Goal: Task Accomplishment & Management: Manage account settings

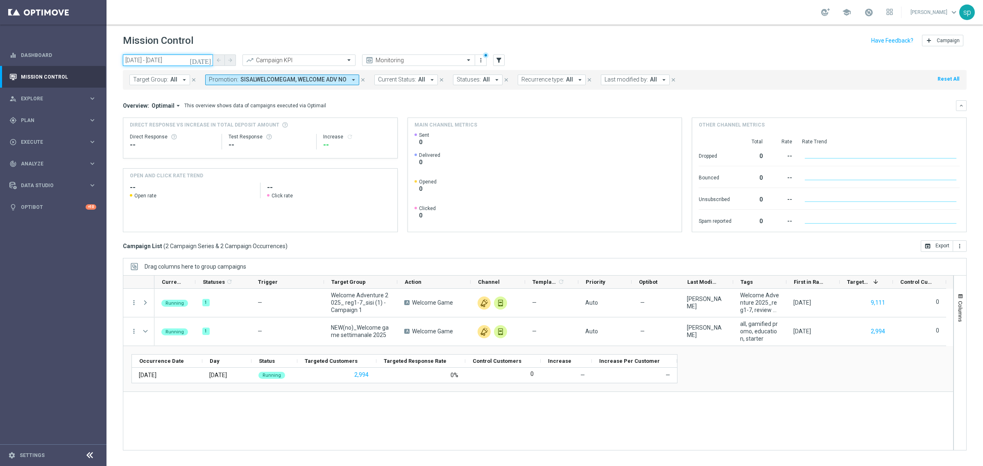
click at [148, 59] on input "[DATE] - [DATE]" at bounding box center [168, 60] width 90 height 11
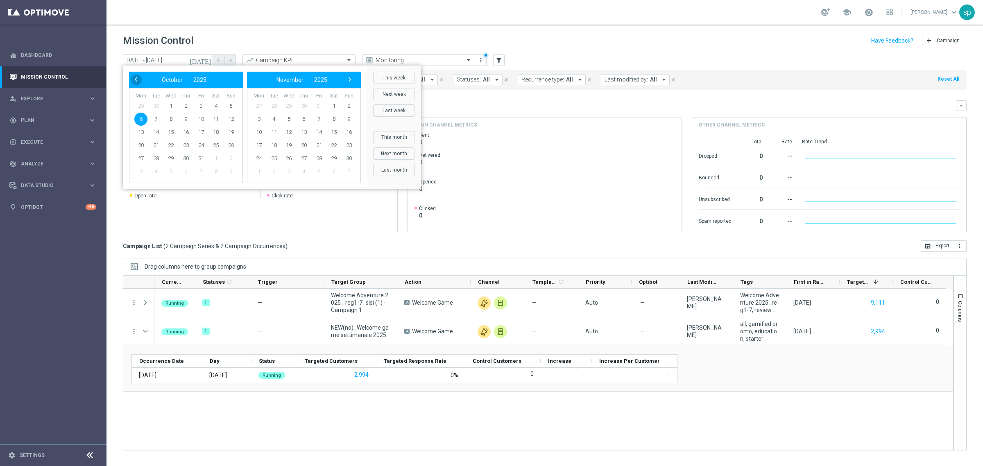
click at [140, 81] on span "‹" at bounding box center [136, 79] width 11 height 11
click at [166, 107] on span "3" at bounding box center [170, 106] width 13 height 13
click at [227, 145] on span "28" at bounding box center [231, 145] width 13 height 13
type input "[DATE] - [DATE]"
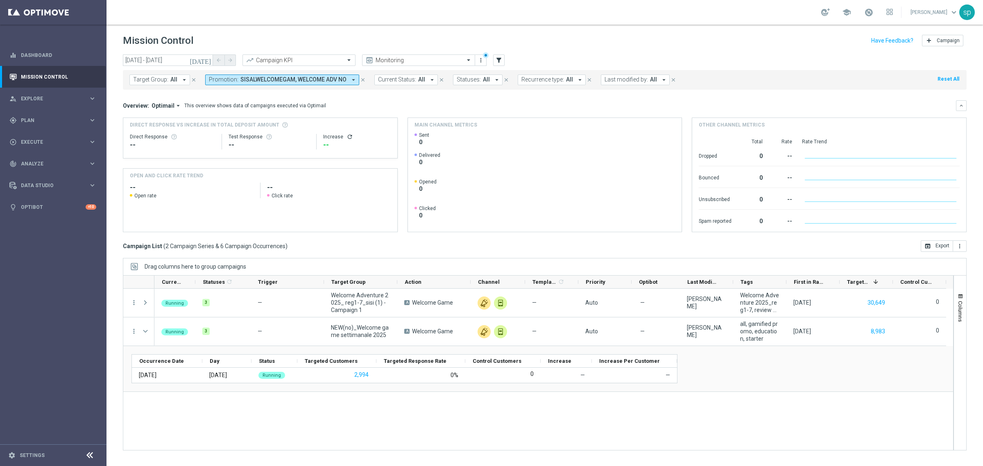
click at [332, 78] on span "SISALWELCOMEGAM, WELCOME ADV NO" at bounding box center [294, 79] width 106 height 7
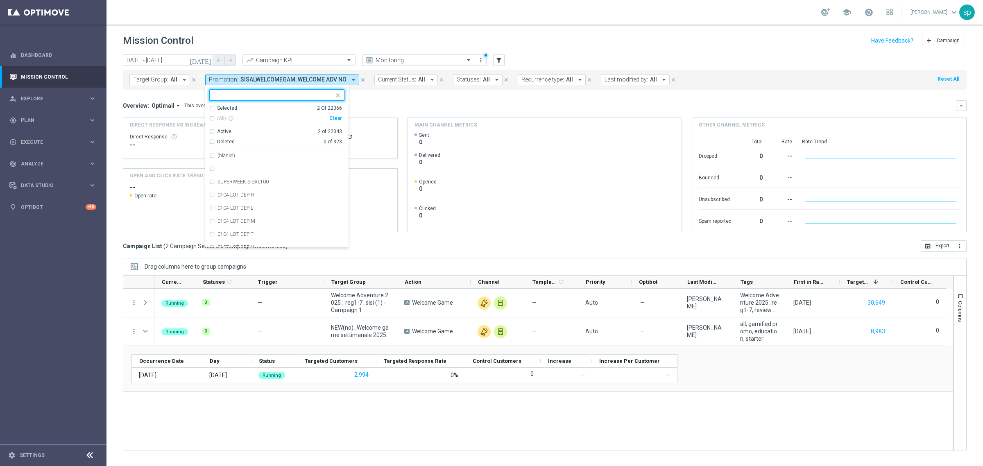
click at [0, 0] on div "Clear" at bounding box center [0, 0] width 0 height 0
click at [369, 95] on mini-dashboard "Overview: Optimail arrow_drop_down This overview shows data of campaigns execut…" at bounding box center [545, 165] width 844 height 151
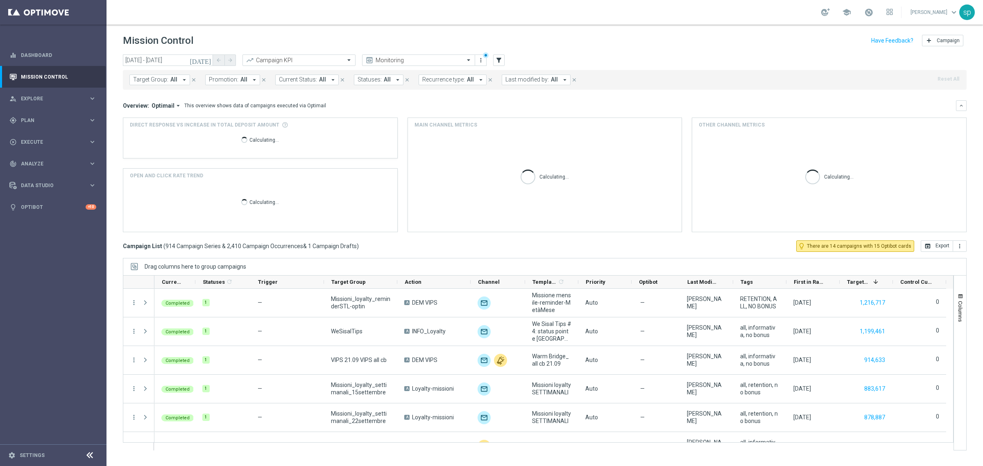
click at [369, 95] on mini-dashboard "Overview: Optimail arrow_drop_down This overview shows data of campaigns execut…" at bounding box center [545, 165] width 844 height 151
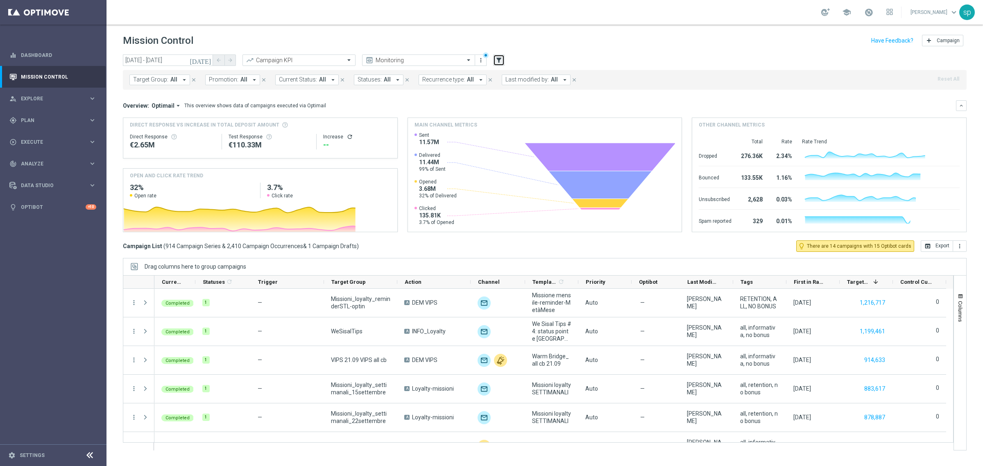
click at [499, 58] on icon "filter_alt" at bounding box center [498, 60] width 7 height 7
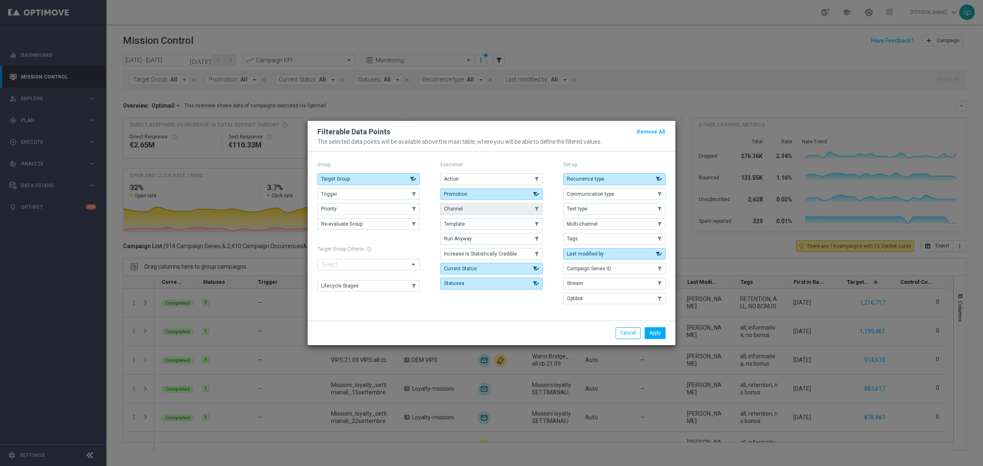
click at [475, 209] on button "Channel" at bounding box center [492, 208] width 102 height 11
click at [469, 224] on button "Template" at bounding box center [492, 223] width 102 height 11
click at [470, 210] on button "Channel" at bounding box center [492, 208] width 102 height 11
click at [659, 333] on button "Apply" at bounding box center [655, 332] width 21 height 11
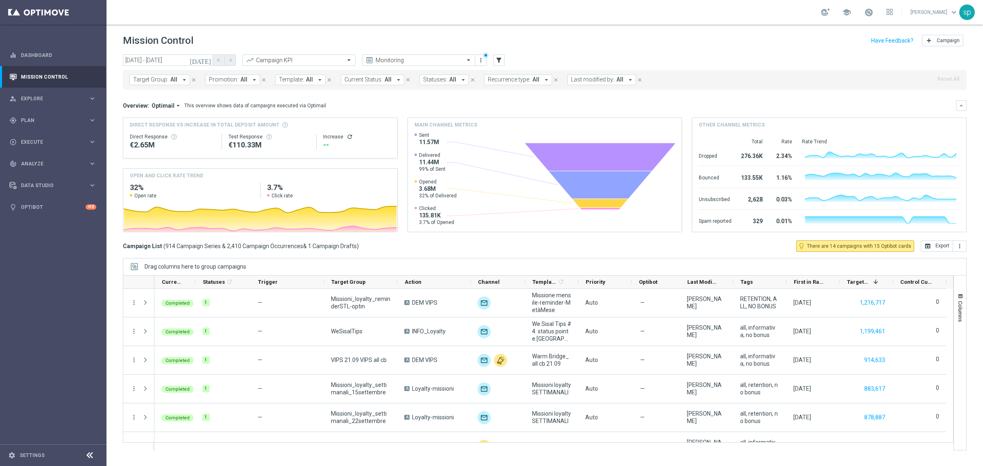
click at [306, 78] on span "All" at bounding box center [309, 79] width 7 height 7
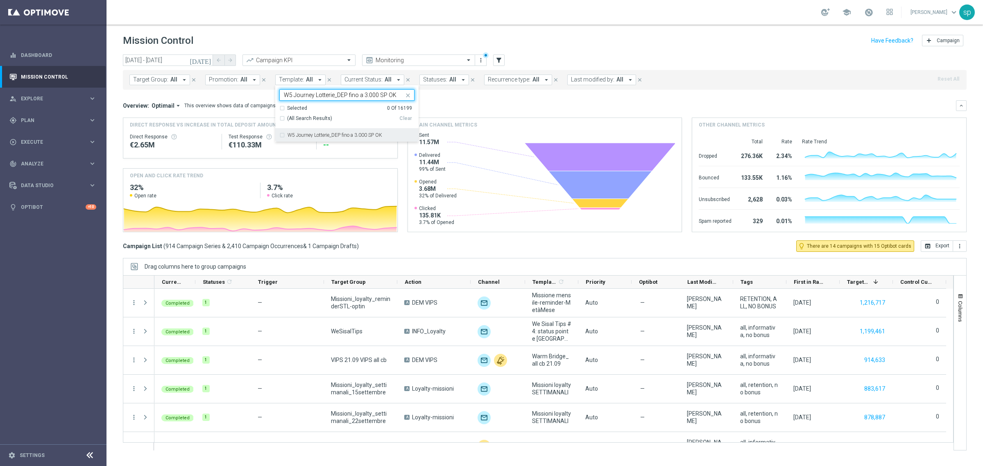
click at [338, 134] on label "W5 Journey Lotterie_DEP fino a 3.000 SP OK" at bounding box center [335, 135] width 95 height 5
type input "W5 Journey Lotterie_DEP fino a 3.000 SP OK"
click at [472, 98] on mini-dashboard "Overview: Optimail arrow_drop_down This overview shows data of campaigns execut…" at bounding box center [545, 165] width 844 height 151
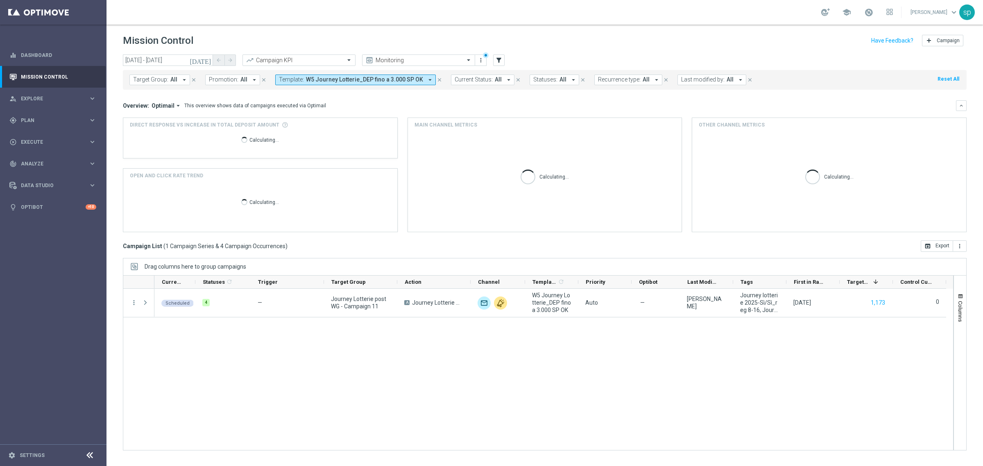
click at [294, 75] on button "Template: W5 Journey Lotterie_DEP fino a 3.000 SP OK arrow_drop_down" at bounding box center [355, 80] width 161 height 11
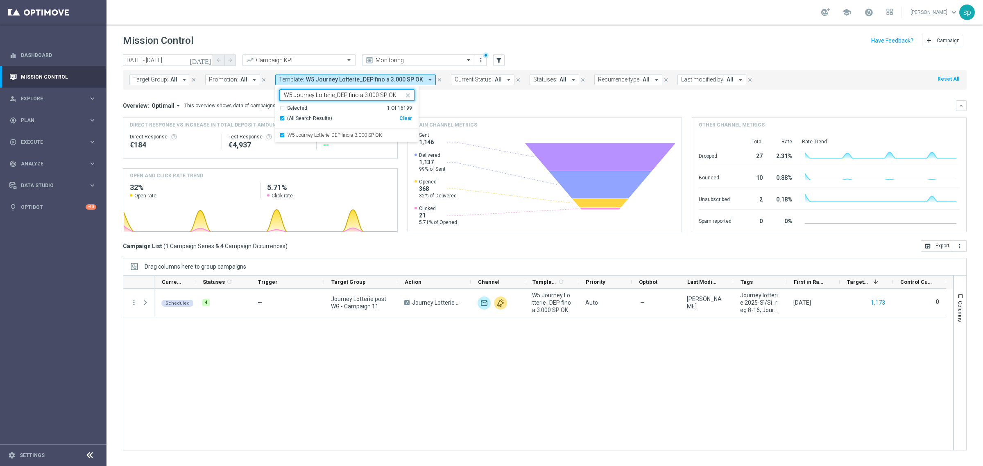
click at [369, 97] on input "W5 Journey Lotterie_DEP fino a 3.000 SP OK" at bounding box center [344, 95] width 120 height 7
click at [384, 132] on div "W5 Journey Lotterie_DEP fino a 3.500 SP OK" at bounding box center [346, 135] width 135 height 13
type input "W5 Journey Lotterie_DEP fino a 3.500 SP OK"
click at [433, 101] on div "Overview: Optimail arrow_drop_down This overview shows data of campaigns execut…" at bounding box center [545, 105] width 844 height 11
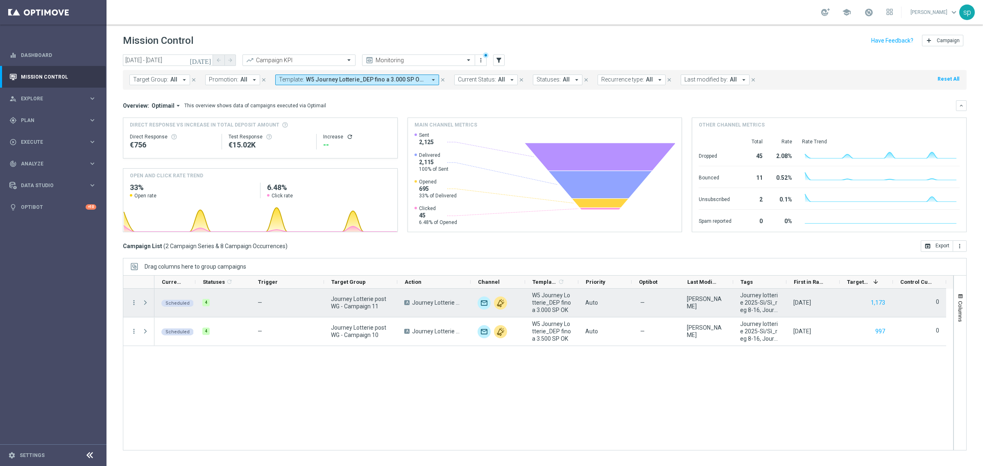
click at [144, 302] on span at bounding box center [145, 303] width 7 height 7
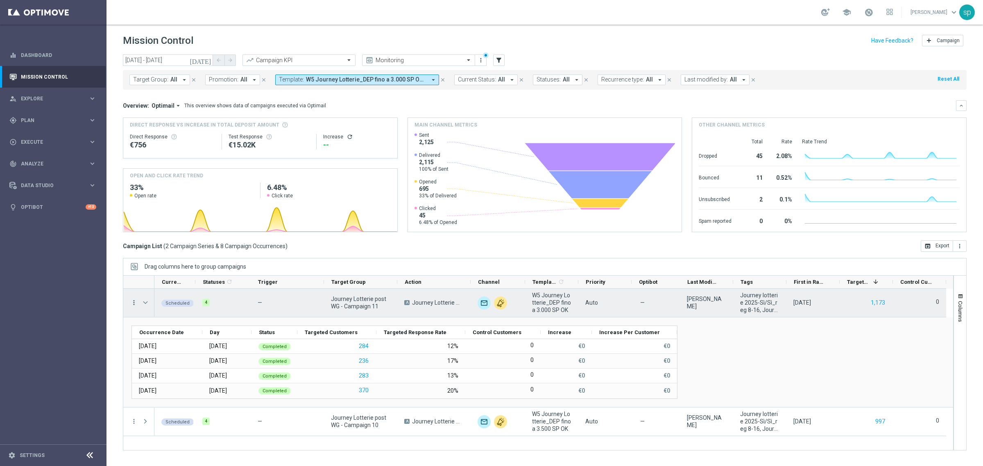
click at [132, 299] on icon "more_vert" at bounding box center [133, 302] width 7 height 7
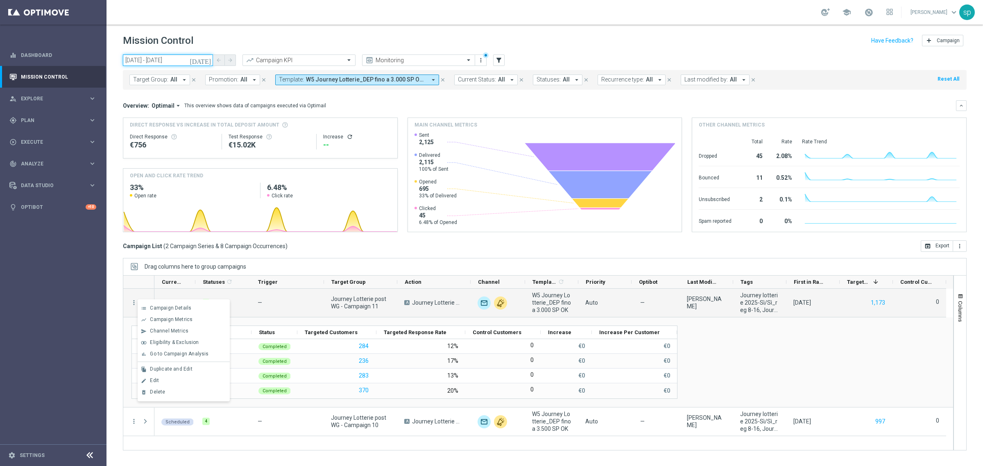
click at [155, 56] on input "[DATE] - [DATE]" at bounding box center [168, 60] width 90 height 11
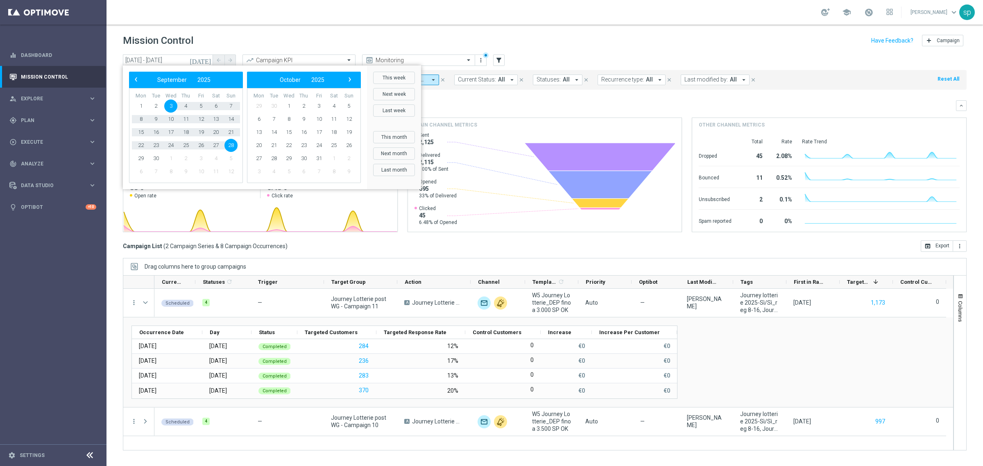
click at [171, 104] on span "3" at bounding box center [170, 106] width 13 height 13
click at [230, 107] on span "7" at bounding box center [231, 106] width 13 height 13
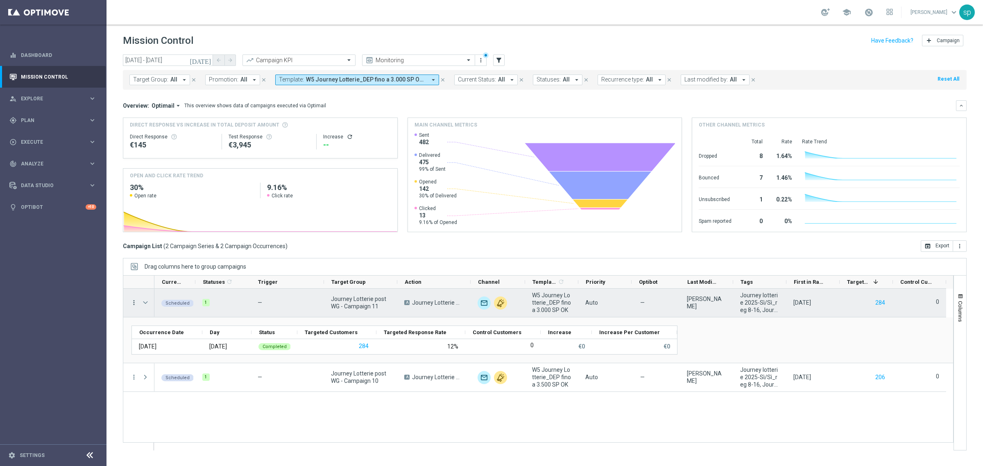
click at [131, 302] on icon "more_vert" at bounding box center [133, 302] width 7 height 7
click at [184, 328] on span "Channel Metrics" at bounding box center [169, 331] width 39 height 6
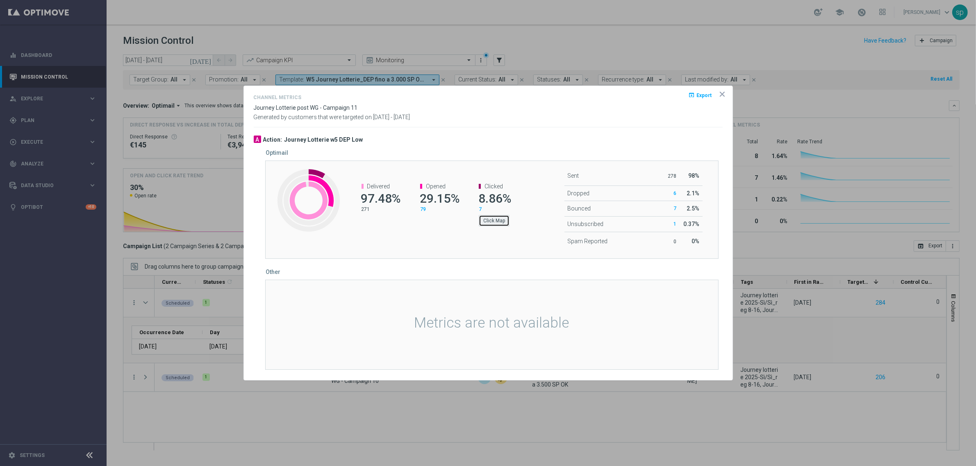
click at [495, 220] on button "Click Map" at bounding box center [494, 220] width 31 height 11
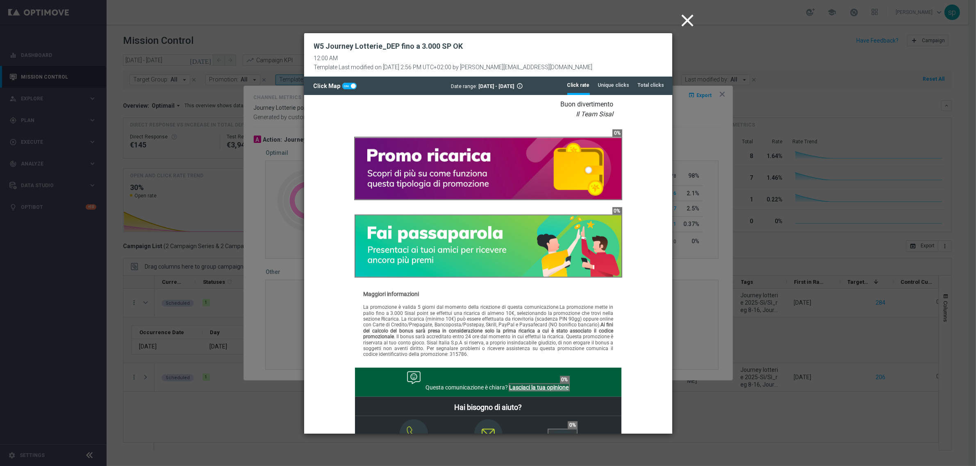
scroll to position [636, 0]
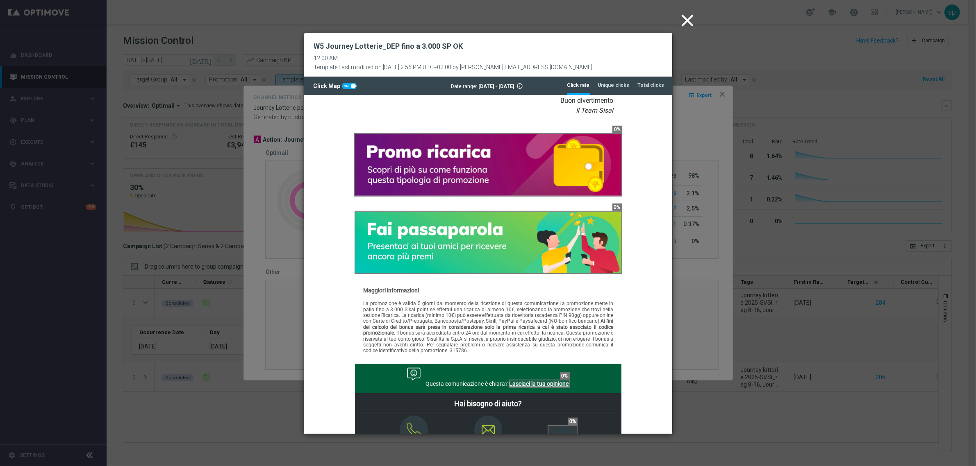
click at [685, 21] on icon "close" at bounding box center [687, 20] width 20 height 20
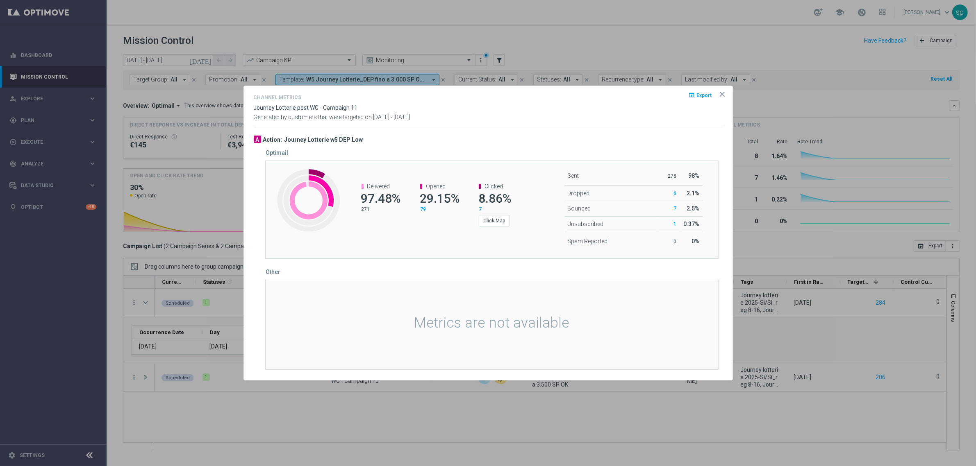
click at [722, 91] on icon "icon" at bounding box center [722, 94] width 8 height 8
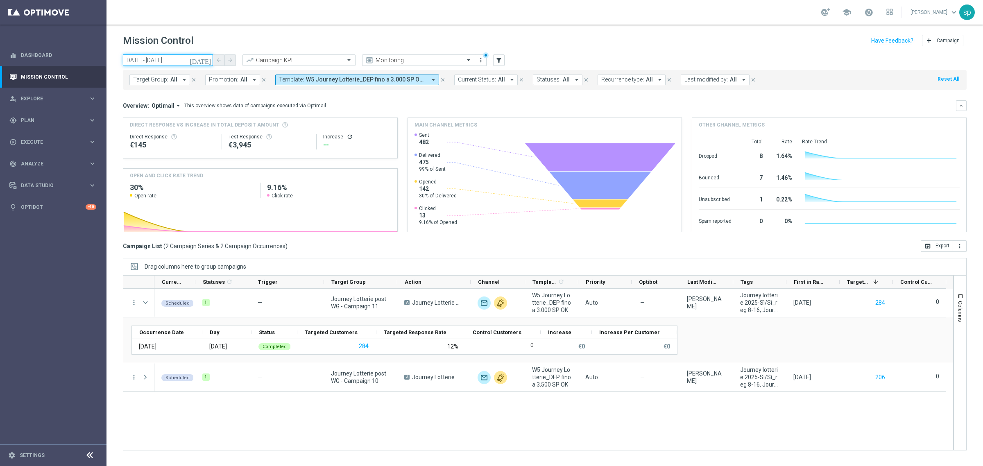
click at [181, 62] on input "[DATE] - [DATE]" at bounding box center [168, 60] width 90 height 11
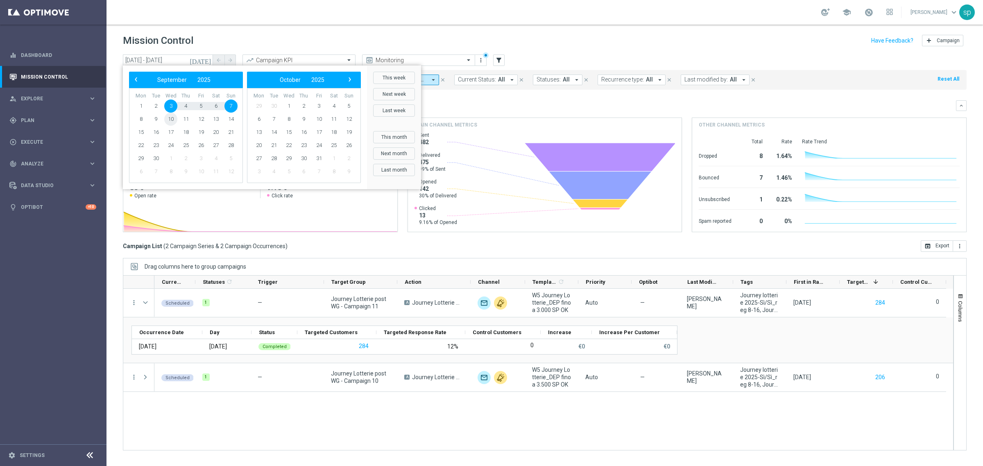
click at [171, 120] on span "10" at bounding box center [170, 119] width 13 height 13
click at [229, 118] on span "14" at bounding box center [231, 119] width 13 height 13
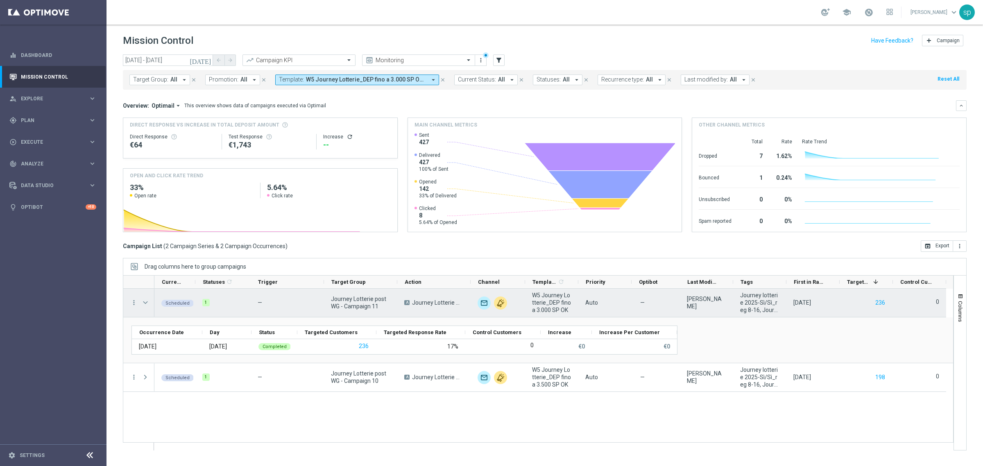
click at [143, 307] on span "Press SPACE to select this row." at bounding box center [145, 302] width 7 height 7
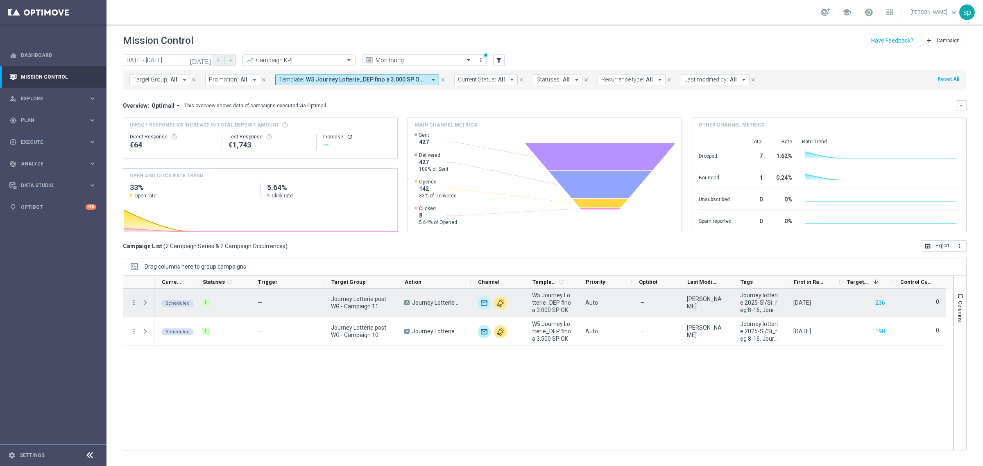
click at [134, 304] on icon "more_vert" at bounding box center [133, 302] width 7 height 7
click at [143, 293] on div "Press SPACE to deselect this row." at bounding box center [146, 303] width 16 height 28
click at [147, 302] on span "Press SPACE to select this row." at bounding box center [145, 303] width 7 height 7
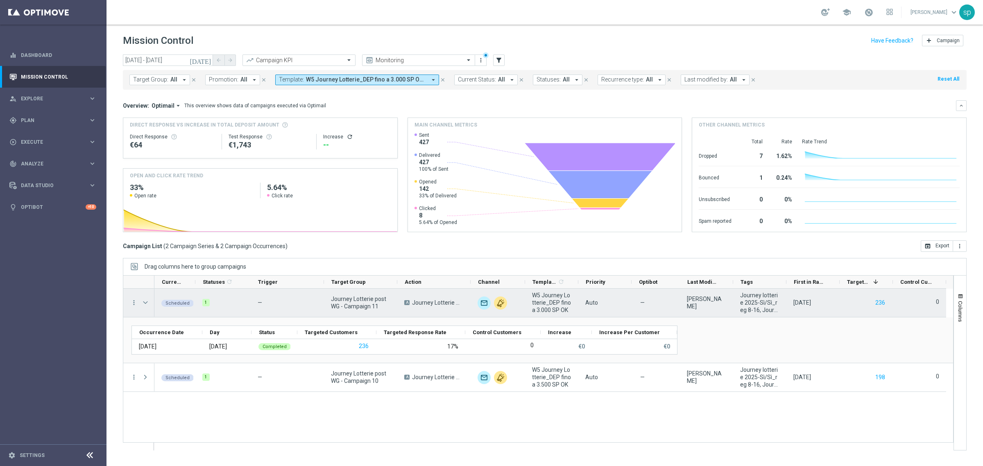
click at [132, 298] on div "more_vert" at bounding box center [130, 303] width 15 height 28
click at [136, 302] on icon "more_vert" at bounding box center [133, 302] width 7 height 7
click at [193, 318] on div "Campaign Metrics" at bounding box center [188, 320] width 76 height 6
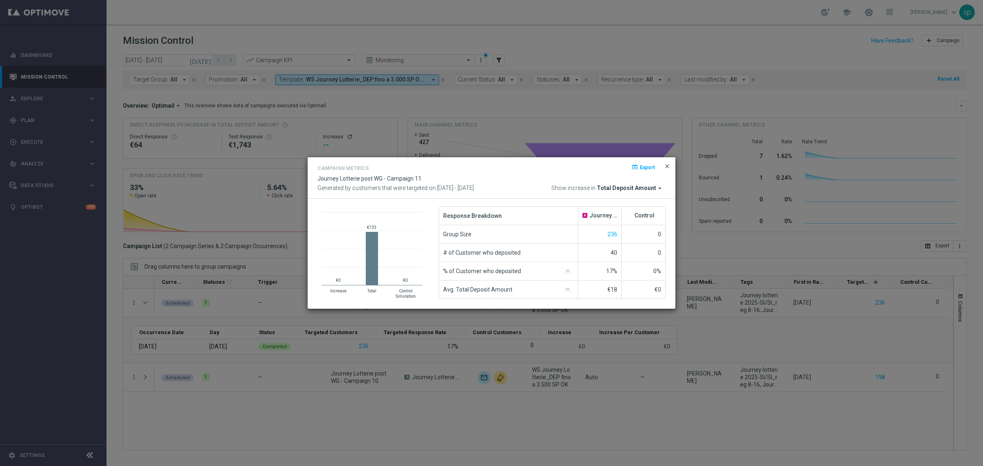
click at [667, 167] on span "close" at bounding box center [667, 166] width 7 height 7
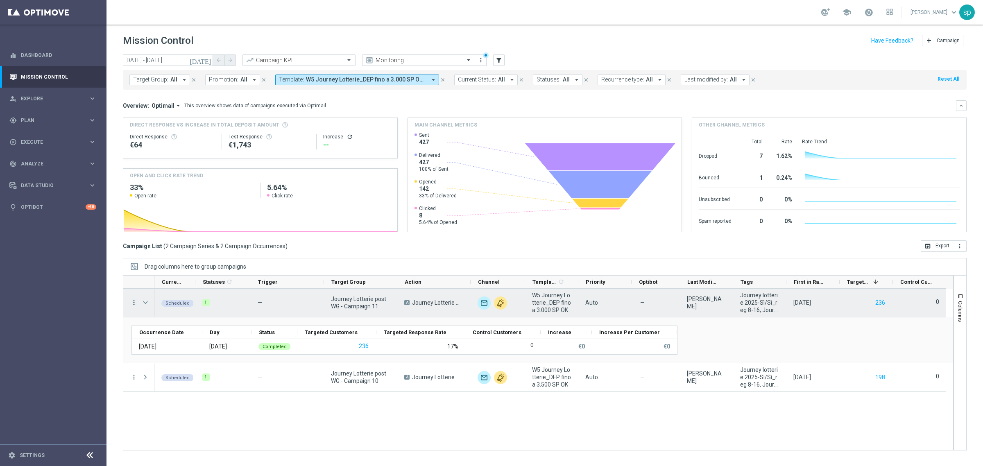
click at [134, 306] on icon "more_vert" at bounding box center [133, 302] width 7 height 7
click at [184, 331] on span "Channel Metrics" at bounding box center [169, 331] width 39 height 6
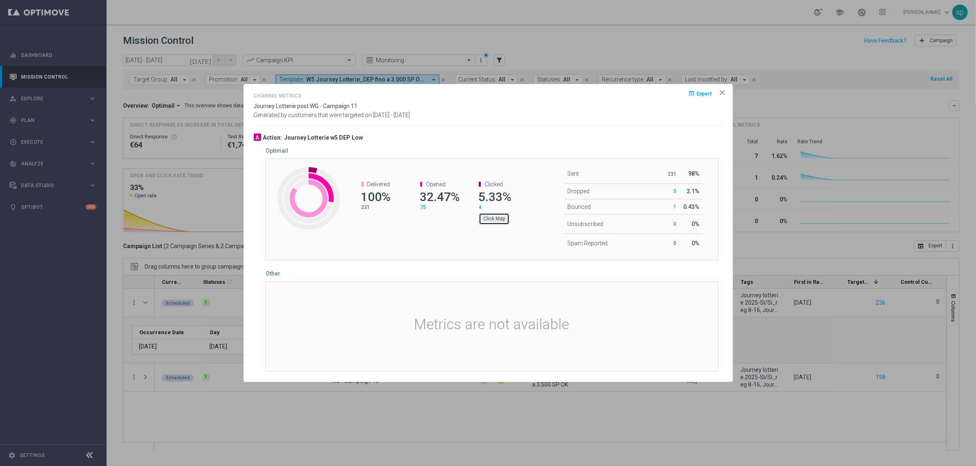
click at [503, 214] on button "Click Map" at bounding box center [494, 218] width 31 height 11
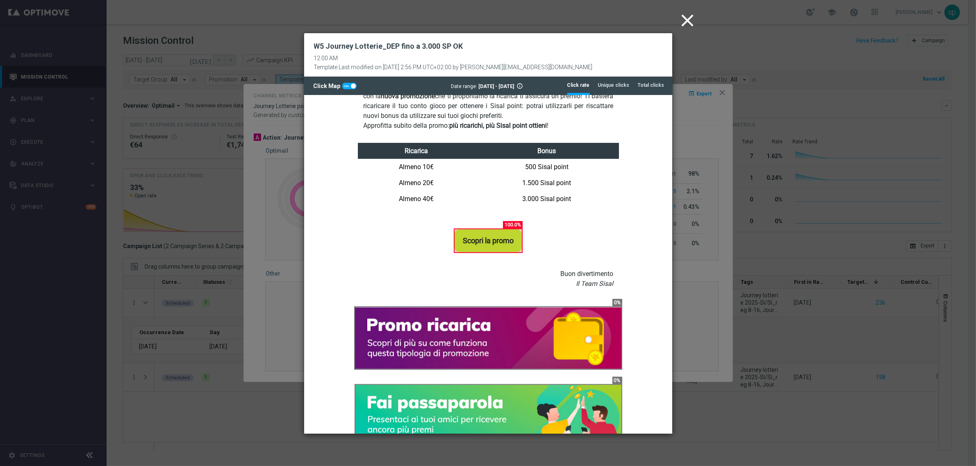
scroll to position [507, 0]
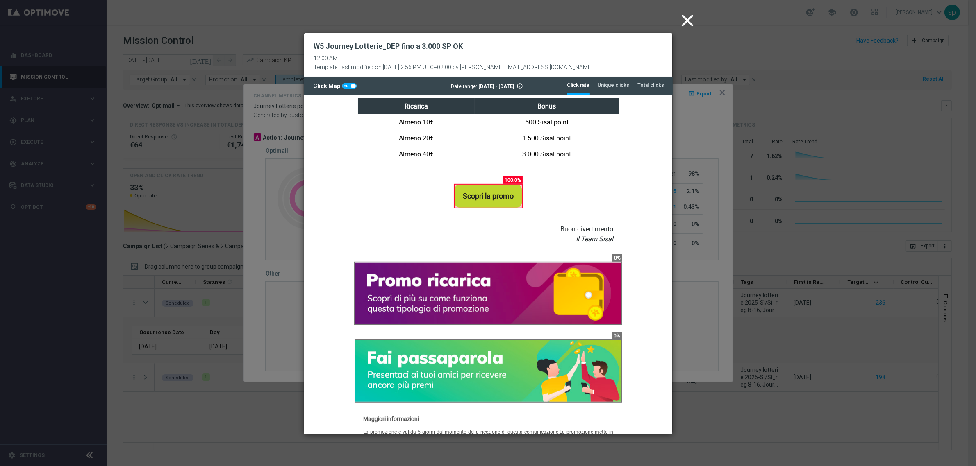
drag, startPoint x: 670, startPoint y: 134, endPoint x: 985, endPoint y: 248, distance: 334.8
click at [691, 19] on icon "close" at bounding box center [687, 20] width 20 height 20
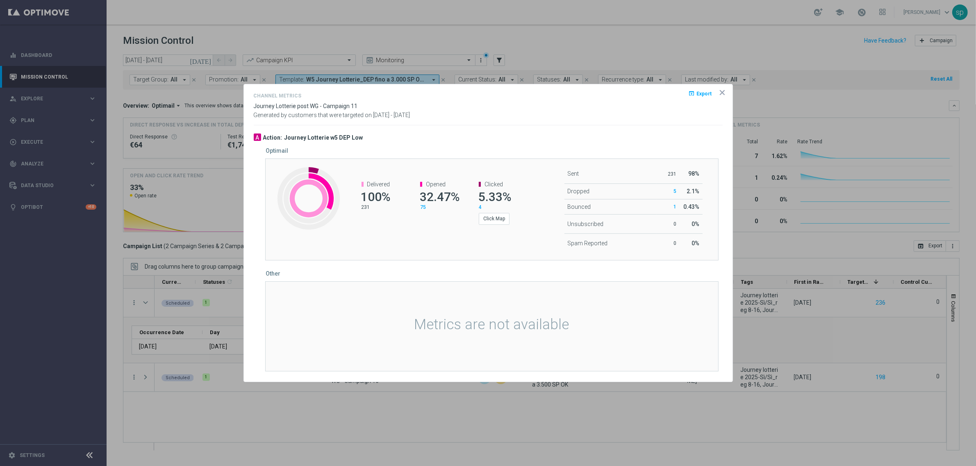
click at [723, 91] on icon "icon" at bounding box center [722, 93] width 4 height 4
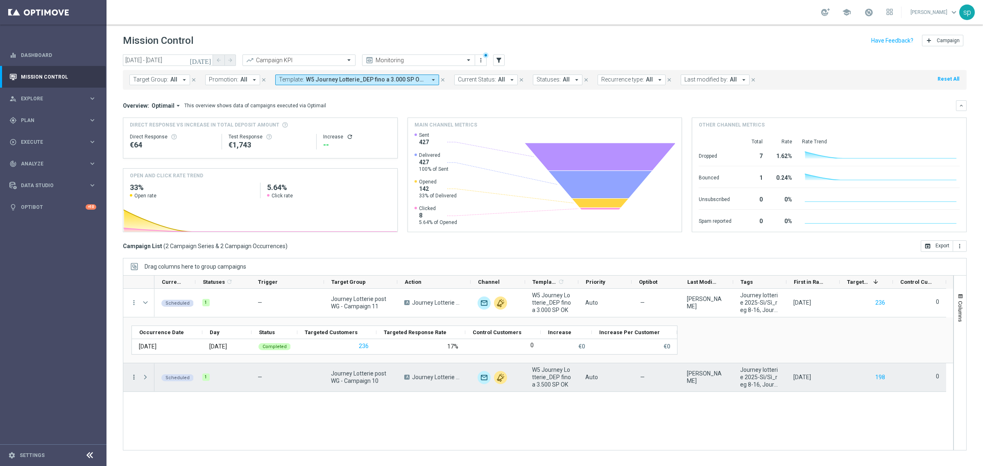
click at [137, 376] on icon "more_vert" at bounding box center [133, 377] width 7 height 7
click at [170, 302] on span "Channel Metrics" at bounding box center [169, 304] width 39 height 6
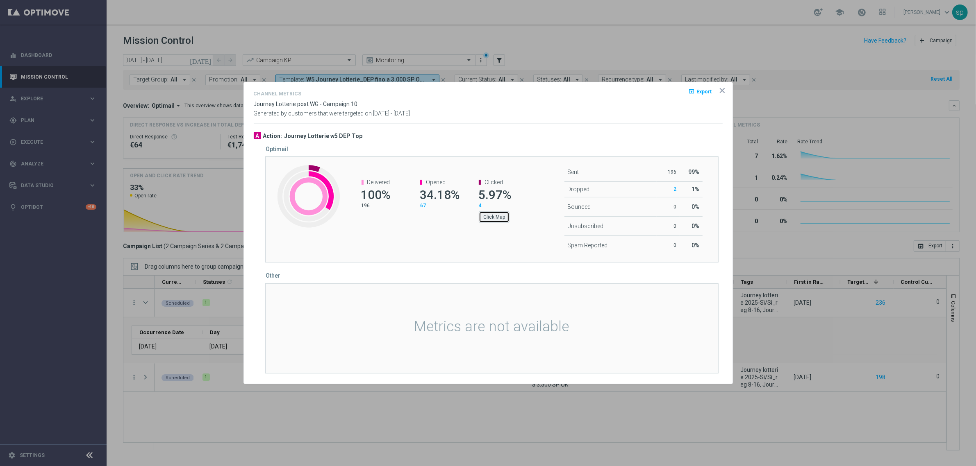
click at [504, 218] on button "Click Map" at bounding box center [494, 216] width 31 height 11
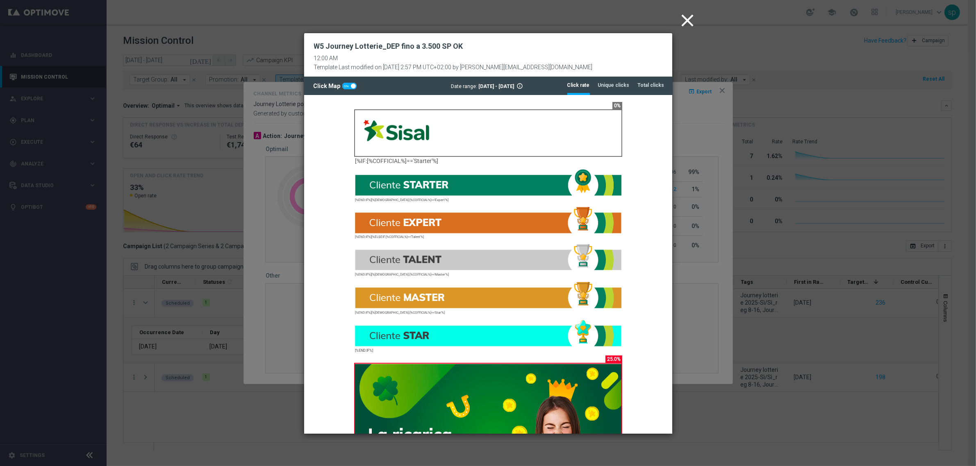
scroll to position [0, 0]
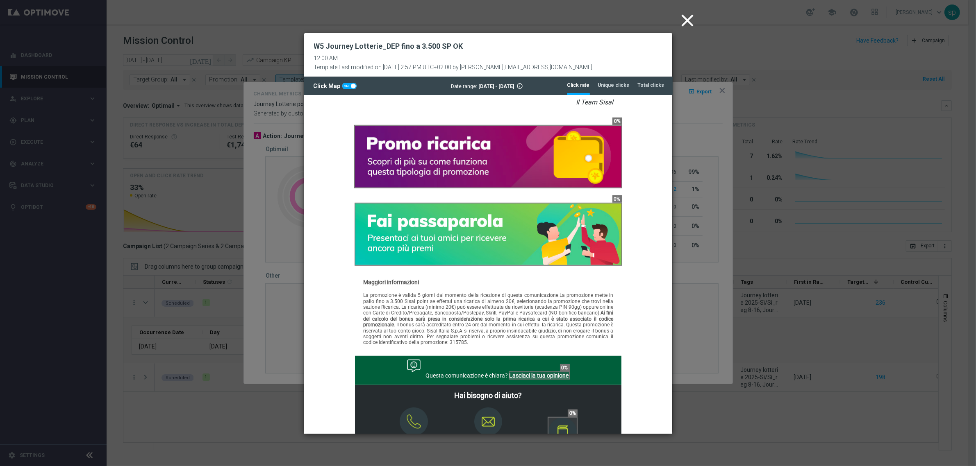
drag, startPoint x: 668, startPoint y: 184, endPoint x: 978, endPoint y: 442, distance: 403.8
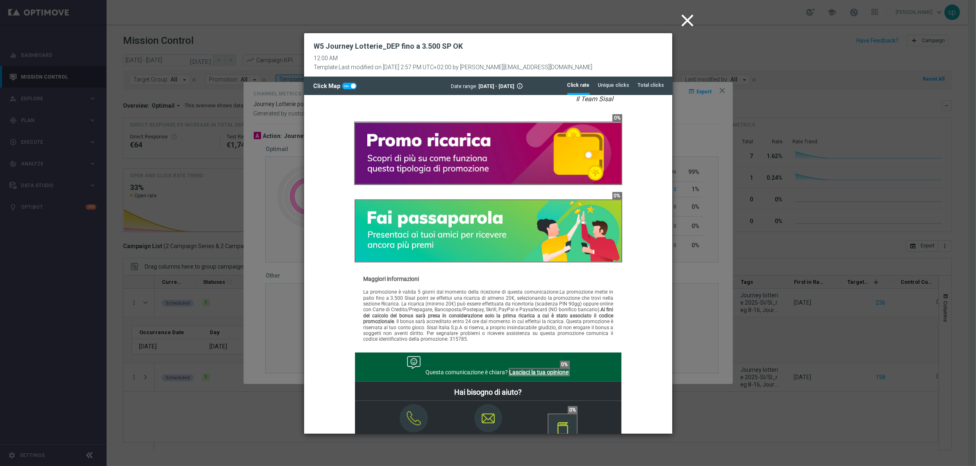
click at [688, 18] on icon "close" at bounding box center [687, 20] width 20 height 20
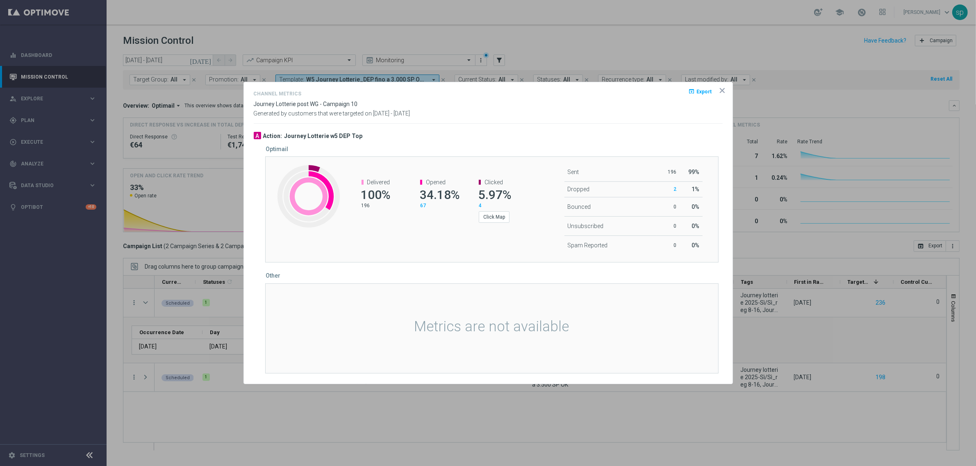
click at [720, 89] on icon "icon" at bounding box center [722, 91] width 4 height 4
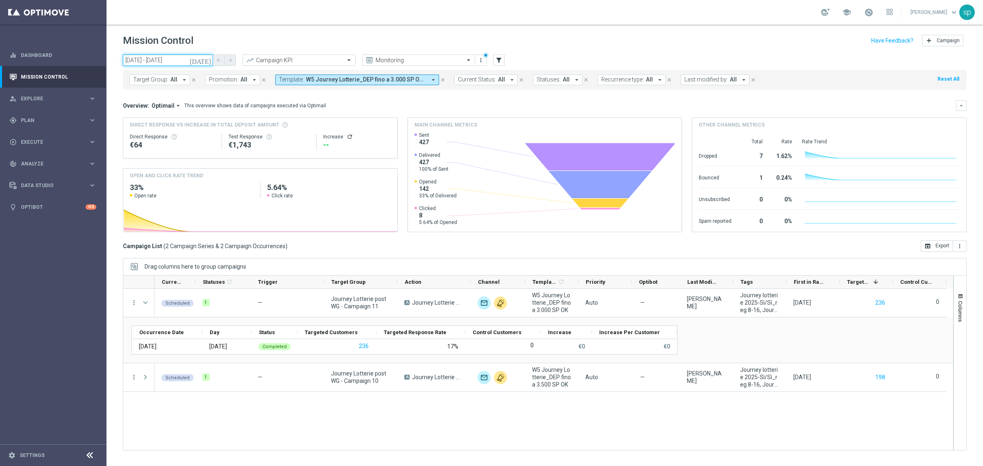
click at [156, 60] on input "[DATE] - [DATE]" at bounding box center [168, 60] width 90 height 11
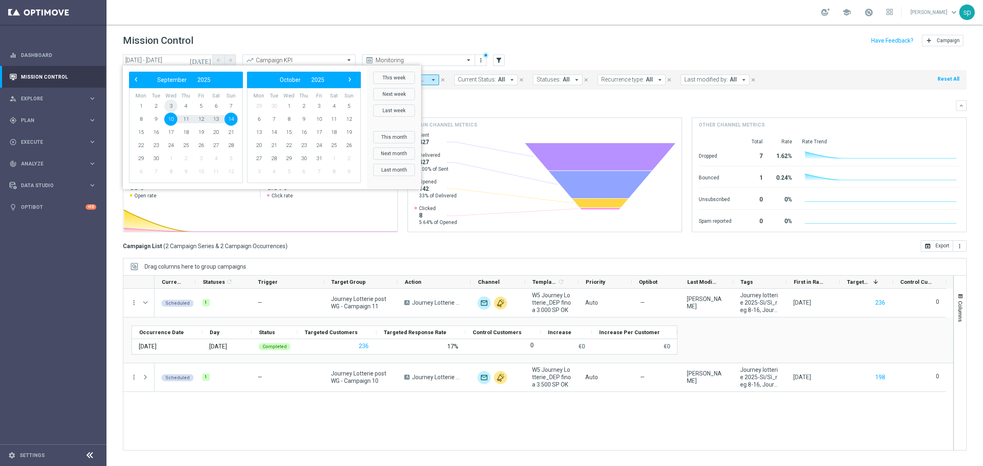
click at [170, 107] on span "3" at bounding box center [170, 106] width 13 height 13
click at [232, 104] on span "7" at bounding box center [231, 106] width 13 height 13
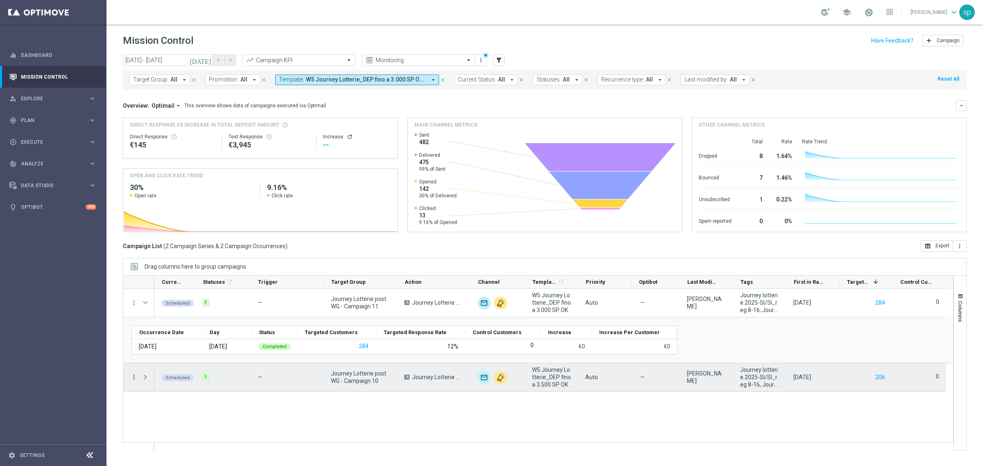
click at [134, 378] on icon "more_vert" at bounding box center [133, 377] width 7 height 7
click at [195, 303] on div "Channel Metrics" at bounding box center [188, 304] width 76 height 6
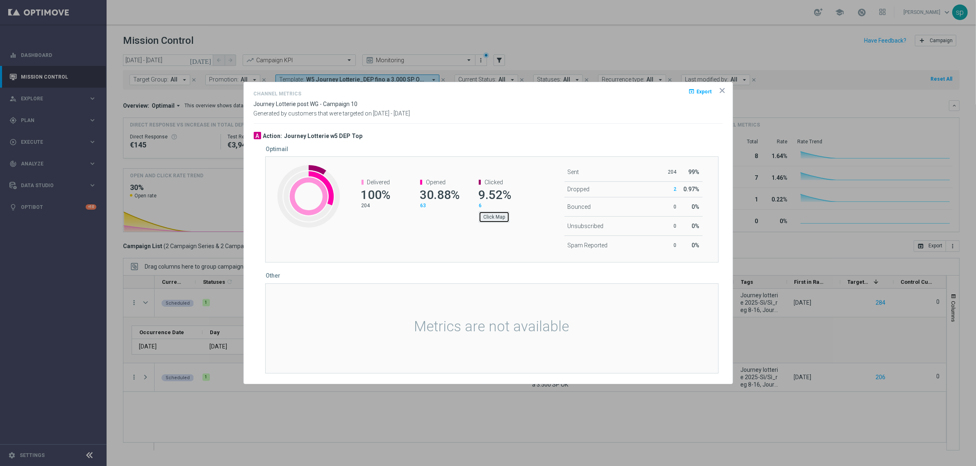
click at [500, 217] on button "Click Map" at bounding box center [494, 216] width 31 height 11
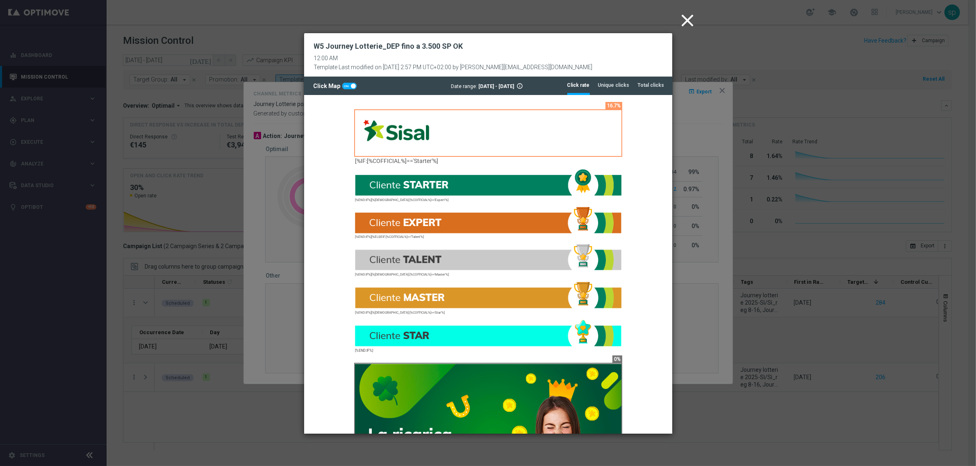
scroll to position [0, 0]
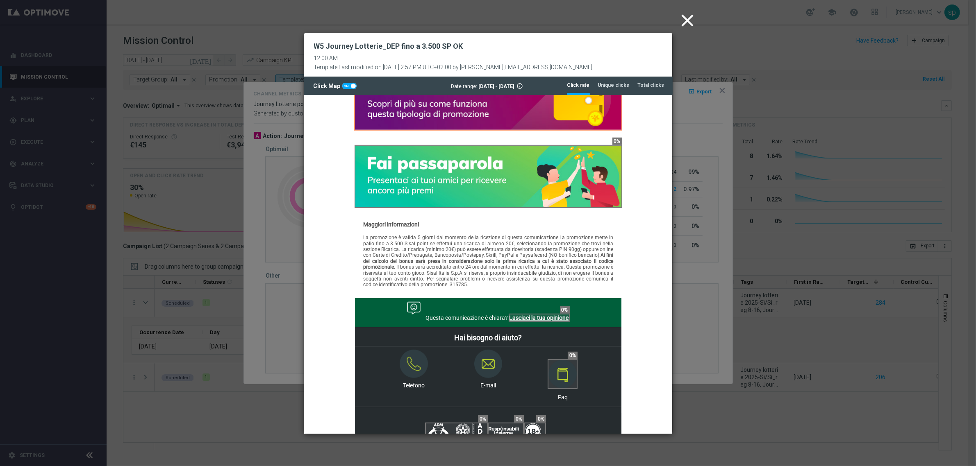
drag, startPoint x: 667, startPoint y: 184, endPoint x: 999, endPoint y: 376, distance: 383.7
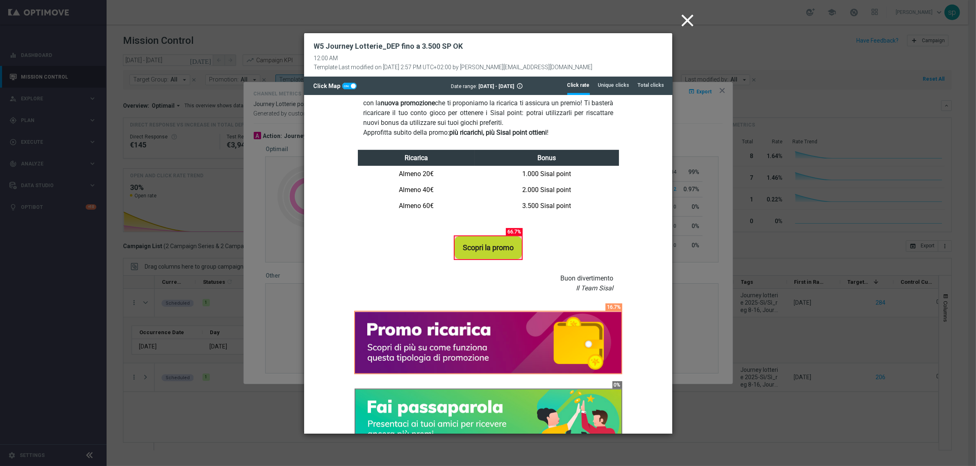
click at [686, 7] on modal-container "close W5 Journey Lotterie_DEP fino a 3.500 SP OK 12:00 AM Template Last modifie…" at bounding box center [488, 233] width 976 height 466
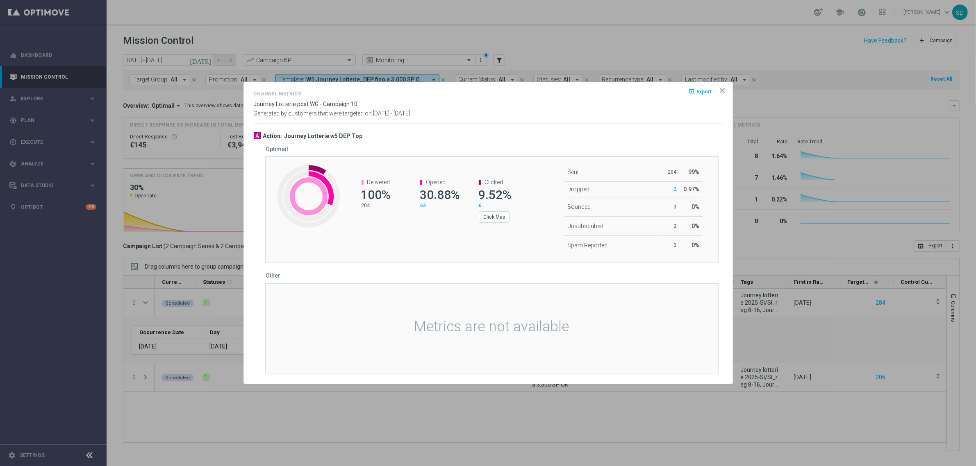
click at [724, 95] on opti-dialog-container "Channel Metrics open_in_browser Export Journey Lotterie post WG - Campaign 10 G…" at bounding box center [488, 233] width 488 height 302
click at [718, 89] on icon "icon" at bounding box center [722, 90] width 8 height 8
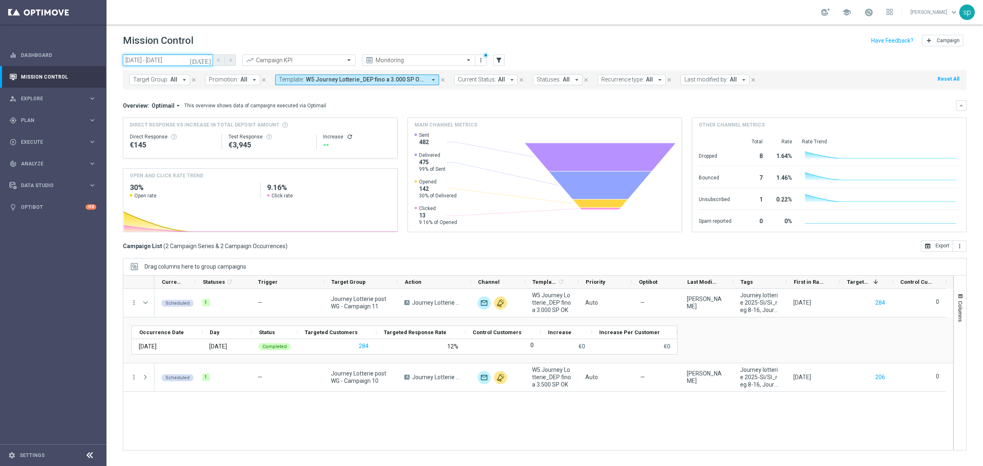
click at [174, 61] on input "[DATE] - [DATE]" at bounding box center [168, 60] width 90 height 11
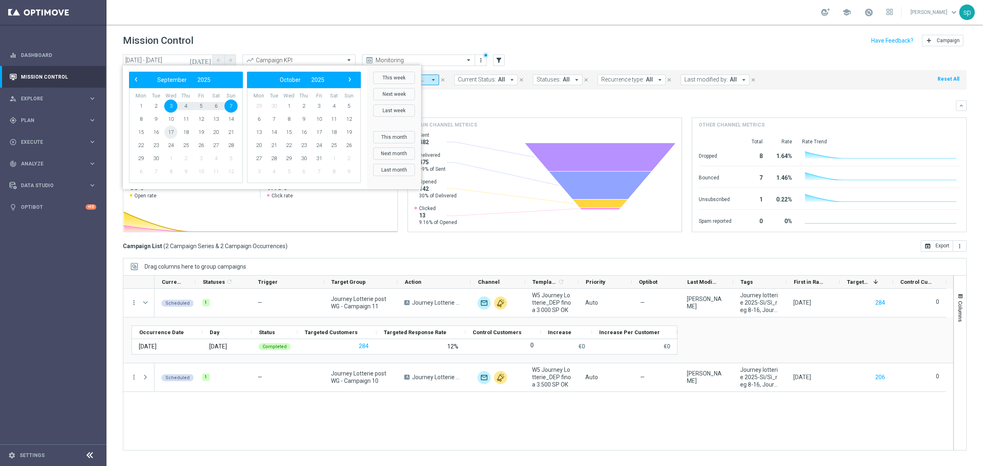
click at [173, 132] on span "17" at bounding box center [170, 132] width 13 height 13
click at [230, 132] on span "21" at bounding box center [231, 132] width 13 height 13
type input "[DATE] - [DATE]"
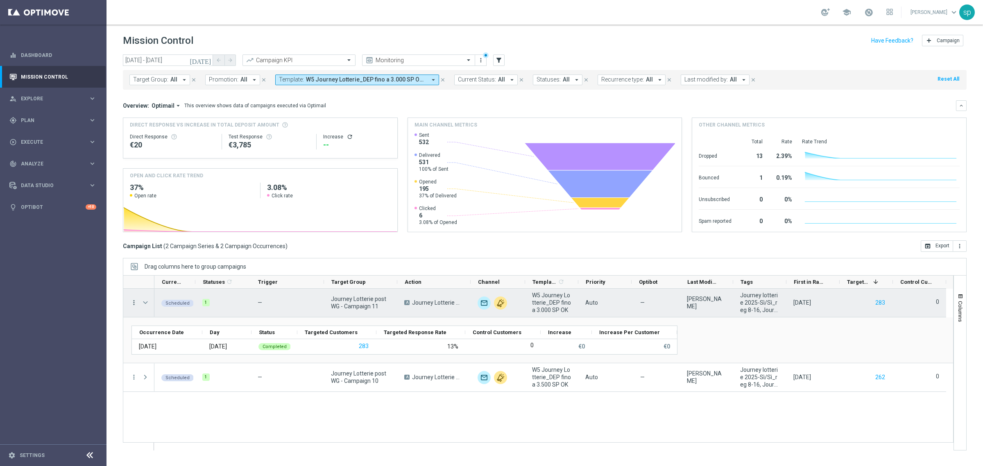
click at [134, 304] on icon "more_vert" at bounding box center [133, 302] width 7 height 7
click at [185, 329] on span "Channel Metrics" at bounding box center [169, 331] width 39 height 6
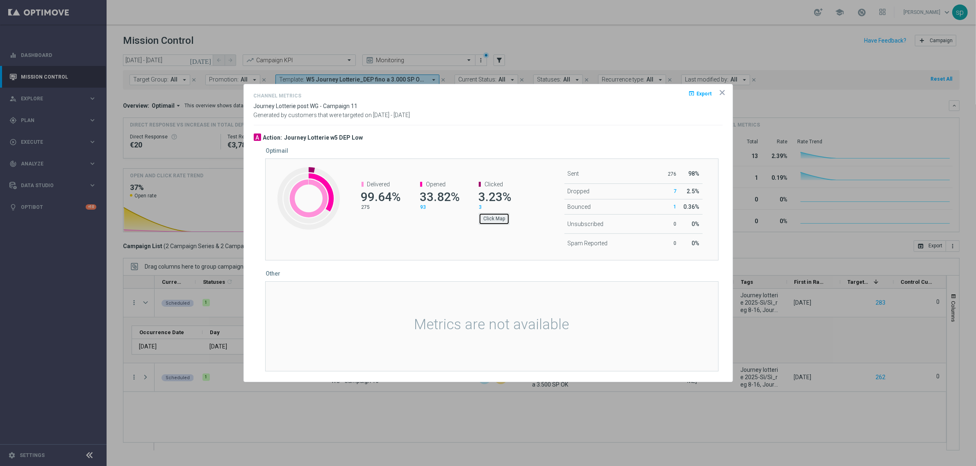
click at [500, 219] on button "Click Map" at bounding box center [494, 218] width 31 height 11
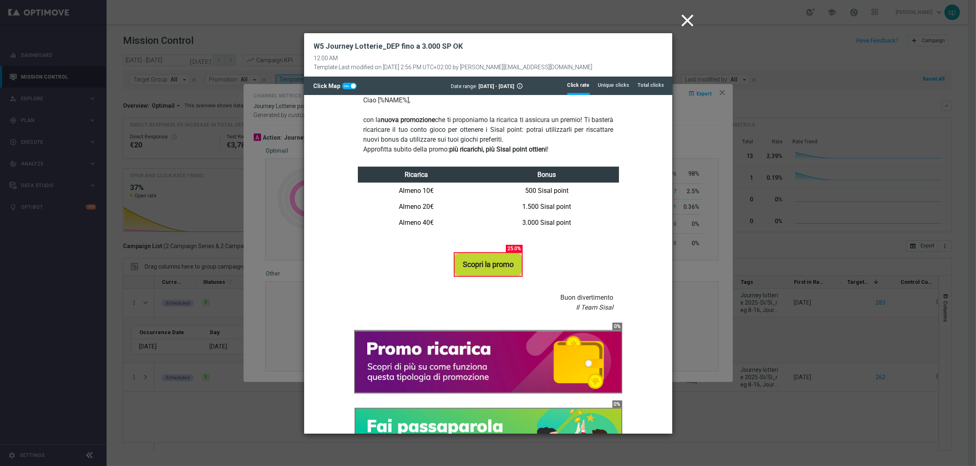
scroll to position [464, 0]
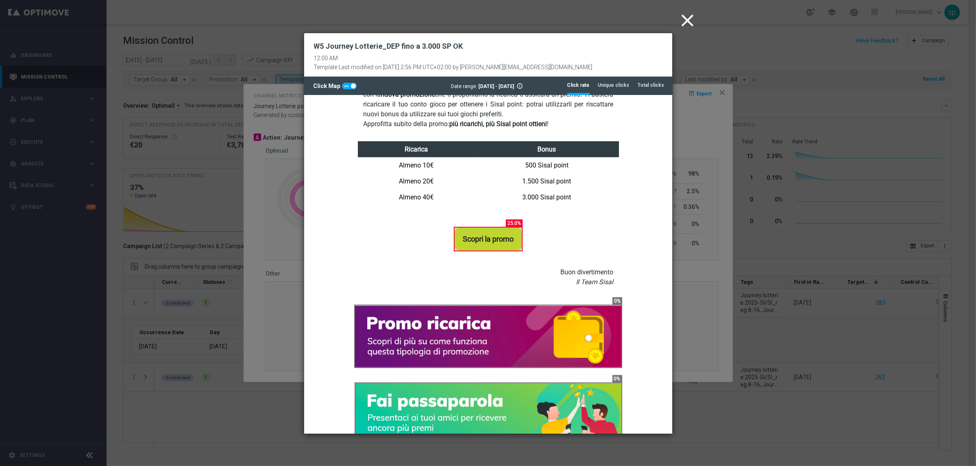
drag, startPoint x: 668, startPoint y: 189, endPoint x: 982, endPoint y: 302, distance: 334.3
click at [686, 22] on icon "close" at bounding box center [687, 20] width 20 height 20
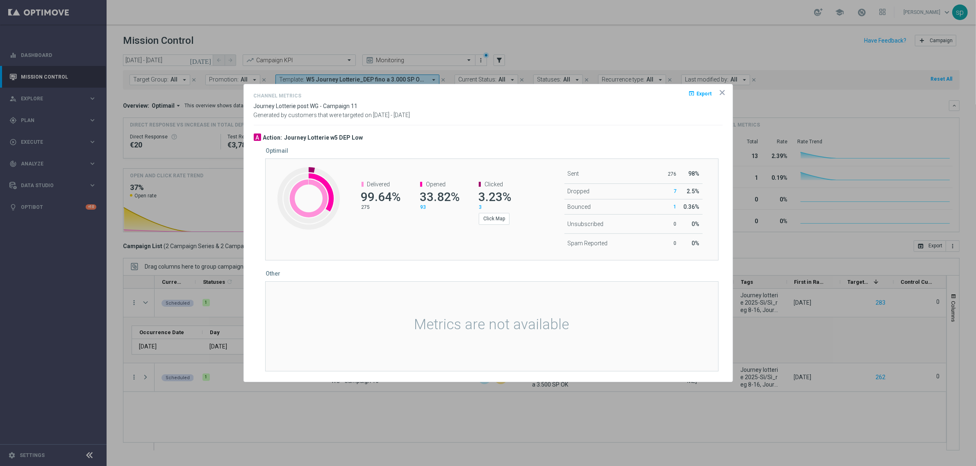
click at [722, 91] on icon "icon" at bounding box center [722, 93] width 8 height 8
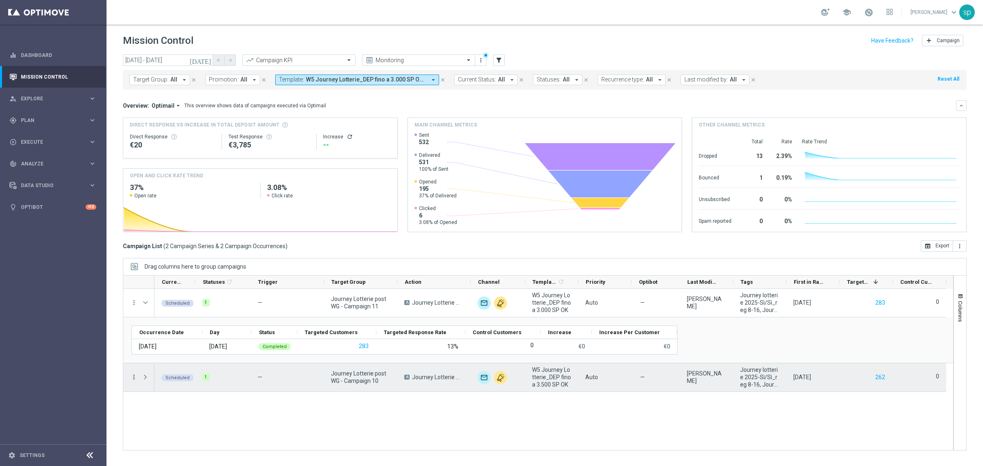
click at [134, 378] on icon "more_vert" at bounding box center [133, 377] width 7 height 7
click at [182, 304] on span "Channel Metrics" at bounding box center [169, 304] width 39 height 6
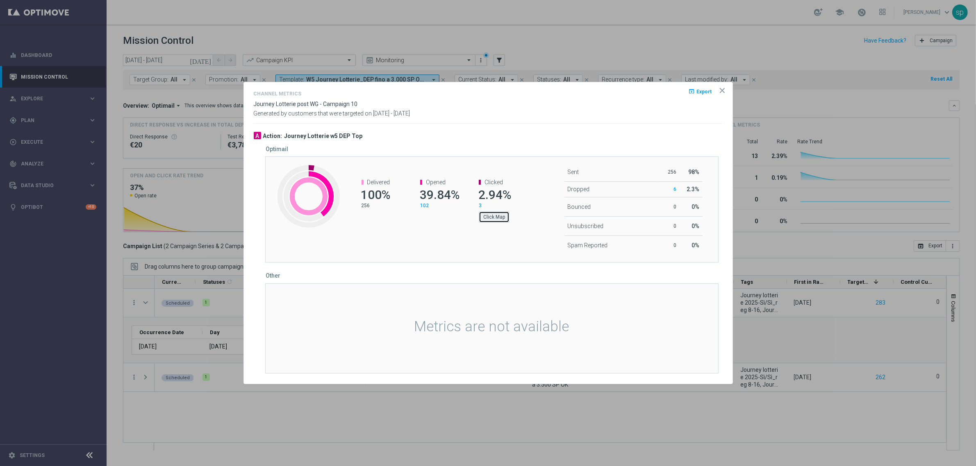
click at [494, 216] on button "Click Map" at bounding box center [494, 216] width 31 height 11
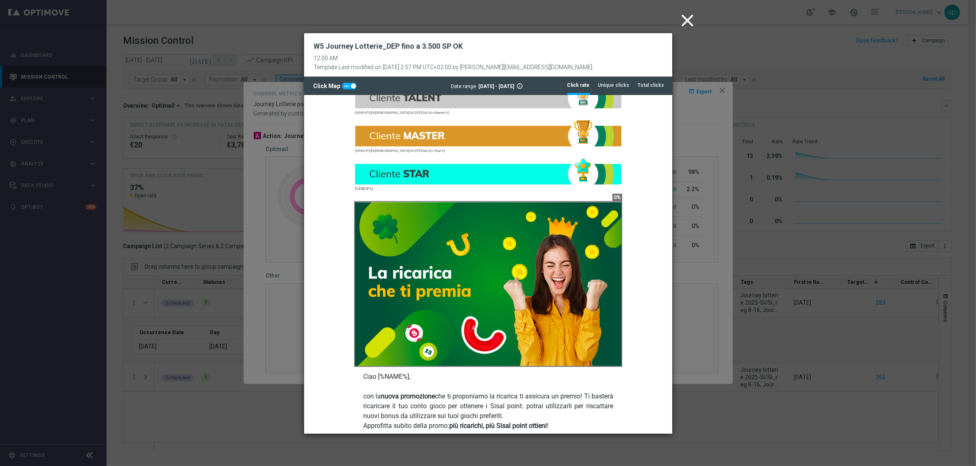
scroll to position [0, 0]
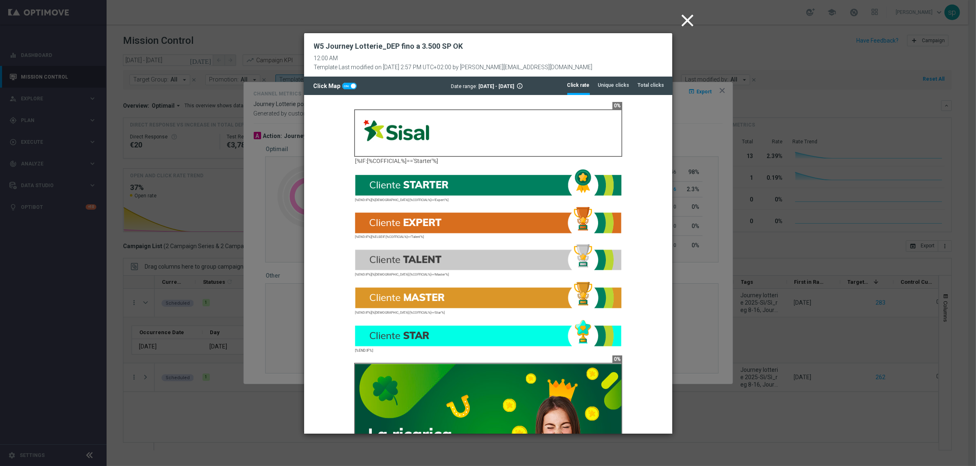
drag, startPoint x: 668, startPoint y: 189, endPoint x: 1005, endPoint y: 204, distance: 337.2
click at [689, 19] on icon "close" at bounding box center [687, 20] width 20 height 20
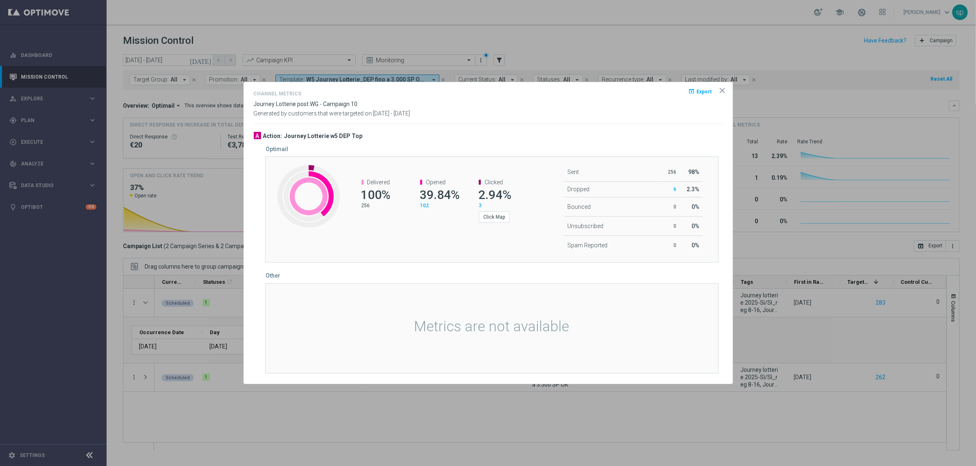
click at [723, 86] on icon "icon" at bounding box center [722, 90] width 8 height 8
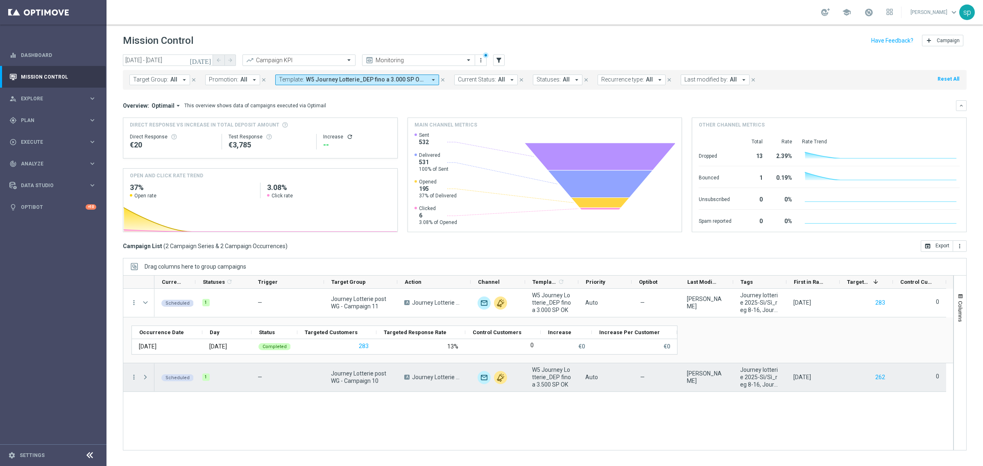
click at [139, 380] on div "Press SPACE to select this row." at bounding box center [146, 377] width 16 height 28
click at [135, 377] on icon "more_vert" at bounding box center [133, 377] width 7 height 7
click at [167, 305] on span "Channel Metrics" at bounding box center [169, 304] width 39 height 6
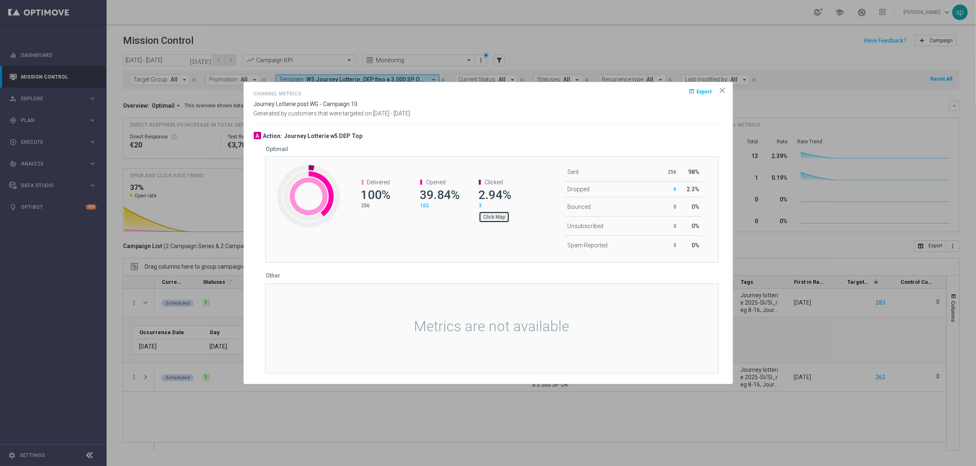
click at [502, 214] on button "Click Map" at bounding box center [494, 216] width 31 height 11
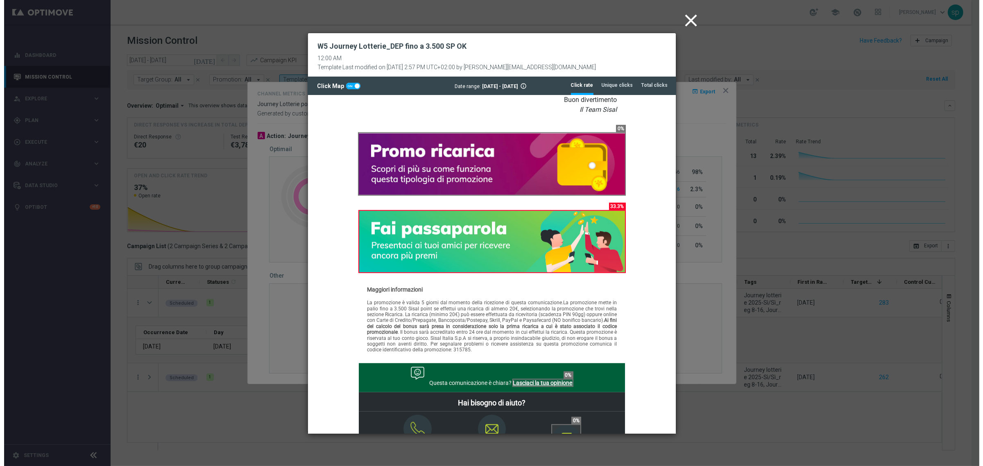
scroll to position [632, 0]
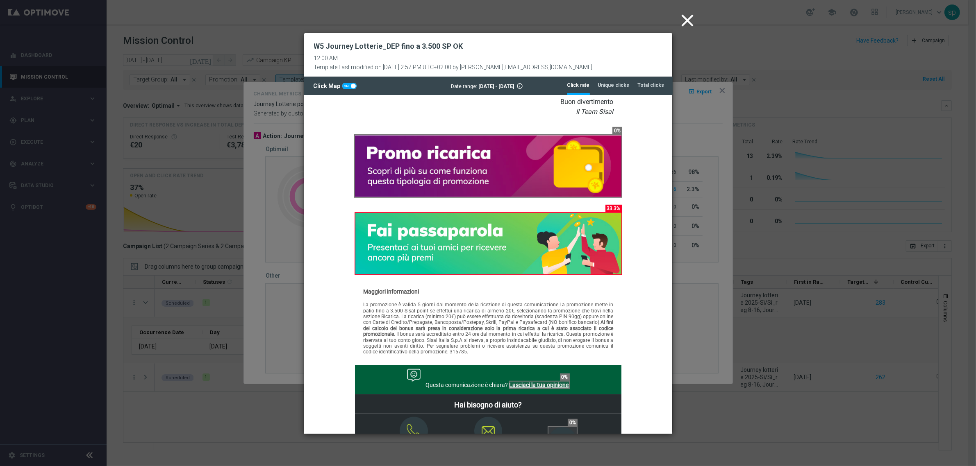
click at [689, 18] on icon "close" at bounding box center [687, 20] width 20 height 20
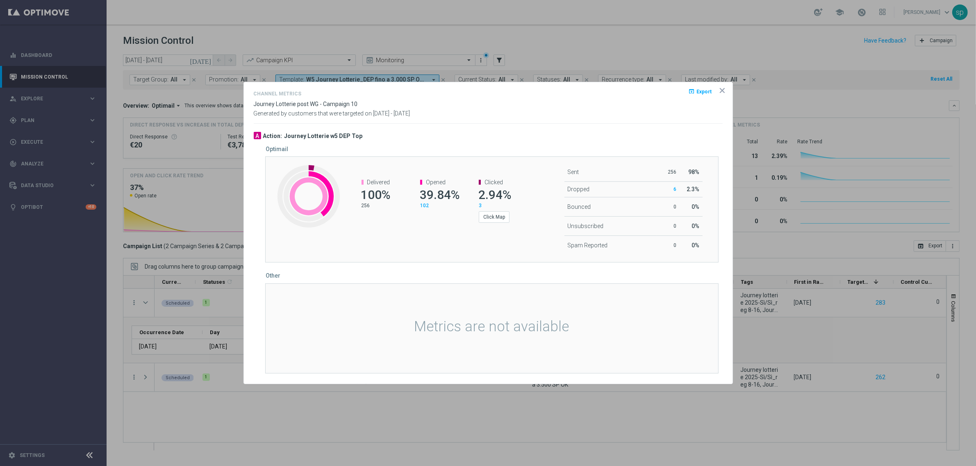
click at [718, 89] on icon "icon" at bounding box center [722, 90] width 8 height 8
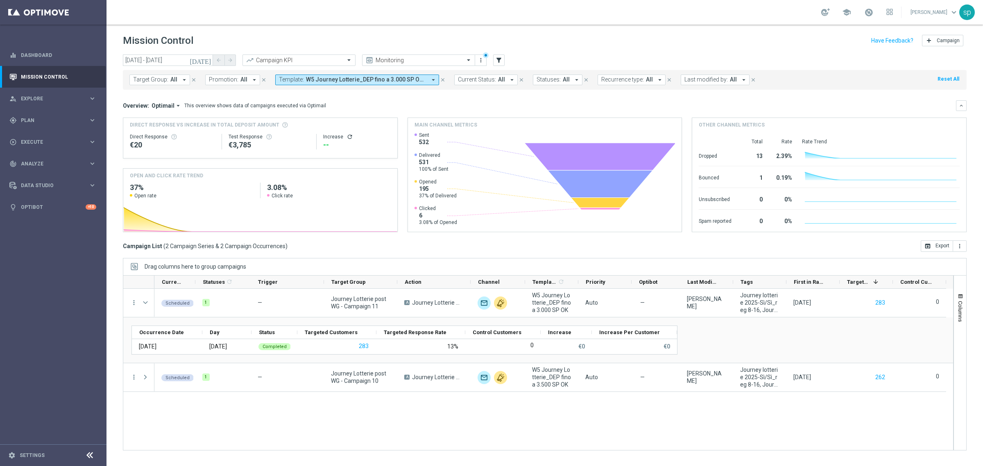
click at [342, 81] on span "W5 Journey Lotterie_DEP fino a 3.000 SP OK, W5 Journey Lotterie_DEP fino a 3.50…" at bounding box center [366, 79] width 120 height 7
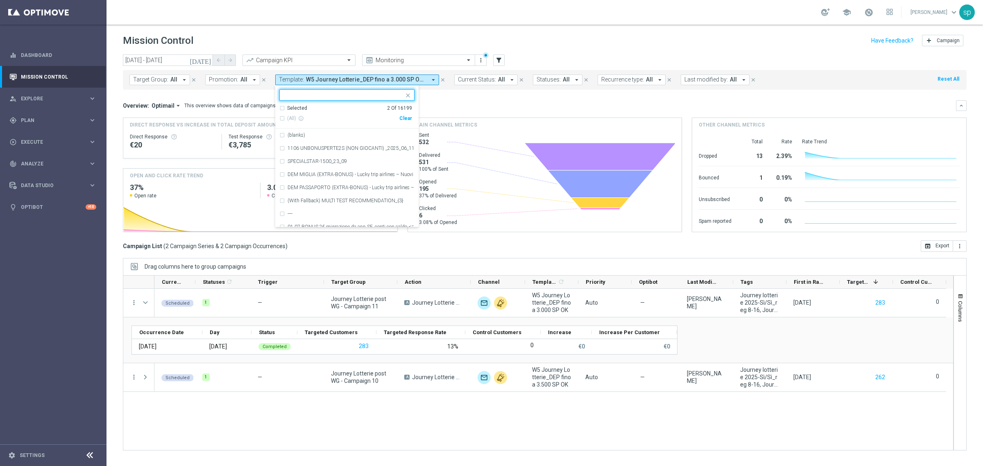
click at [0, 0] on div "Clear" at bounding box center [0, 0] width 0 height 0
click at [457, 105] on div "Overview: Optimail arrow_drop_down This overview shows data of campaigns execut…" at bounding box center [539, 105] width 833 height 7
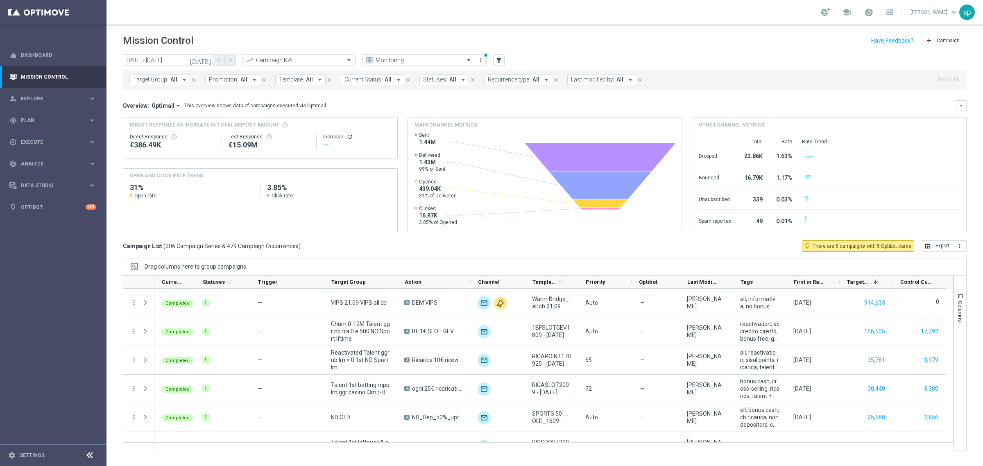
click at [307, 80] on span "All" at bounding box center [309, 79] width 7 height 7
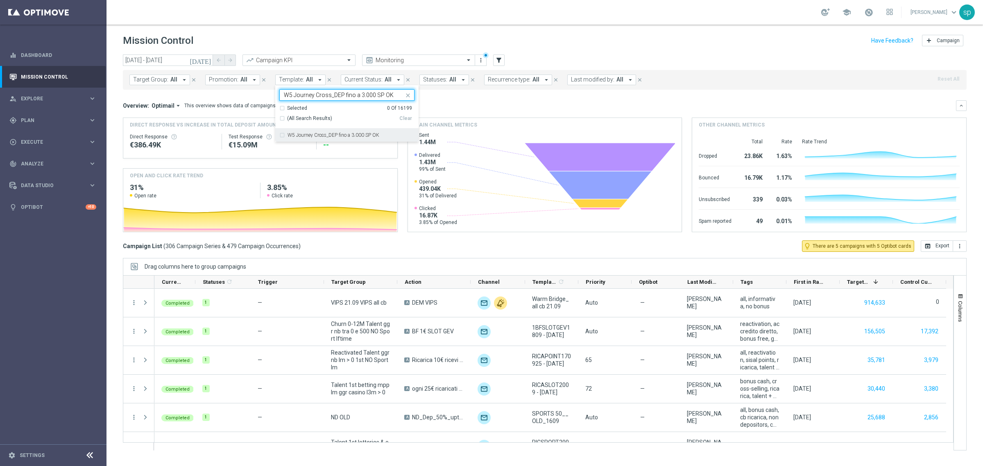
click at [328, 138] on div "W5 Journey Cross_DEP fino a 3.000 SP OK" at bounding box center [346, 135] width 135 height 13
click at [365, 95] on input "W5 Journey Cross_DEP fino a 3.000 SP OK" at bounding box center [344, 95] width 120 height 7
click at [384, 132] on div "W5 Journey Cross_DEP fino a 3.500 SP OK" at bounding box center [346, 135] width 135 height 13
type input "W5 Journey Cross_DEP fino a 3.500 SP OK"
click at [456, 99] on mini-dashboard "Overview: Optimail arrow_drop_down This overview shows data of campaigns execut…" at bounding box center [545, 165] width 844 height 151
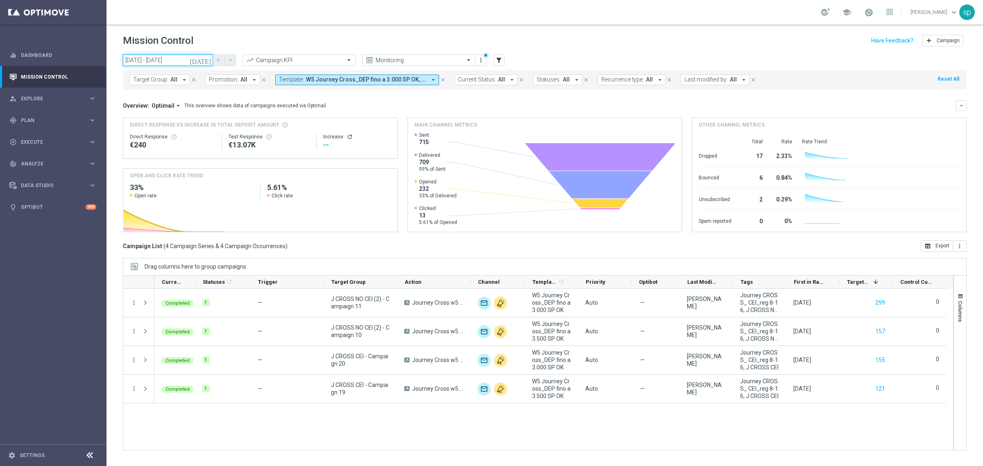
click at [148, 60] on input "[DATE] - [DATE]" at bounding box center [168, 60] width 90 height 11
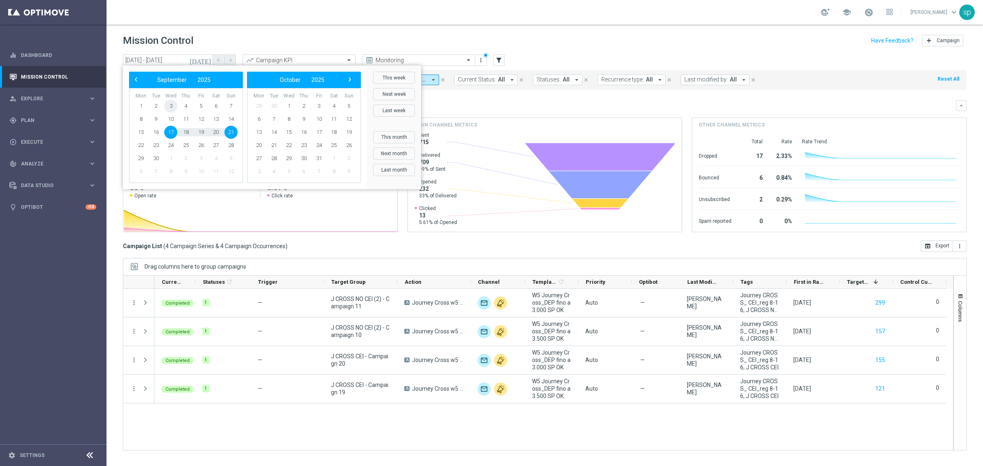
click at [171, 107] on span "3" at bounding box center [170, 106] width 13 height 13
click at [233, 105] on span "7" at bounding box center [231, 106] width 13 height 13
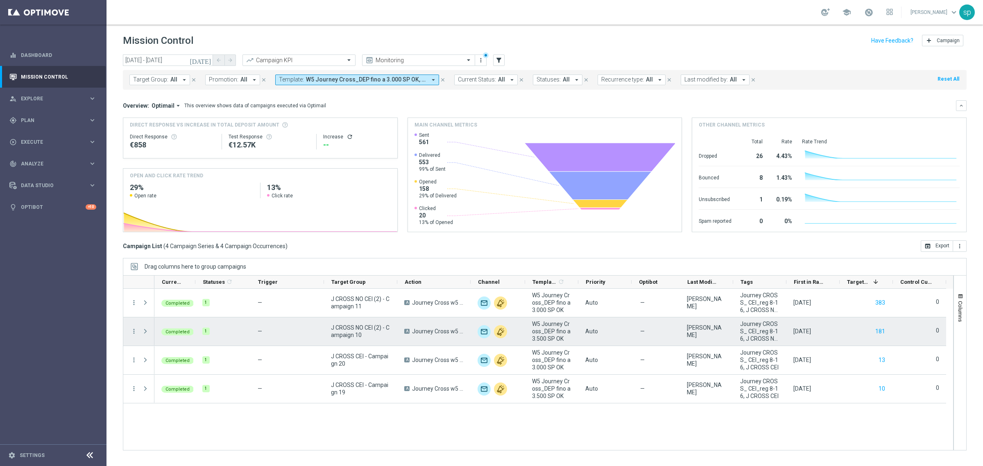
click at [190, 337] on div "Completed" at bounding box center [174, 332] width 41 height 28
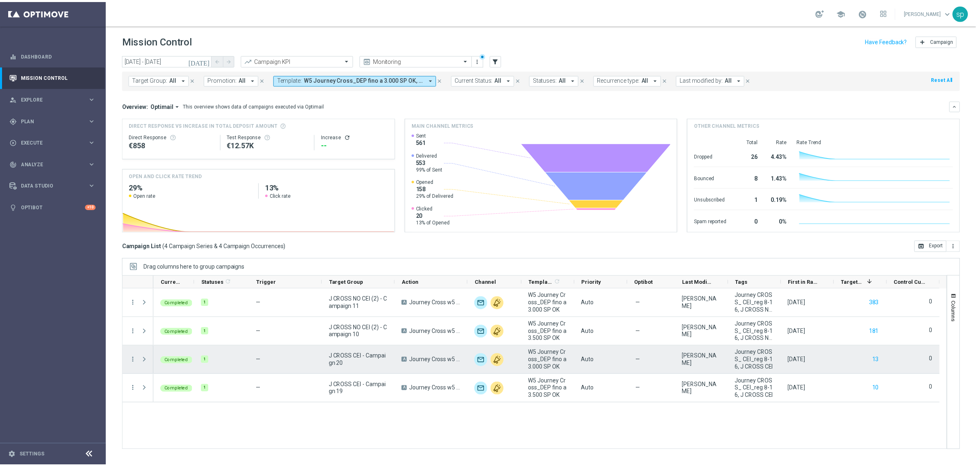
scroll to position [0, 0]
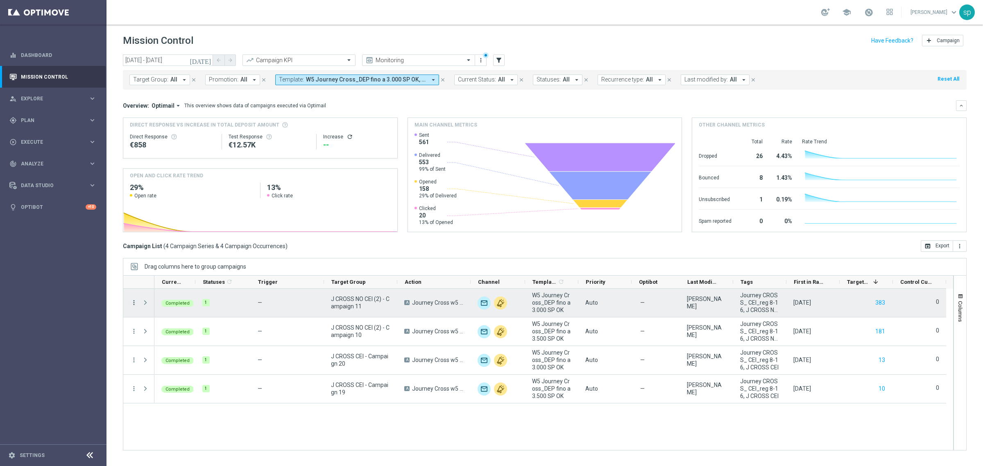
click at [134, 302] on icon "more_vert" at bounding box center [133, 302] width 7 height 7
click at [191, 331] on div "Channel Metrics" at bounding box center [188, 331] width 76 height 6
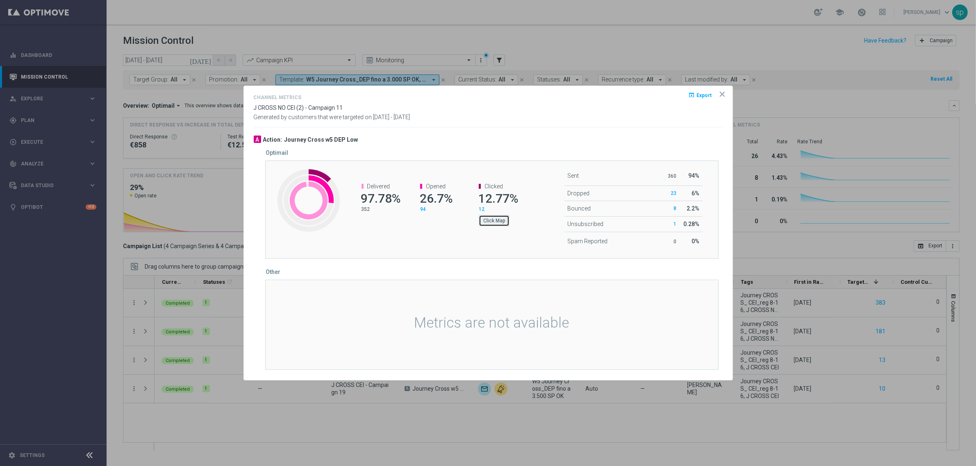
click at [487, 218] on button "Click Map" at bounding box center [494, 220] width 31 height 11
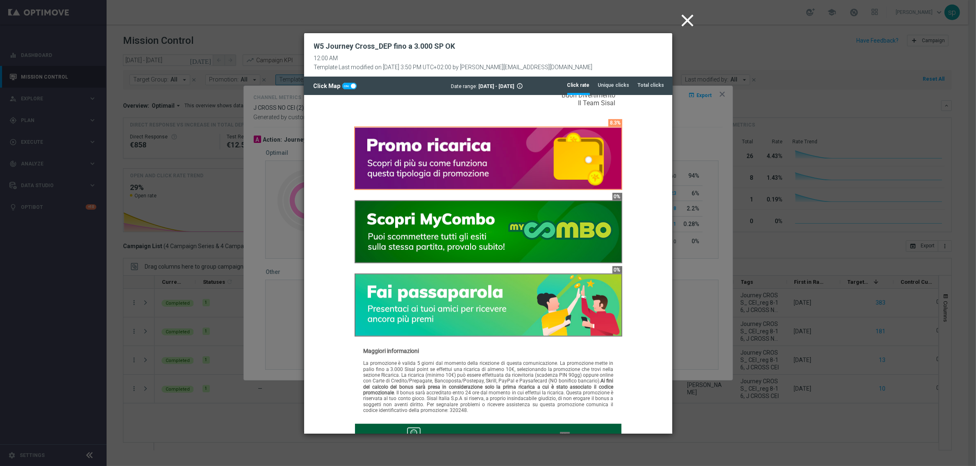
scroll to position [636, 0]
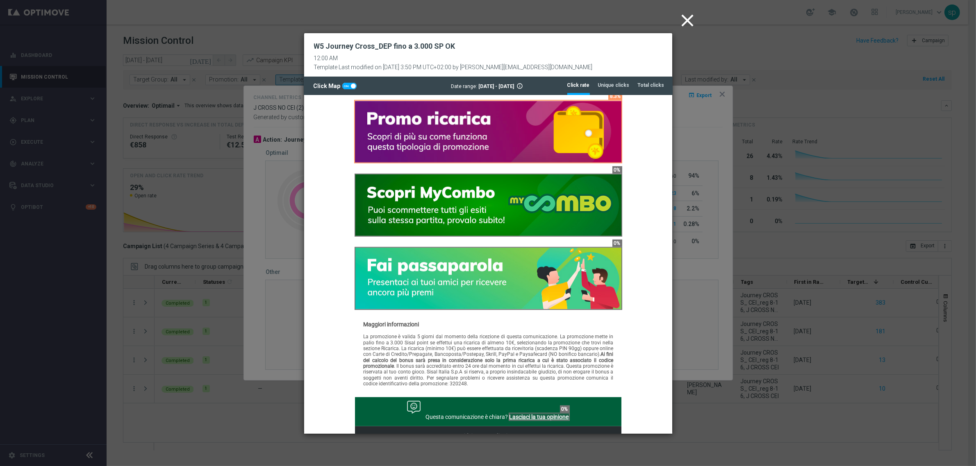
drag, startPoint x: 667, startPoint y: 172, endPoint x: 976, endPoint y: 406, distance: 387.8
click at [687, 20] on icon "close" at bounding box center [687, 20] width 20 height 20
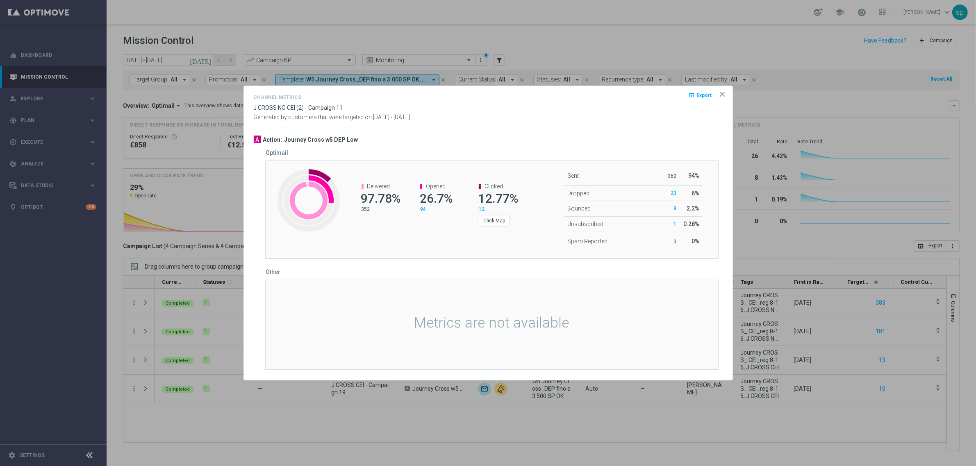
click at [720, 91] on icon "icon" at bounding box center [722, 94] width 8 height 8
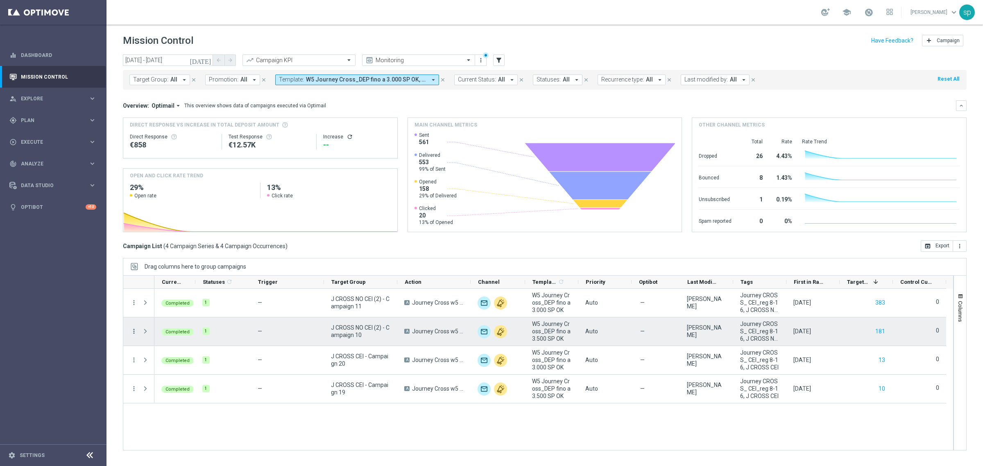
click at [133, 333] on icon "more_vert" at bounding box center [133, 331] width 7 height 7
click at [177, 358] on span "Channel Metrics" at bounding box center [169, 360] width 39 height 6
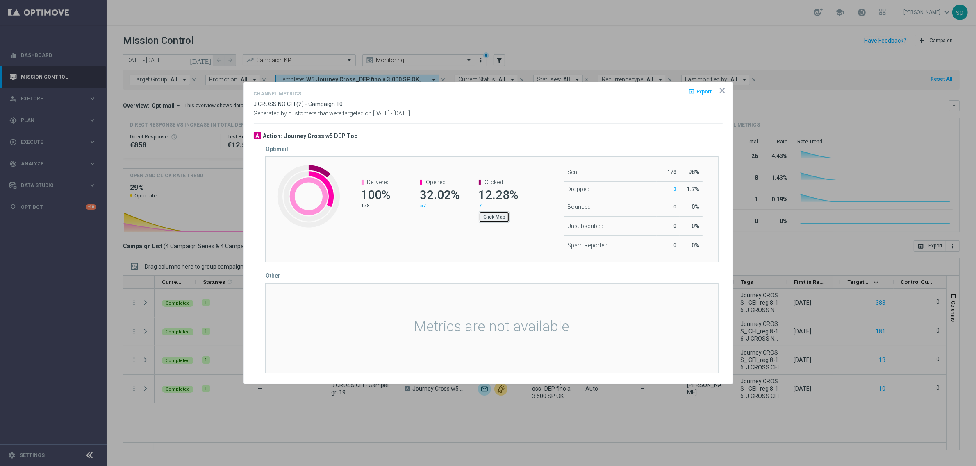
click at [487, 218] on button "Click Map" at bounding box center [494, 216] width 31 height 11
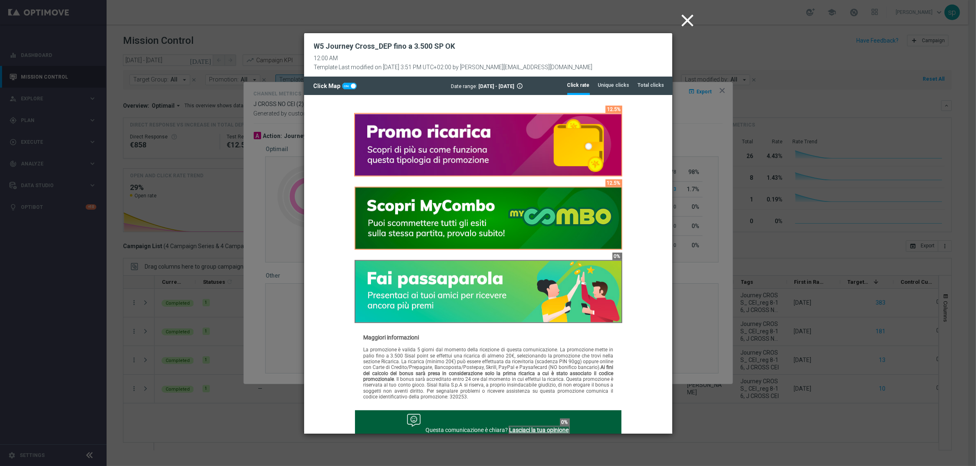
scroll to position [618, 0]
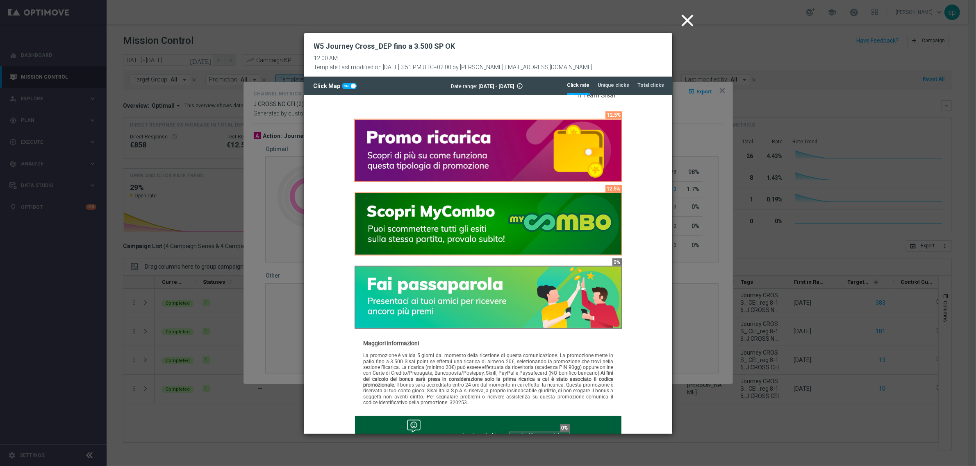
click at [684, 16] on icon "close" at bounding box center [687, 20] width 20 height 20
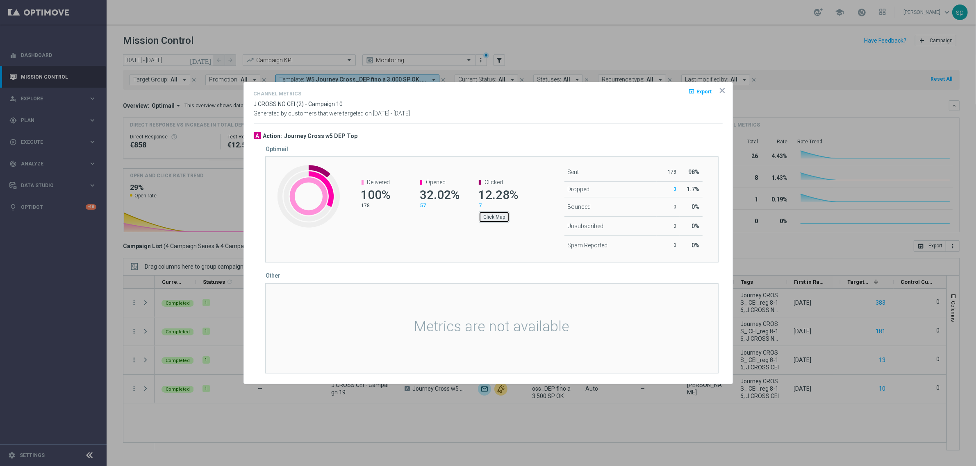
click at [498, 216] on button "Click Map" at bounding box center [494, 216] width 31 height 11
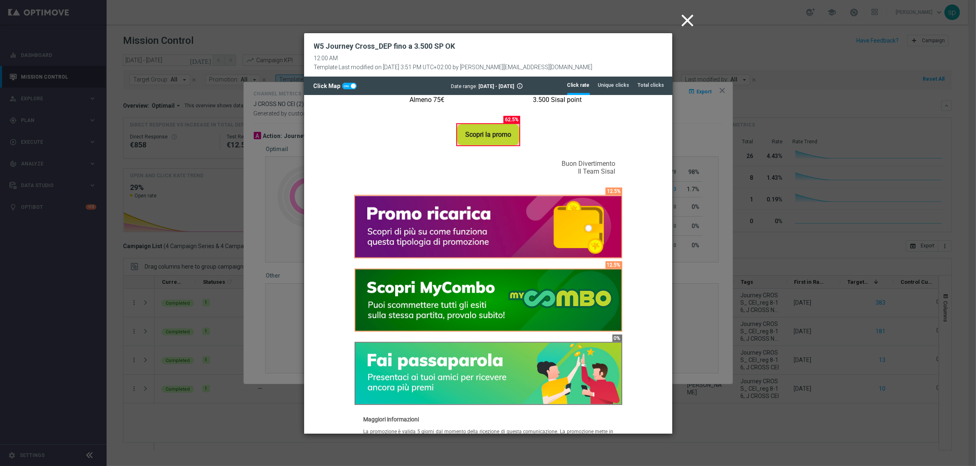
scroll to position [613, 0]
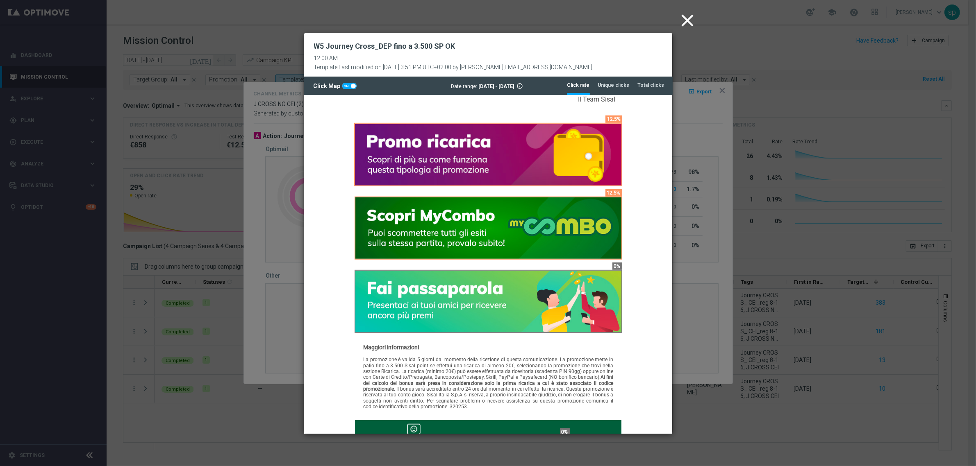
click at [686, 15] on icon "close" at bounding box center [687, 20] width 20 height 20
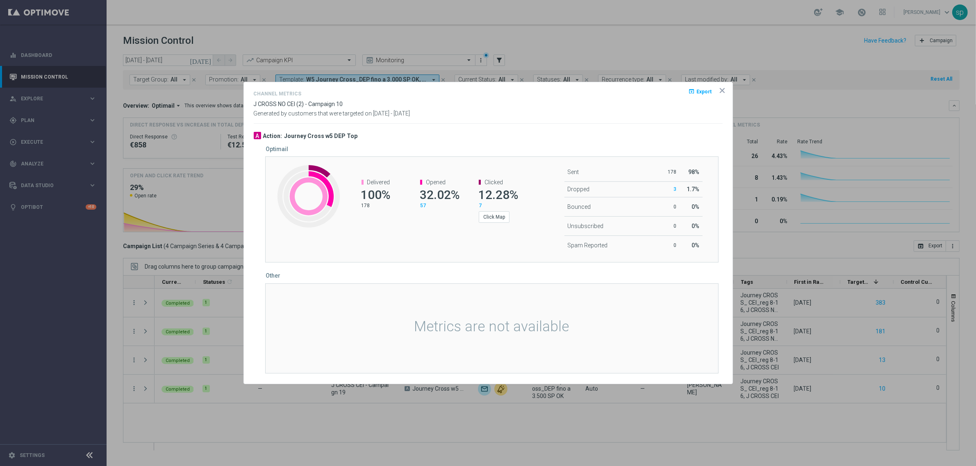
click at [722, 86] on icon "icon" at bounding box center [722, 90] width 8 height 8
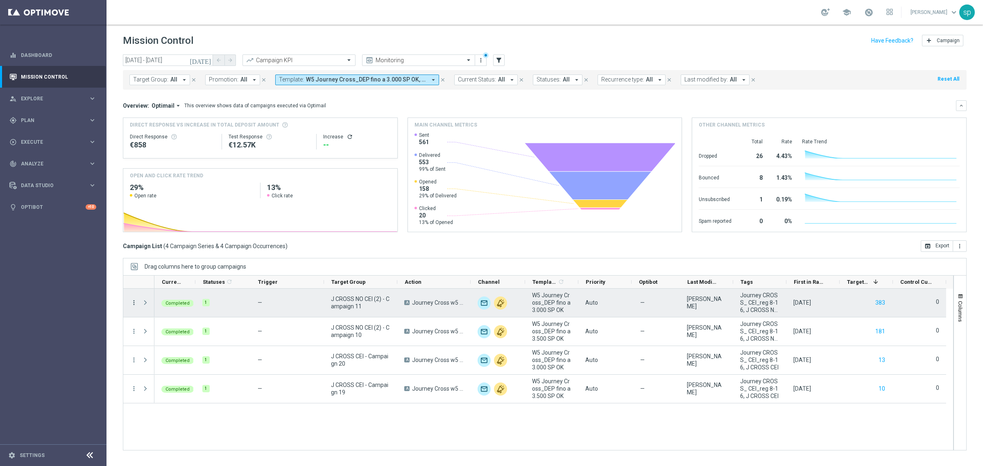
click at [132, 301] on icon "more_vert" at bounding box center [133, 302] width 7 height 7
click at [160, 334] on div "send Channel Metrics" at bounding box center [184, 331] width 92 height 11
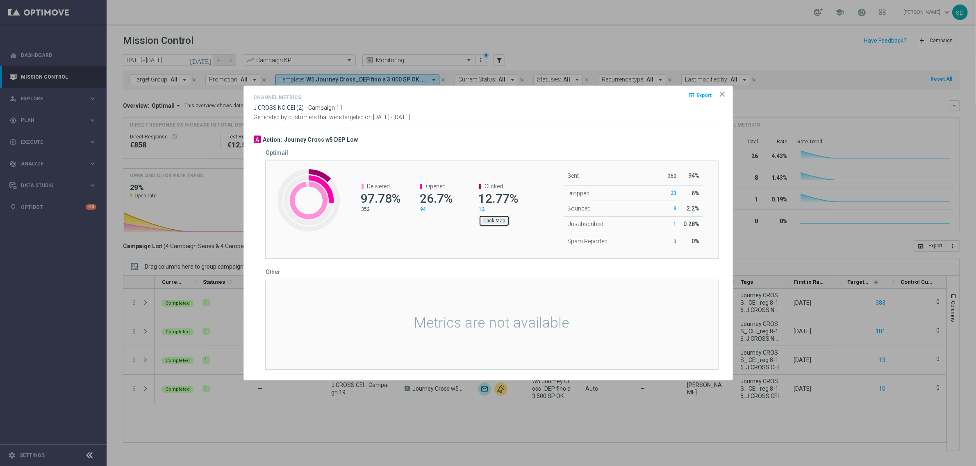
click at [492, 220] on button "Click Map" at bounding box center [494, 220] width 31 height 11
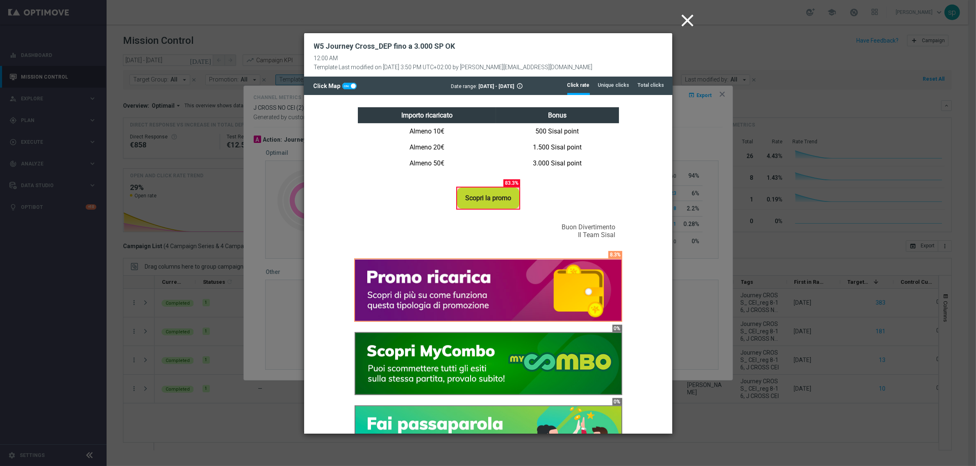
scroll to position [464, 0]
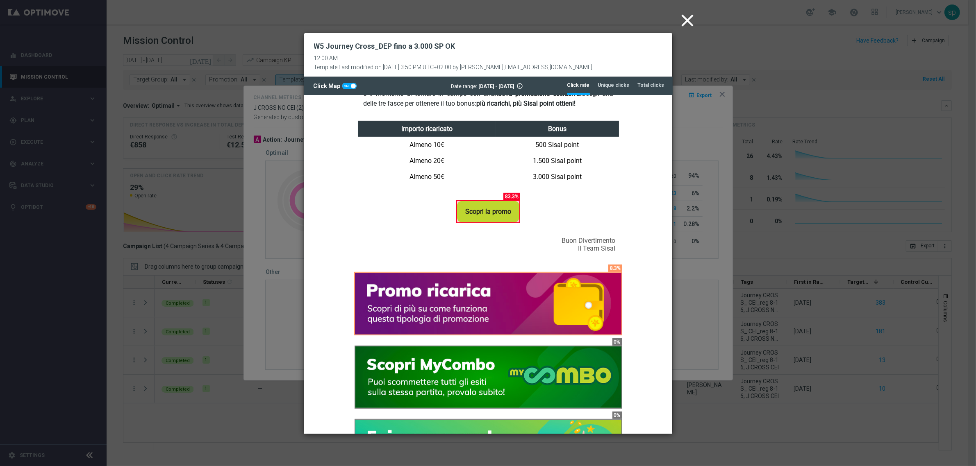
click at [688, 17] on icon "close" at bounding box center [687, 20] width 20 height 20
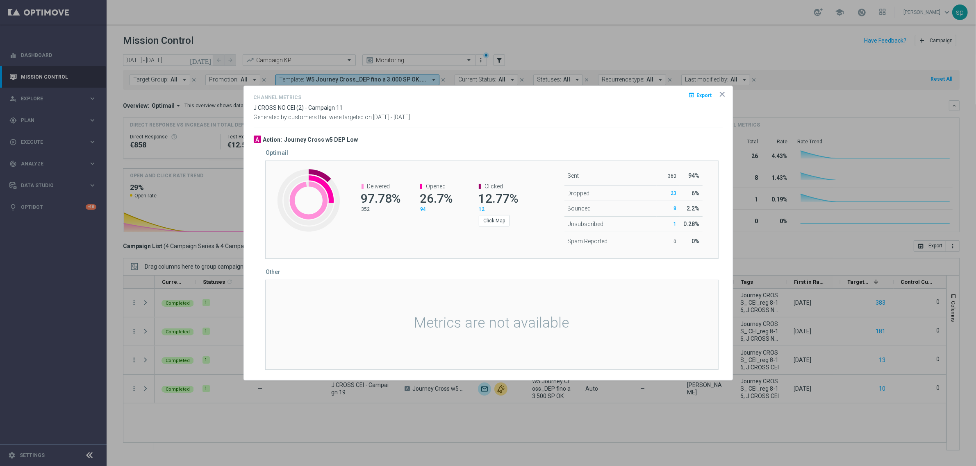
click at [724, 93] on icon "icon" at bounding box center [722, 94] width 8 height 8
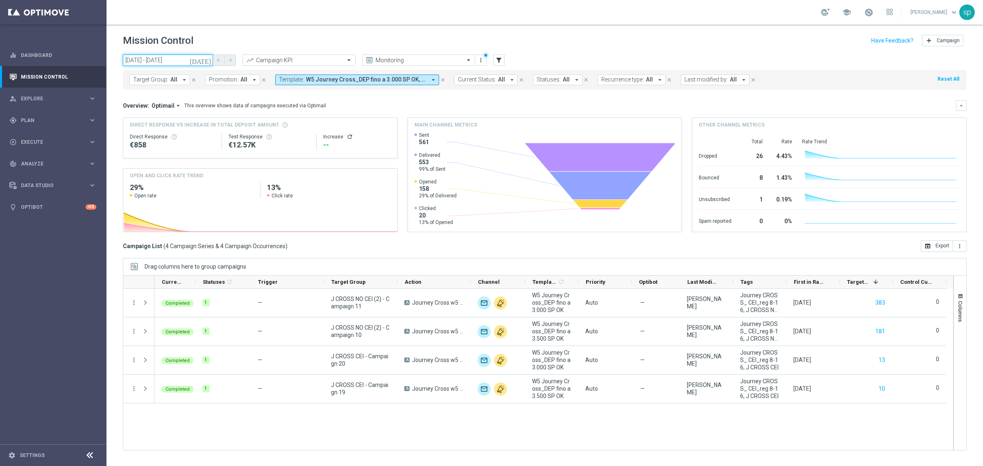
click at [165, 61] on input "[DATE] - [DATE]" at bounding box center [168, 60] width 90 height 11
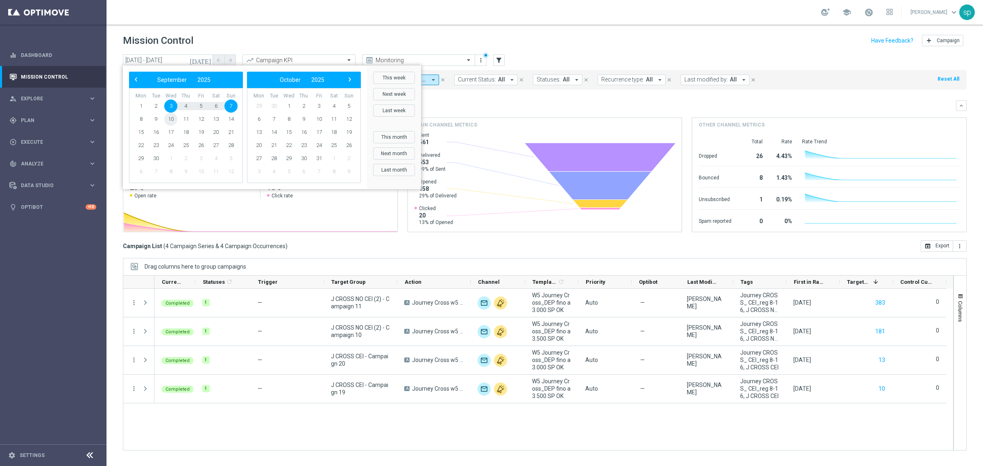
click at [171, 118] on span "10" at bounding box center [170, 119] width 13 height 13
click at [231, 121] on span "14" at bounding box center [231, 119] width 13 height 13
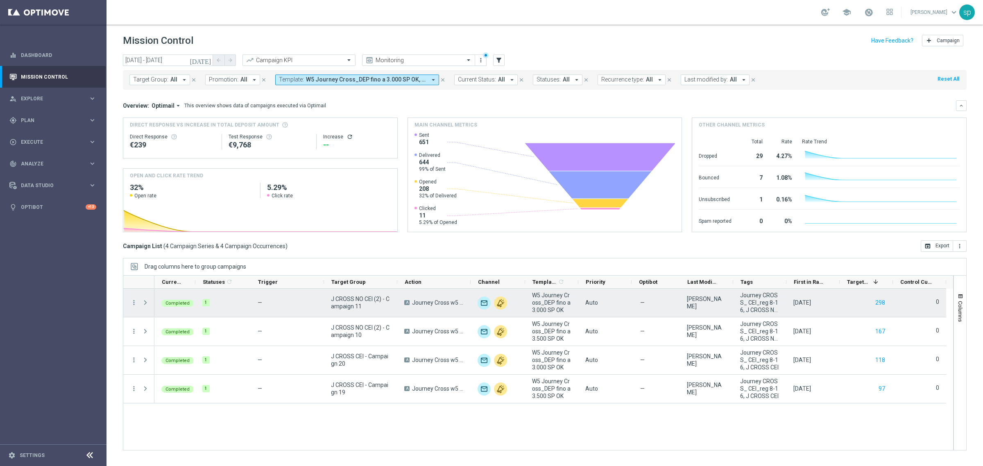
click at [129, 304] on div "more_vert" at bounding box center [130, 303] width 15 height 28
click at [134, 302] on icon "more_vert" at bounding box center [133, 302] width 7 height 7
click at [161, 335] on div "send Channel Metrics" at bounding box center [184, 331] width 92 height 11
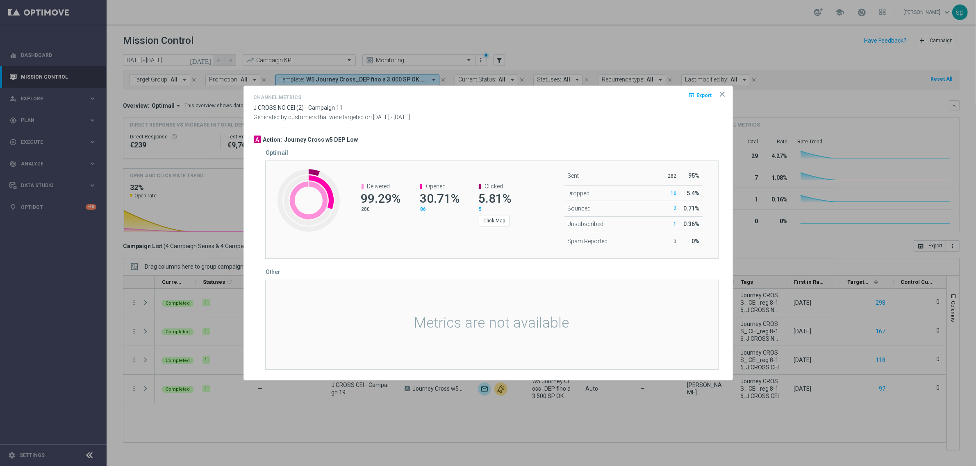
click at [497, 214] on div "Click Map" at bounding box center [498, 220] width 38 height 14
click at [499, 220] on button "Click Map" at bounding box center [494, 220] width 31 height 11
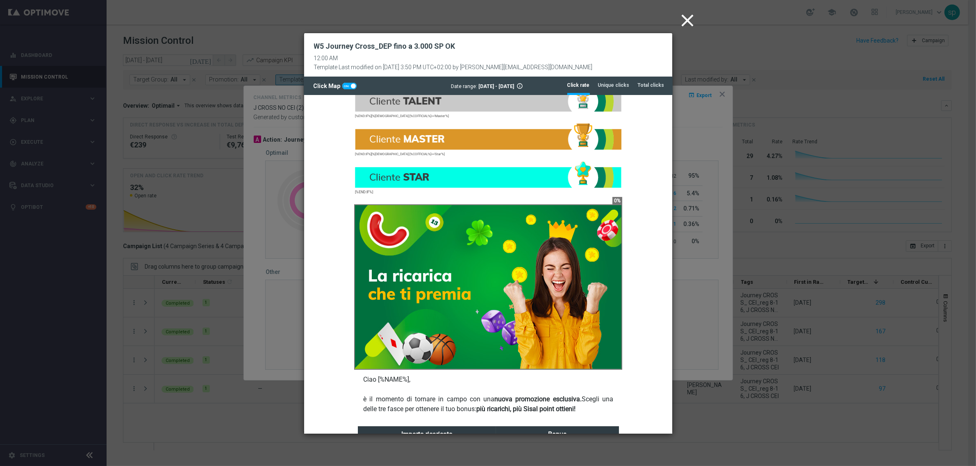
scroll to position [0, 0]
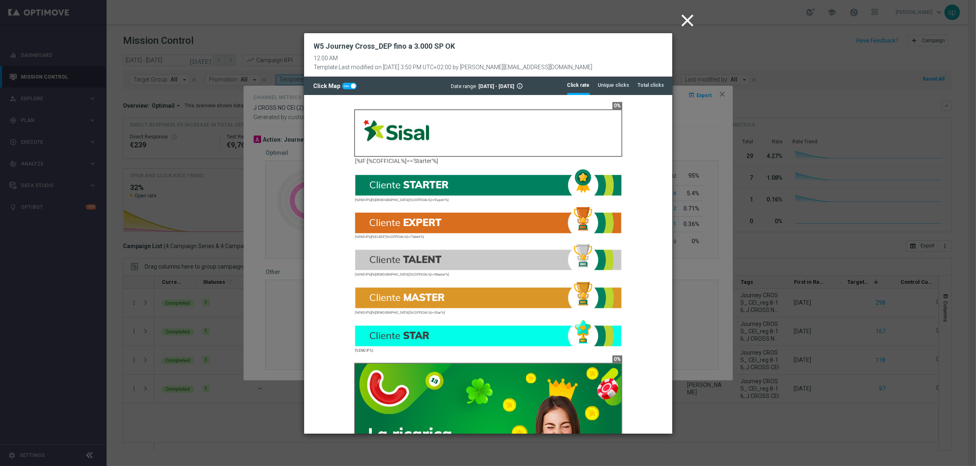
click at [685, 18] on icon "close" at bounding box center [687, 20] width 20 height 20
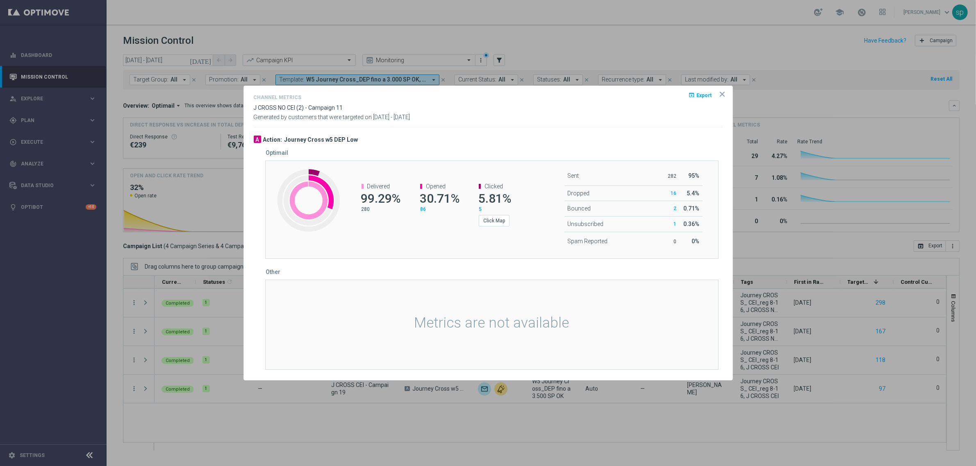
click at [719, 92] on icon "icon" at bounding box center [722, 94] width 8 height 8
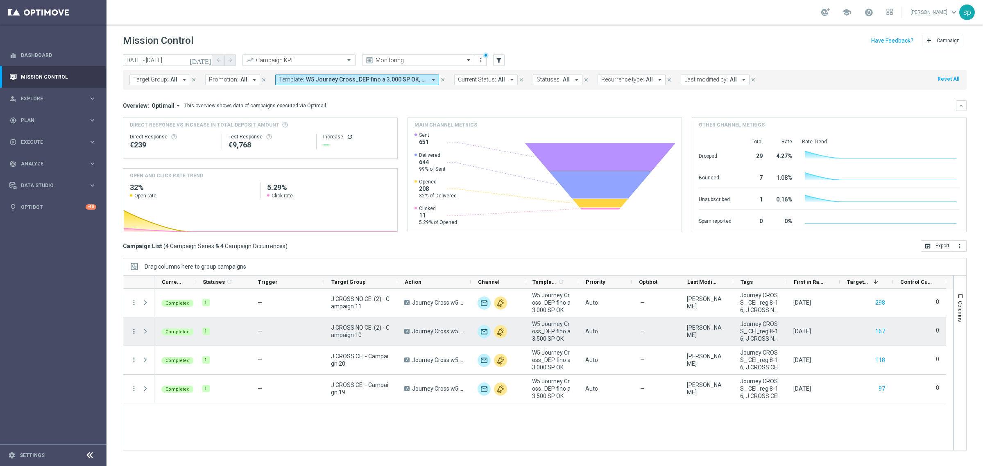
click at [133, 329] on icon "more_vert" at bounding box center [133, 331] width 7 height 7
click at [165, 359] on span "Channel Metrics" at bounding box center [169, 360] width 39 height 6
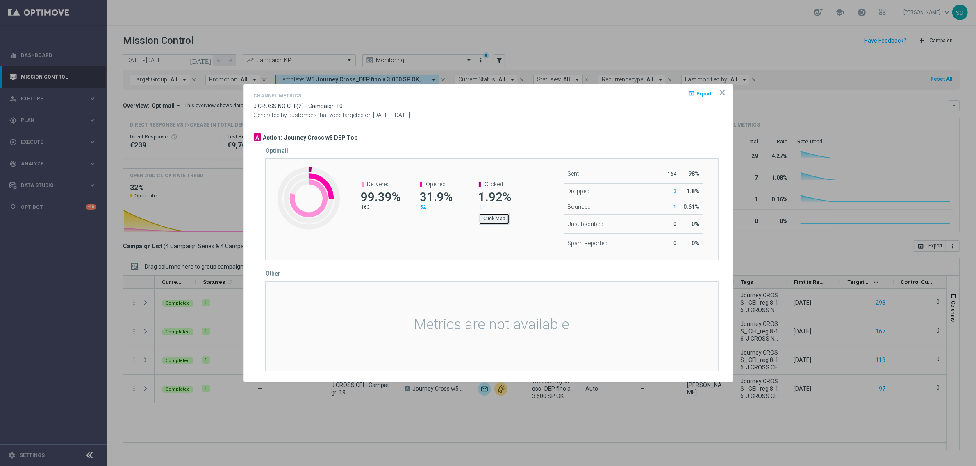
click at [501, 216] on button "Click Map" at bounding box center [494, 218] width 31 height 11
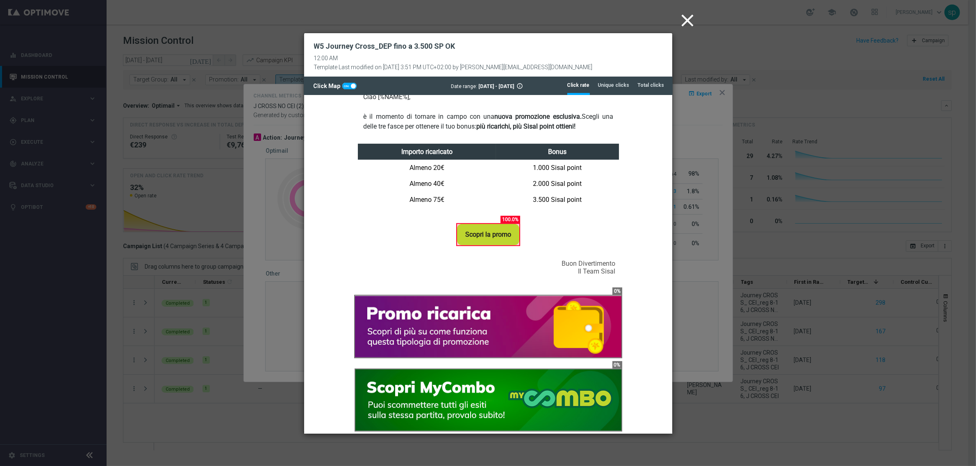
scroll to position [593, 0]
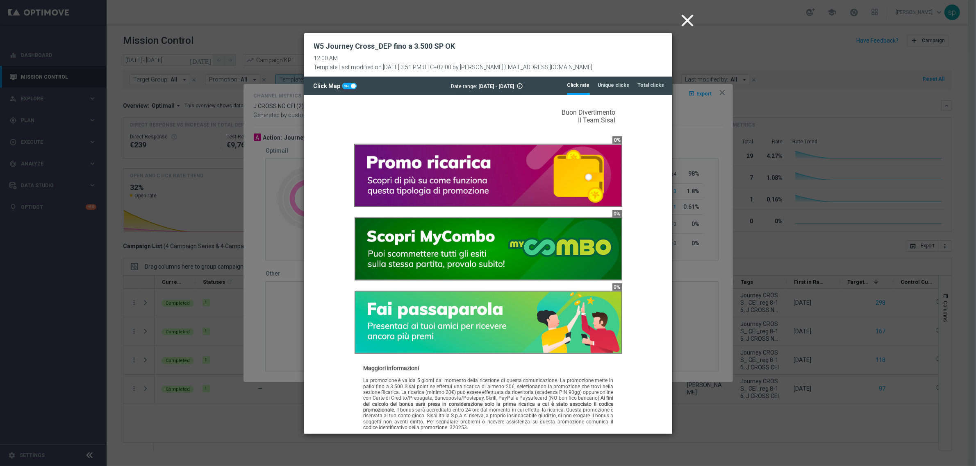
drag, startPoint x: 667, startPoint y: 181, endPoint x: 979, endPoint y: 435, distance: 402.6
click at [689, 21] on icon "close" at bounding box center [687, 20] width 20 height 20
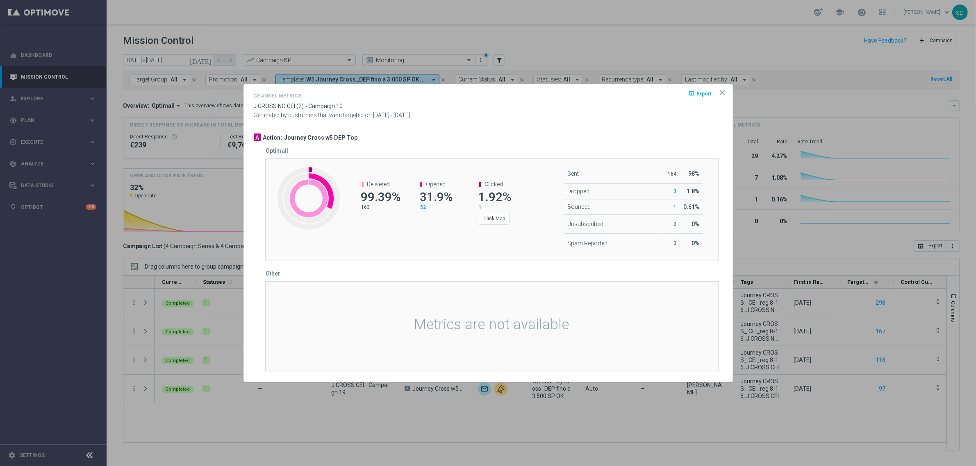
click at [720, 91] on icon "icon" at bounding box center [722, 93] width 4 height 4
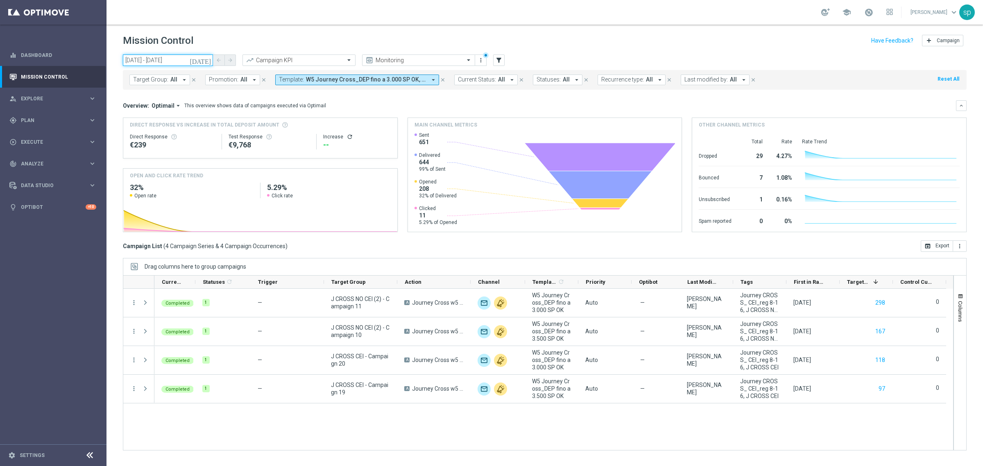
click at [168, 57] on input "[DATE] - [DATE]" at bounding box center [168, 60] width 90 height 11
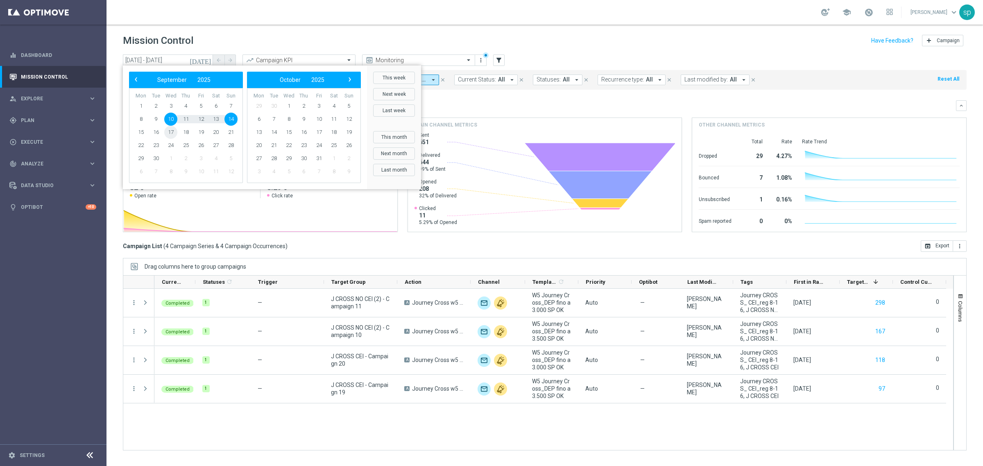
click at [173, 130] on span "17" at bounding box center [170, 132] width 13 height 13
click at [231, 130] on span "21" at bounding box center [231, 132] width 13 height 13
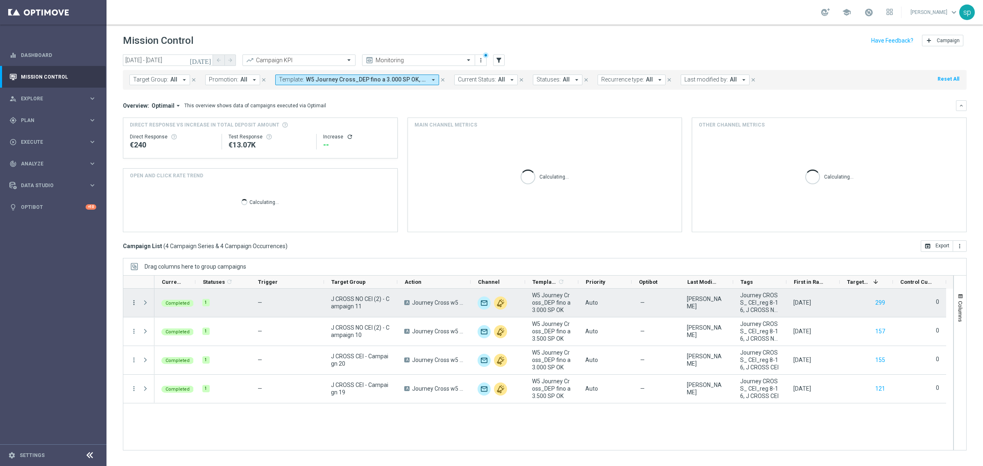
click at [132, 301] on icon "more_vert" at bounding box center [133, 302] width 7 height 7
click at [193, 329] on div "Channel Metrics" at bounding box center [188, 331] width 76 height 6
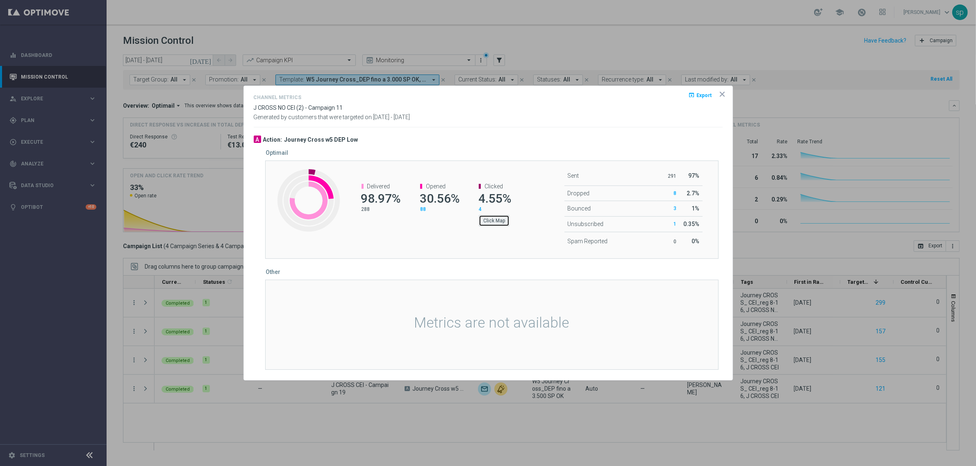
click at [496, 219] on button "Click Map" at bounding box center [494, 220] width 31 height 11
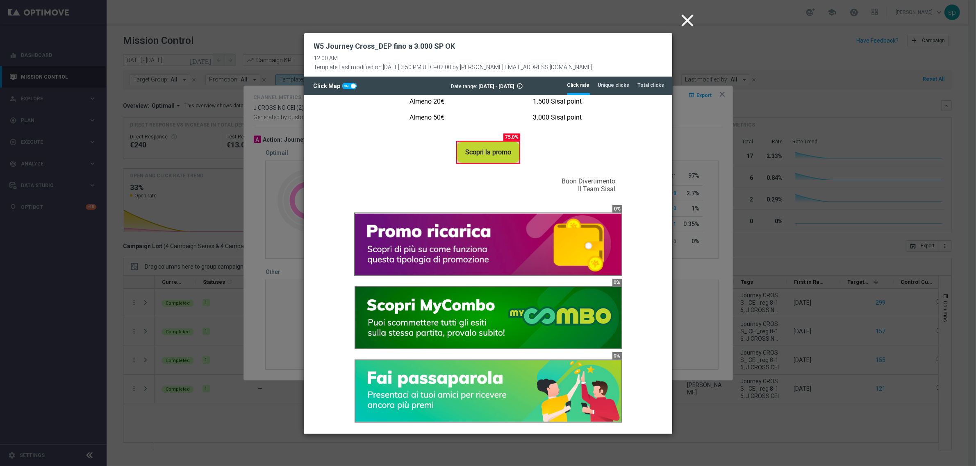
scroll to position [602, 0]
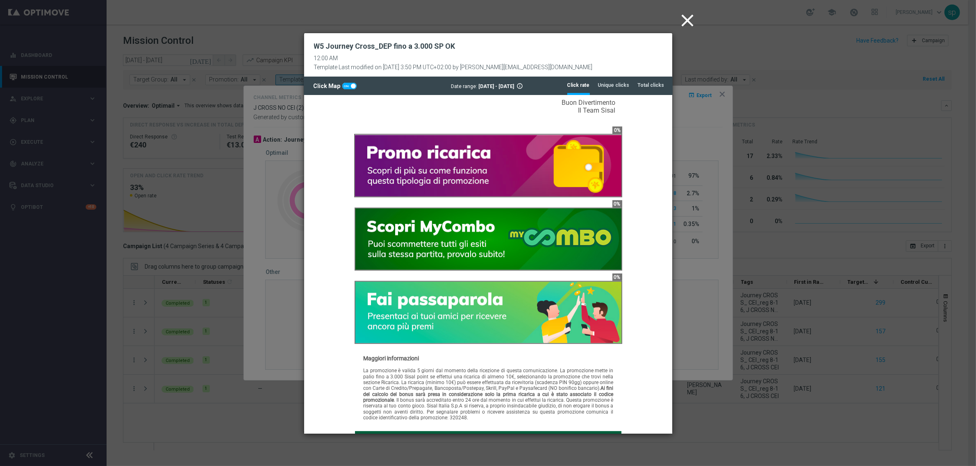
drag, startPoint x: 665, startPoint y: 185, endPoint x: 983, endPoint y: 380, distance: 372.3
click at [687, 20] on icon "close" at bounding box center [687, 20] width 20 height 20
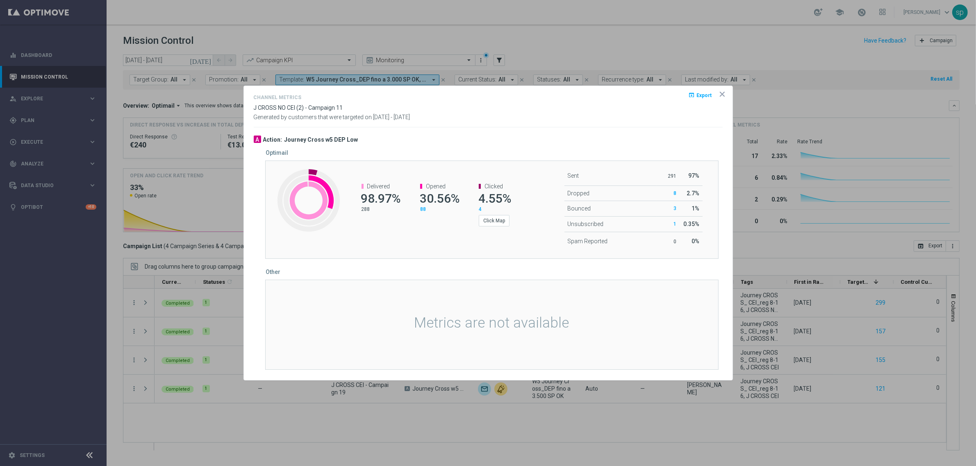
click at [722, 95] on icon "icon" at bounding box center [722, 94] width 4 height 4
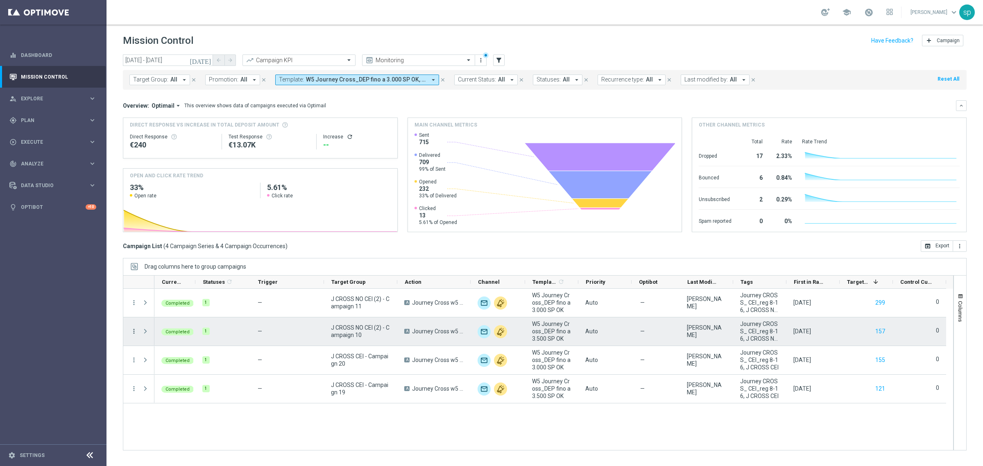
click at [136, 332] on icon "more_vert" at bounding box center [133, 331] width 7 height 7
click at [176, 359] on span "Channel Metrics" at bounding box center [169, 360] width 39 height 6
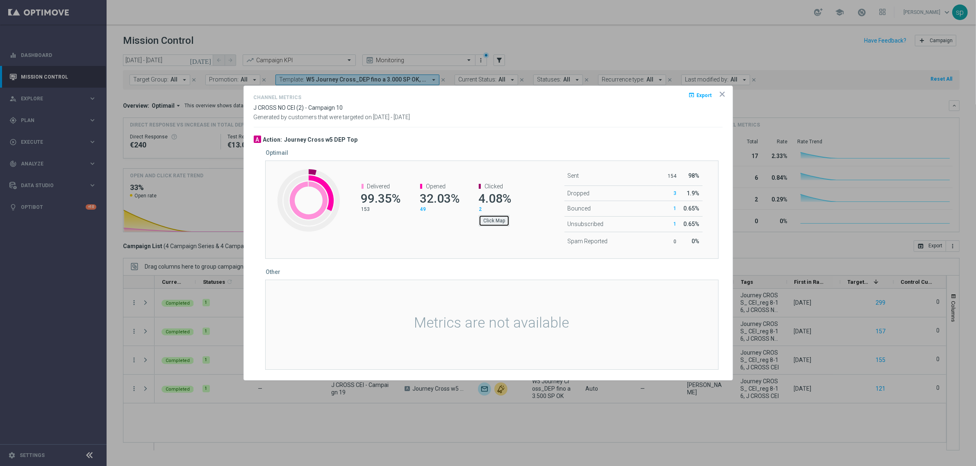
click at [490, 221] on button "Click Map" at bounding box center [494, 220] width 31 height 11
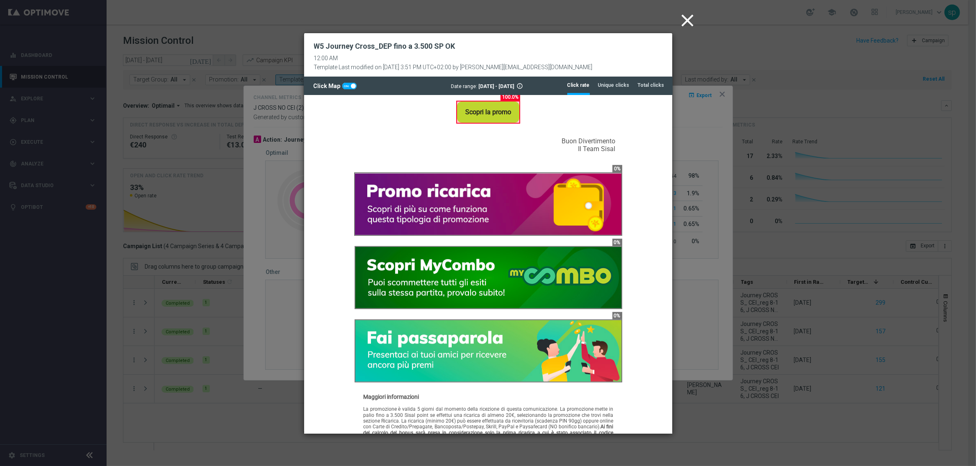
scroll to position [589, 0]
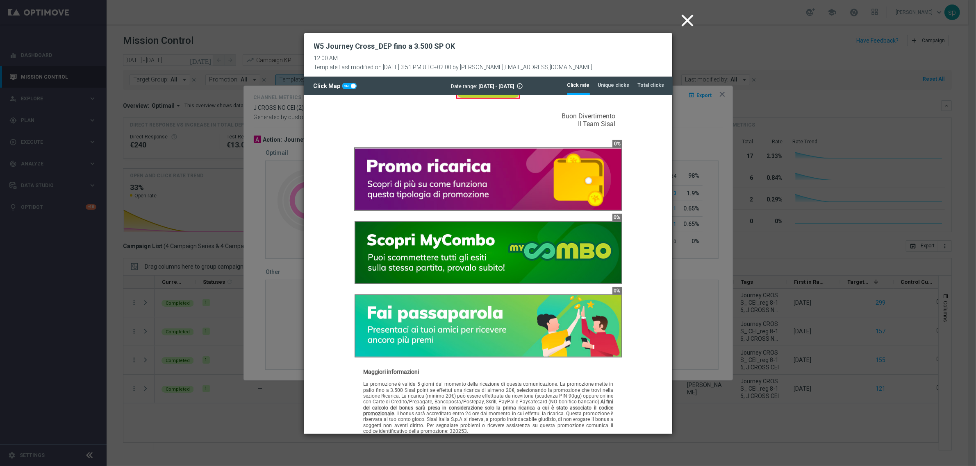
click at [689, 16] on icon "close" at bounding box center [687, 20] width 20 height 20
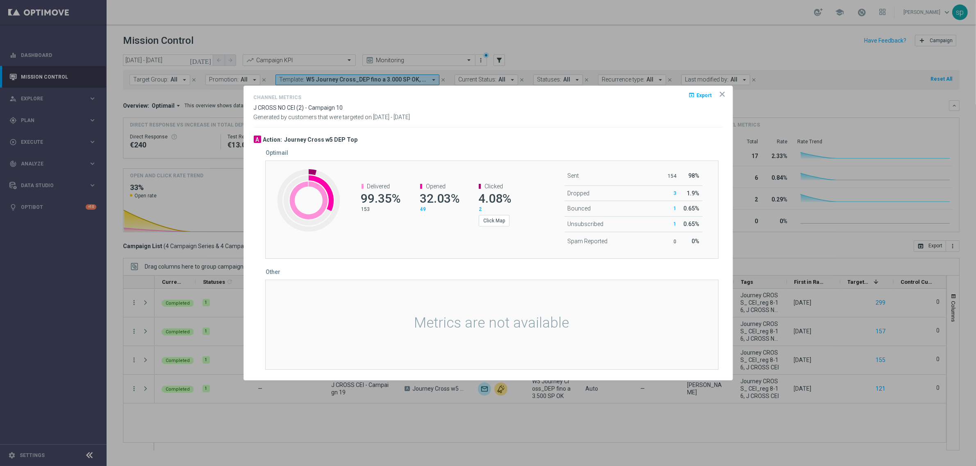
click at [722, 93] on icon "icon" at bounding box center [722, 94] width 8 height 8
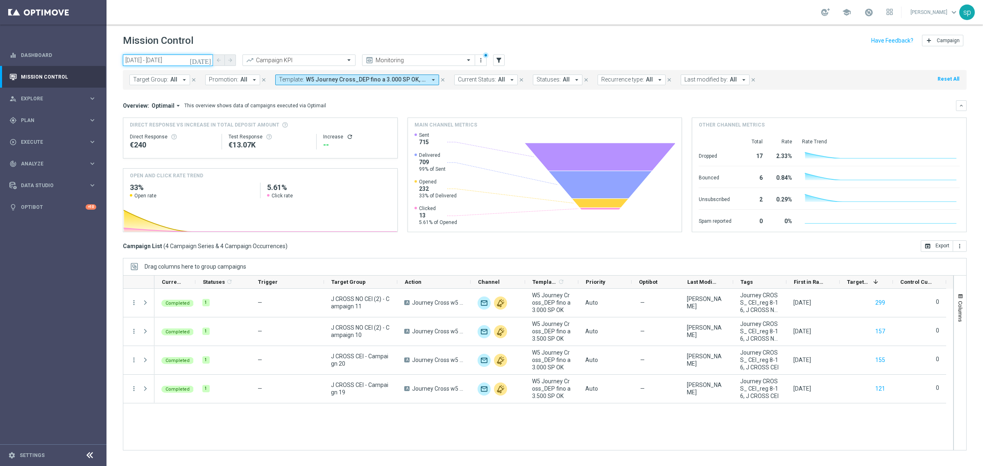
click at [186, 60] on input "[DATE] - [DATE]" at bounding box center [168, 60] width 90 height 11
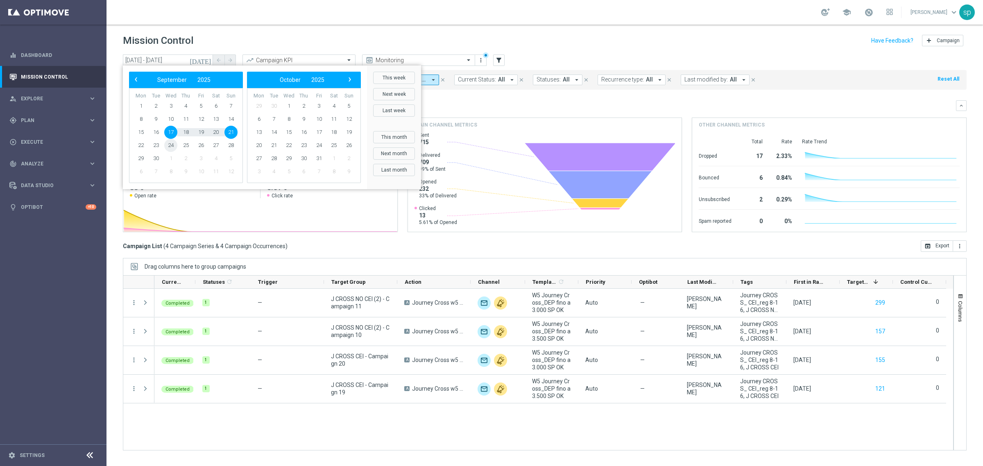
click at [171, 143] on span "24" at bounding box center [170, 145] width 13 height 13
click at [229, 146] on span "28" at bounding box center [231, 145] width 13 height 13
type input "[DATE] - [DATE]"
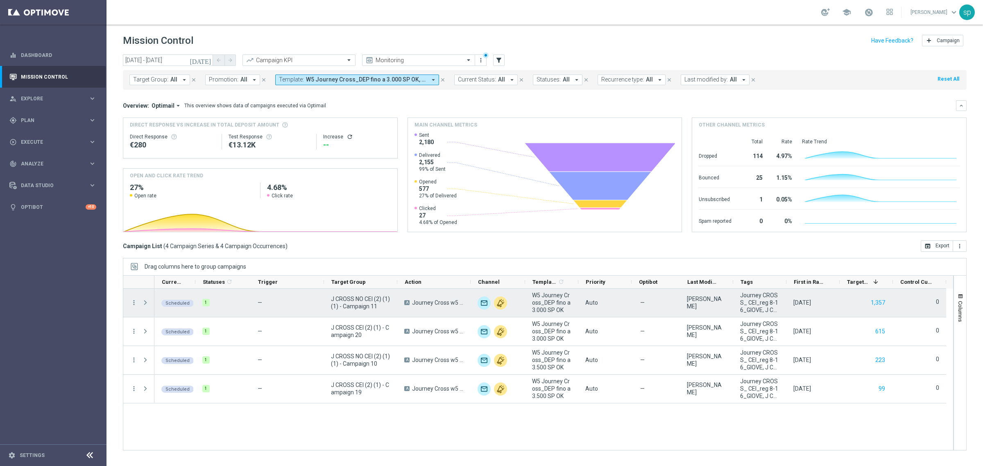
click at [145, 302] on span "Press SPACE to select this row." at bounding box center [145, 303] width 7 height 7
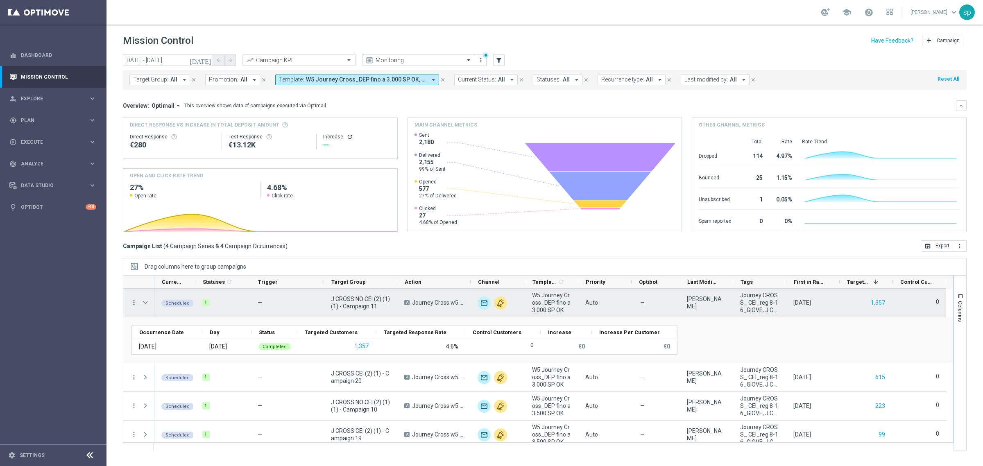
click at [134, 302] on icon "more_vert" at bounding box center [133, 302] width 7 height 7
click at [157, 328] on span "Channel Metrics" at bounding box center [169, 331] width 39 height 6
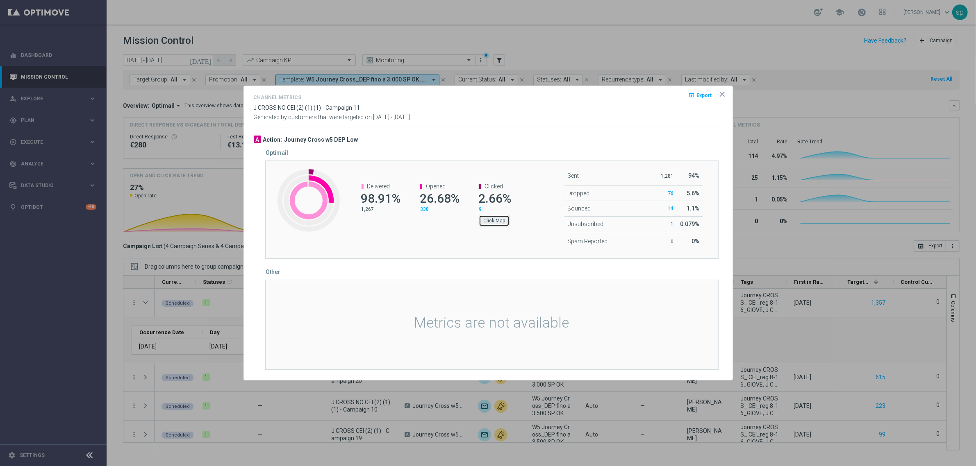
click at [494, 218] on button "Click Map" at bounding box center [494, 220] width 31 height 11
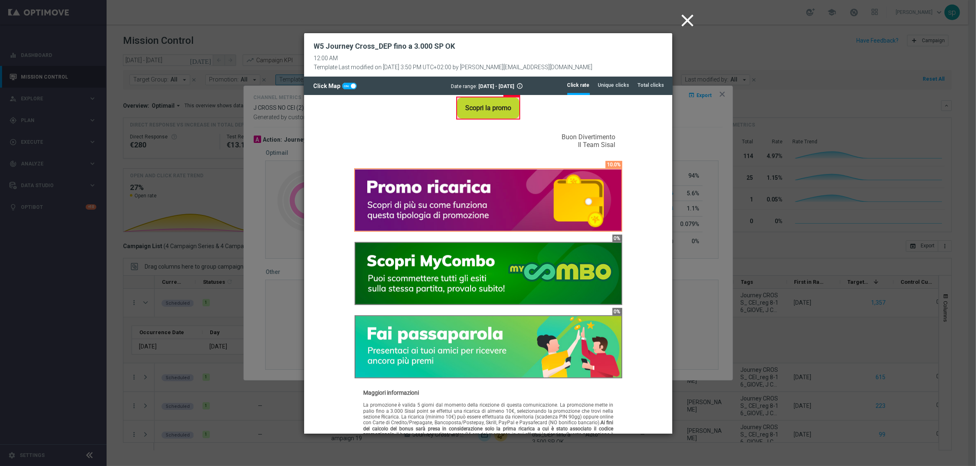
scroll to position [577, 0]
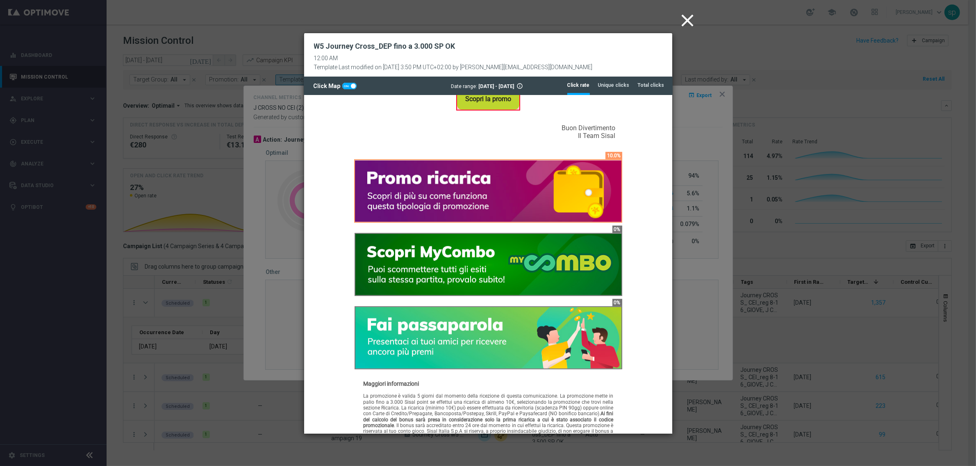
click at [687, 21] on icon "close" at bounding box center [687, 20] width 20 height 20
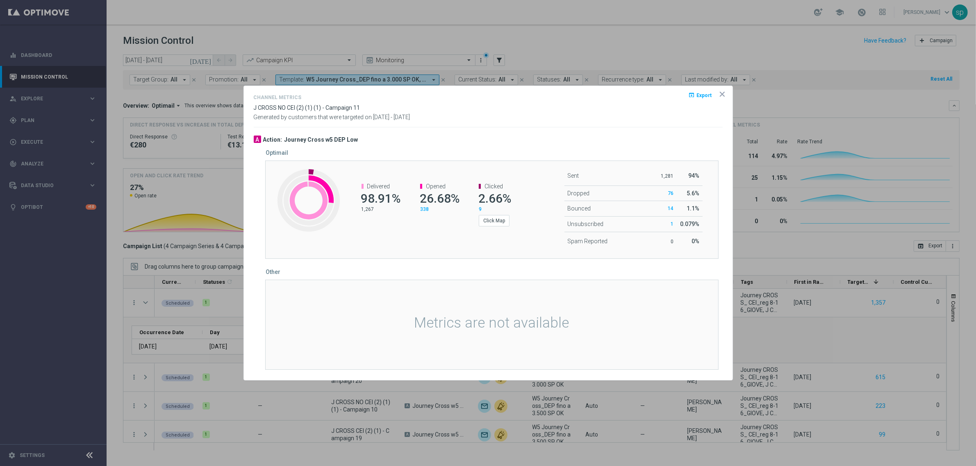
click at [724, 91] on icon "icon" at bounding box center [722, 94] width 8 height 8
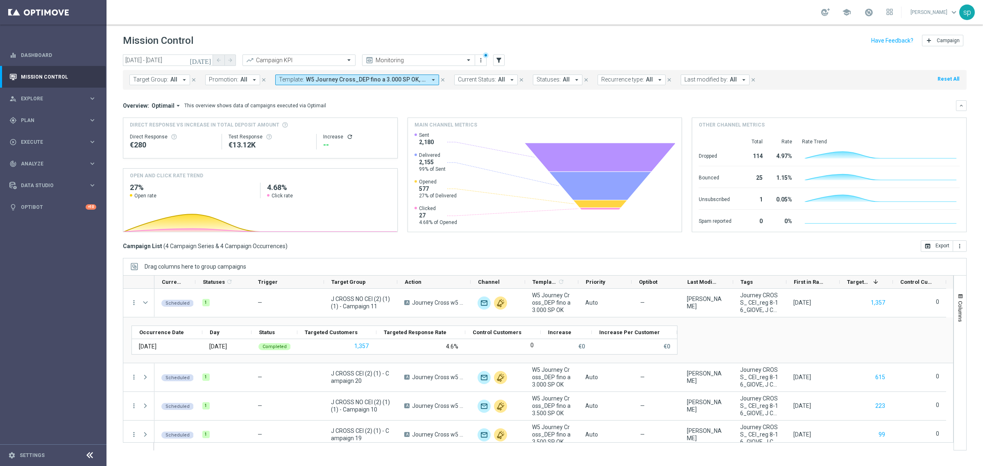
click at [306, 81] on span "W5 Journey Cross_DEP fino a 3.000 SP OK, W5 Journey Cross_DEP fino a 3.500 SP OK" at bounding box center [366, 79] width 120 height 7
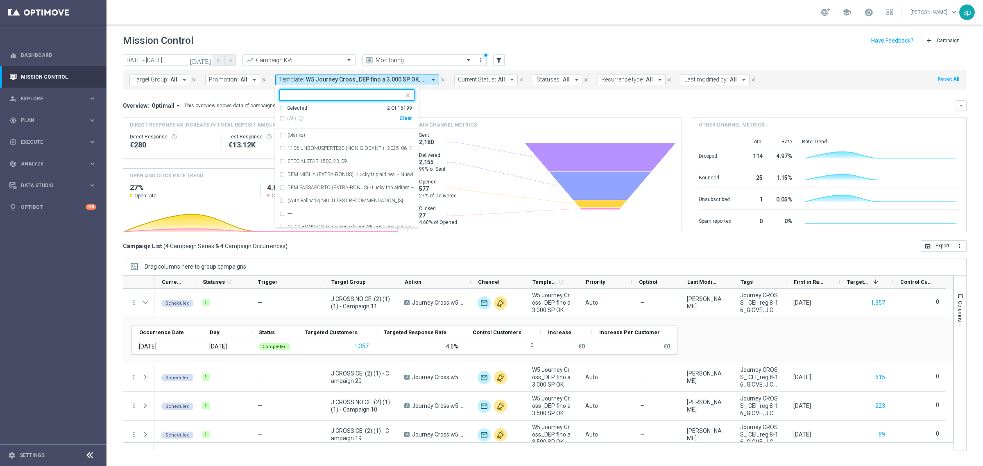
click at [0, 0] on div "Clear" at bounding box center [0, 0] width 0 height 0
click at [455, 102] on div "Overview: Optimail arrow_drop_down This overview shows data of campaigns execut…" at bounding box center [539, 105] width 833 height 7
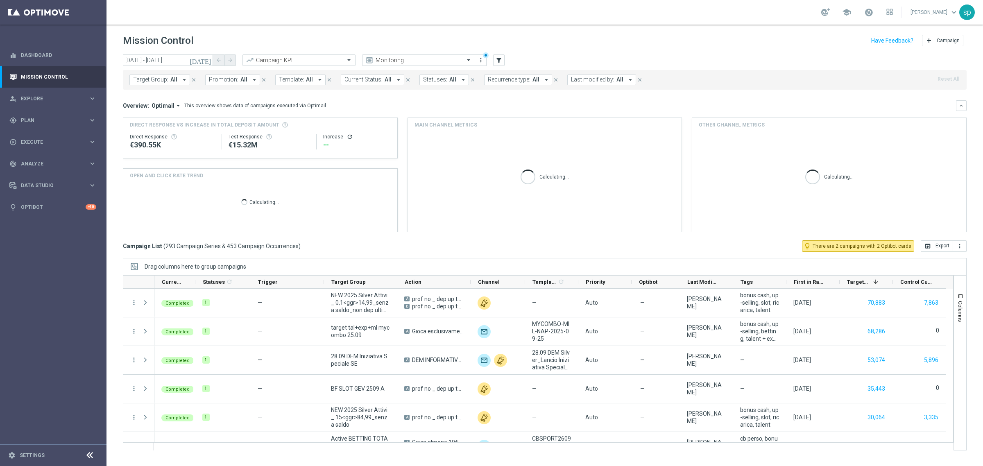
click at [296, 76] on span "Template:" at bounding box center [291, 79] width 25 height 7
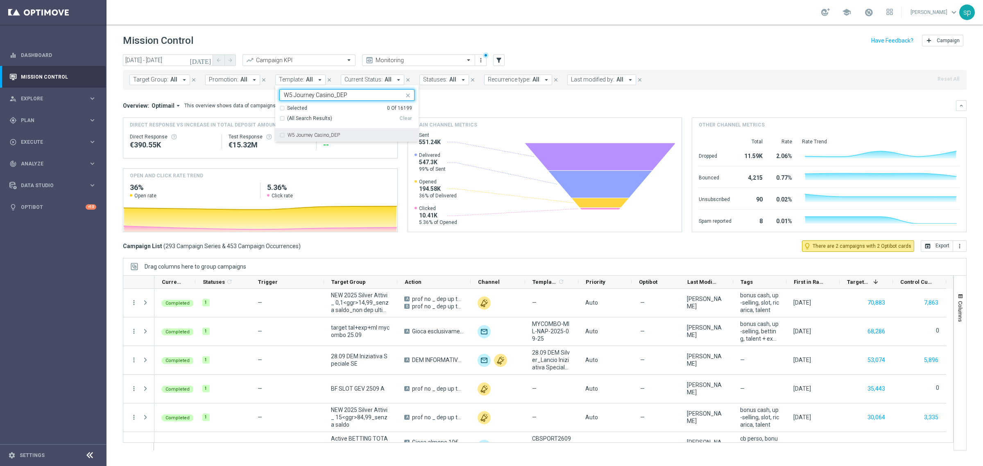
click at [324, 134] on label "W5 Journey Casino_DEP" at bounding box center [314, 135] width 52 height 5
click at [349, 95] on input "W5 Journey Casino_DEP" at bounding box center [344, 95] width 120 height 7
click at [357, 136] on div "W5 Journey Casino_CB" at bounding box center [351, 135] width 127 height 5
type input "W5 Journey Casino_cb"
click at [458, 98] on mini-dashboard "Overview: Optimail arrow_drop_down This overview shows data of campaigns execut…" at bounding box center [545, 165] width 844 height 151
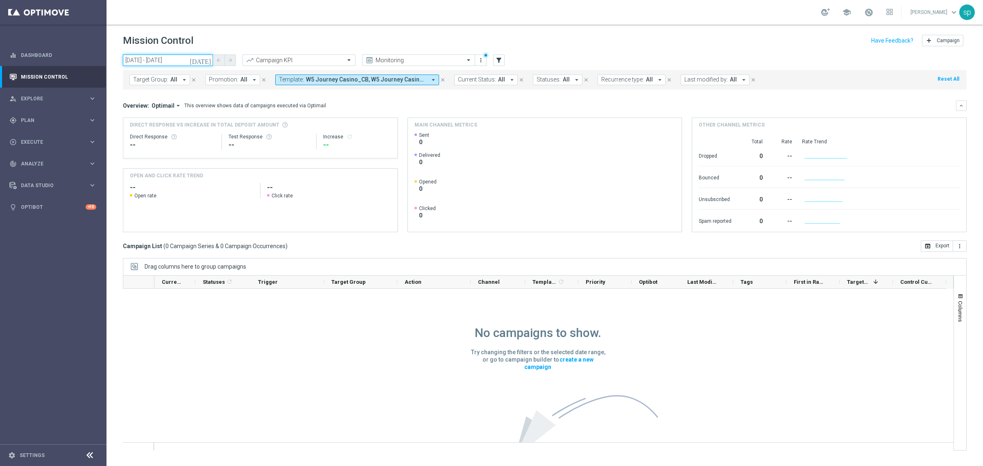
click at [141, 60] on input "[DATE] - [DATE]" at bounding box center [168, 60] width 90 height 11
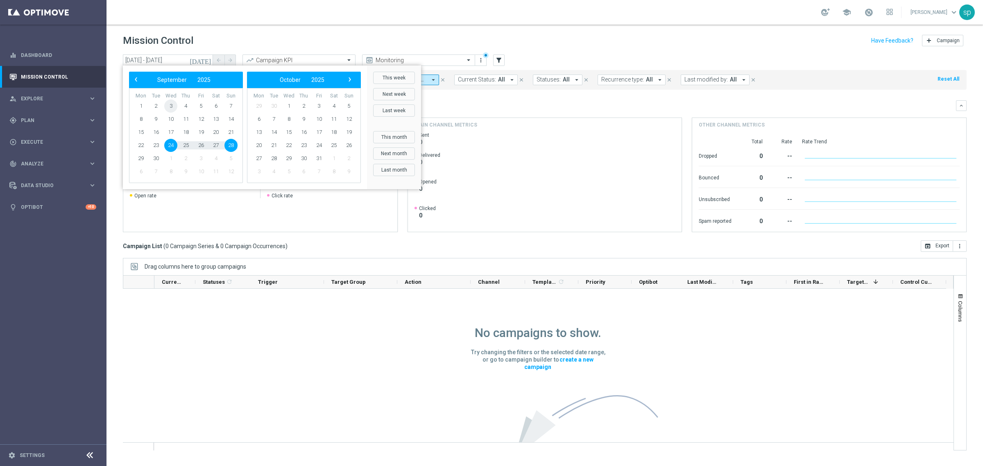
click at [170, 105] on span "3" at bounding box center [170, 106] width 13 height 13
click at [233, 109] on span "7" at bounding box center [231, 106] width 13 height 13
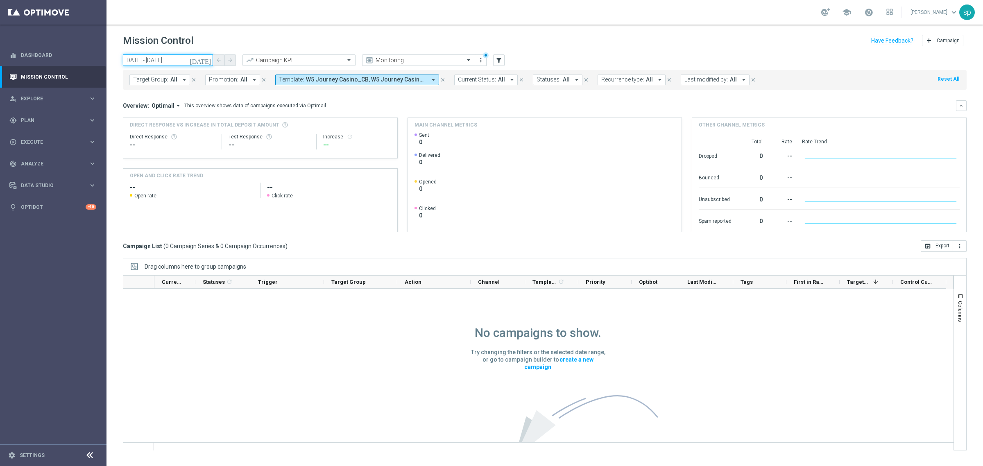
click at [139, 61] on input "[DATE] - [DATE]" at bounding box center [168, 60] width 90 height 11
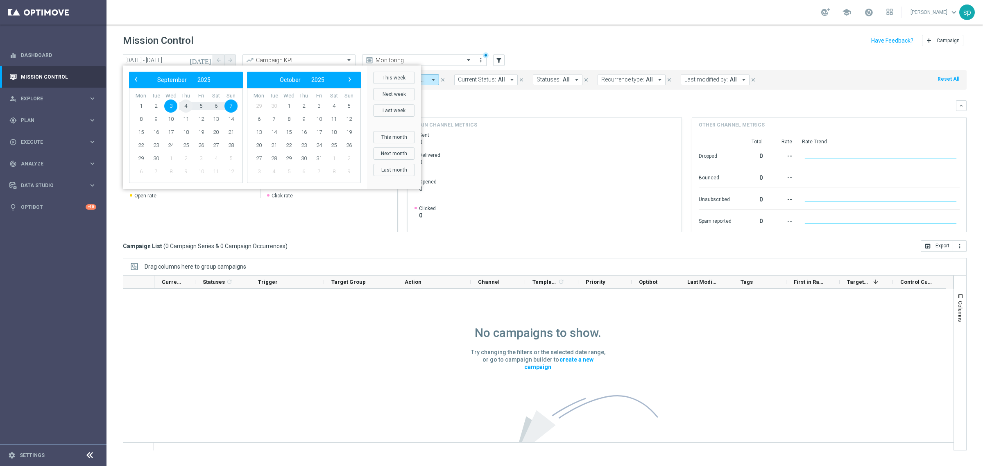
click at [180, 103] on span "4" at bounding box center [185, 106] width 13 height 13
click at [155, 117] on span "9" at bounding box center [156, 119] width 13 height 13
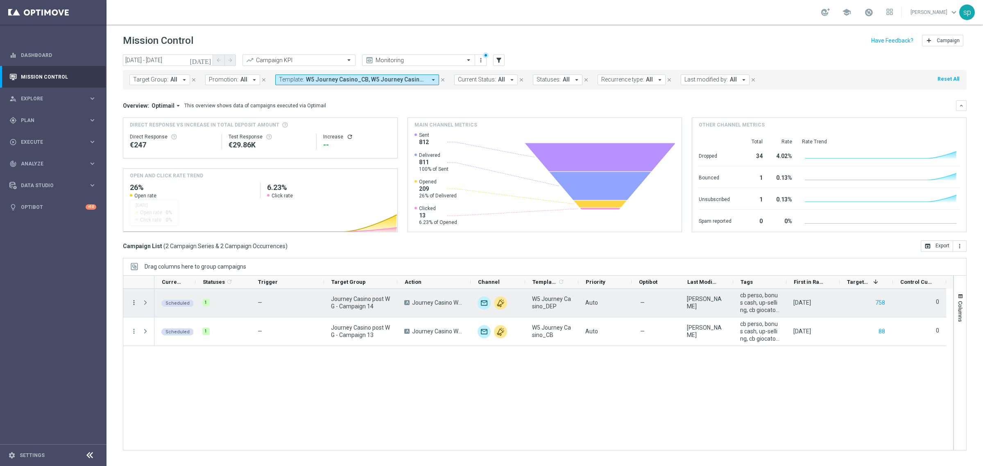
click at [134, 304] on icon "more_vert" at bounding box center [133, 302] width 7 height 7
click at [179, 332] on span "Channel Metrics" at bounding box center [169, 331] width 39 height 6
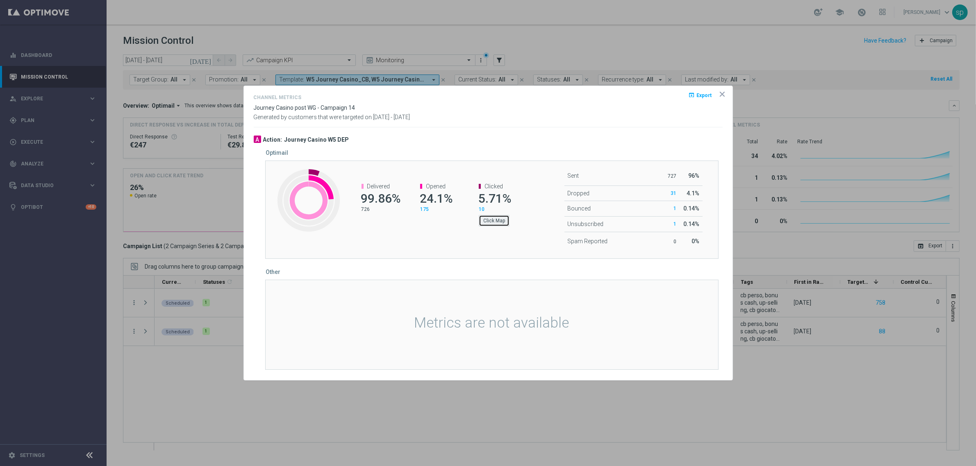
click at [501, 223] on button "Click Map" at bounding box center [494, 220] width 31 height 11
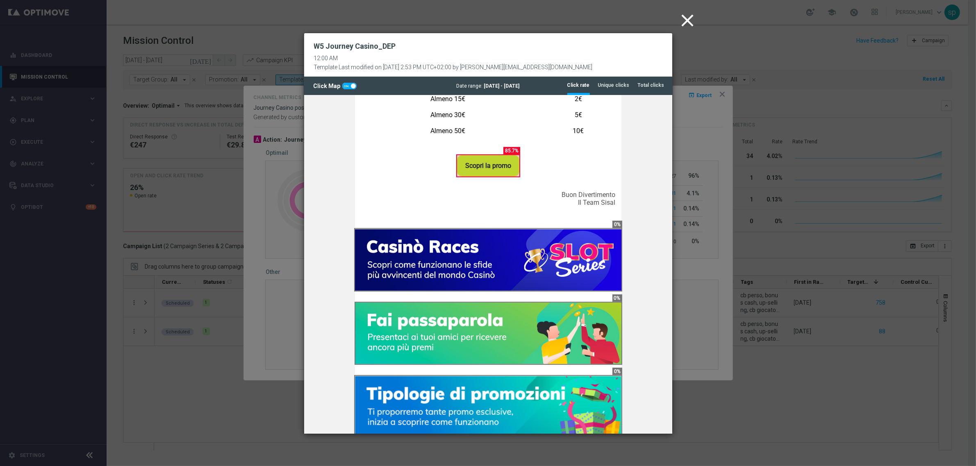
scroll to position [520, 0]
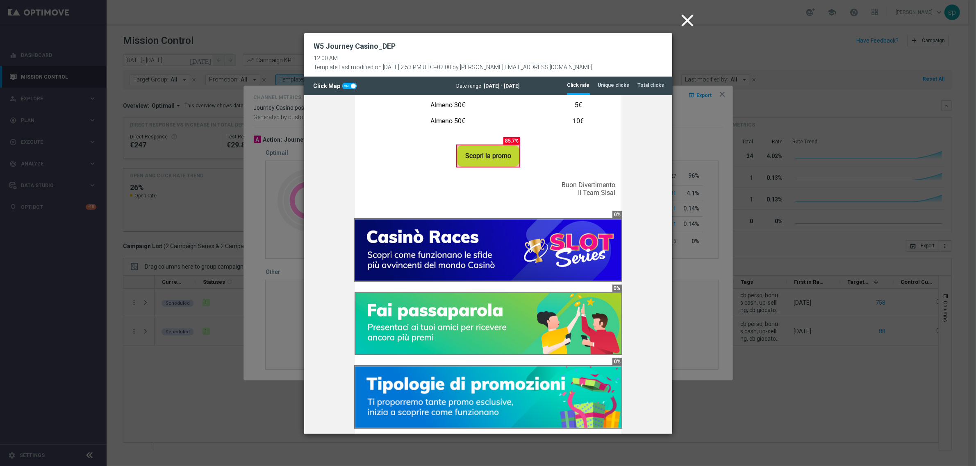
click at [686, 11] on icon "close" at bounding box center [687, 20] width 20 height 20
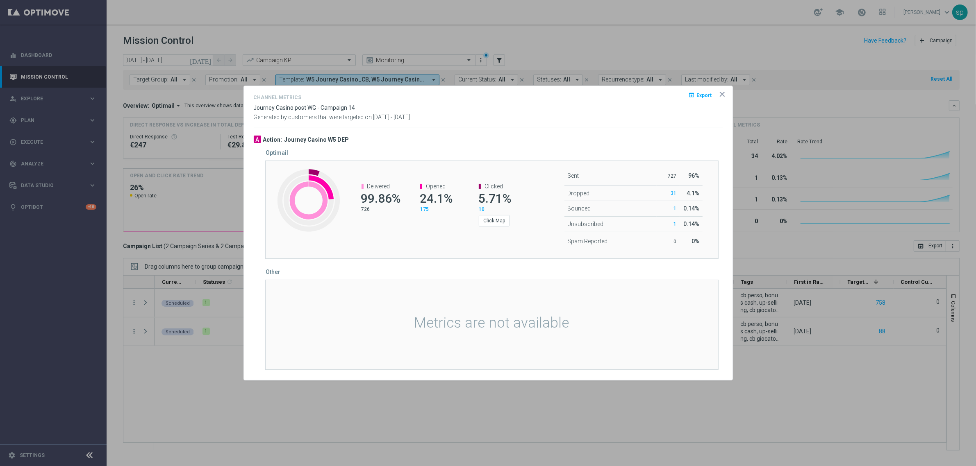
click at [722, 92] on icon "icon" at bounding box center [722, 94] width 8 height 8
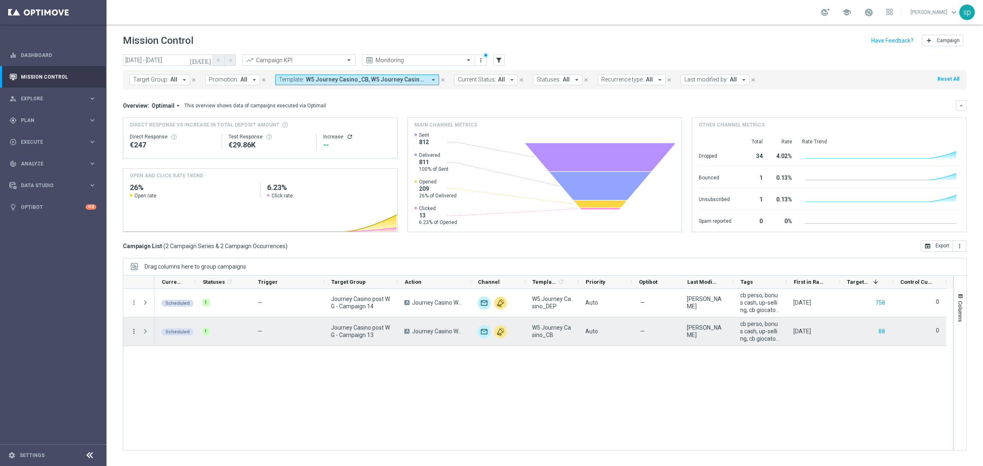
click at [133, 333] on icon "more_vert" at bounding box center [133, 331] width 7 height 7
click at [173, 359] on span "Channel Metrics" at bounding box center [169, 360] width 39 height 6
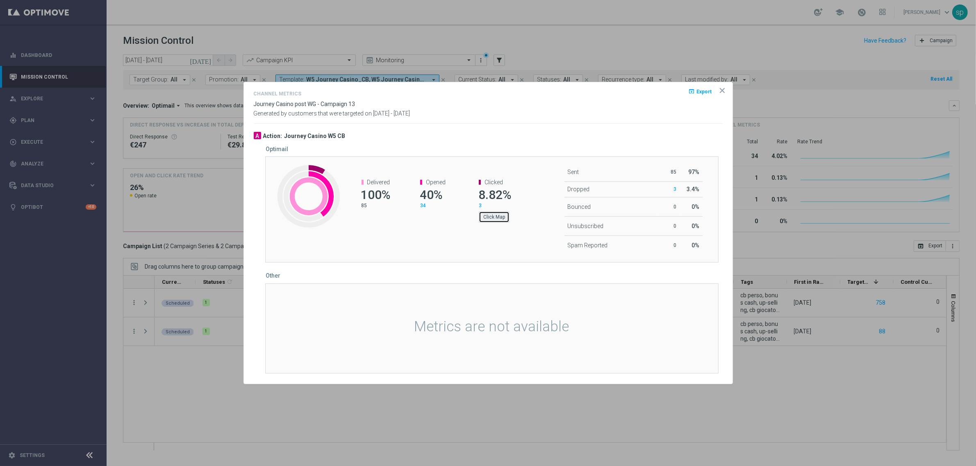
click at [488, 217] on button "Click Map" at bounding box center [494, 216] width 31 height 11
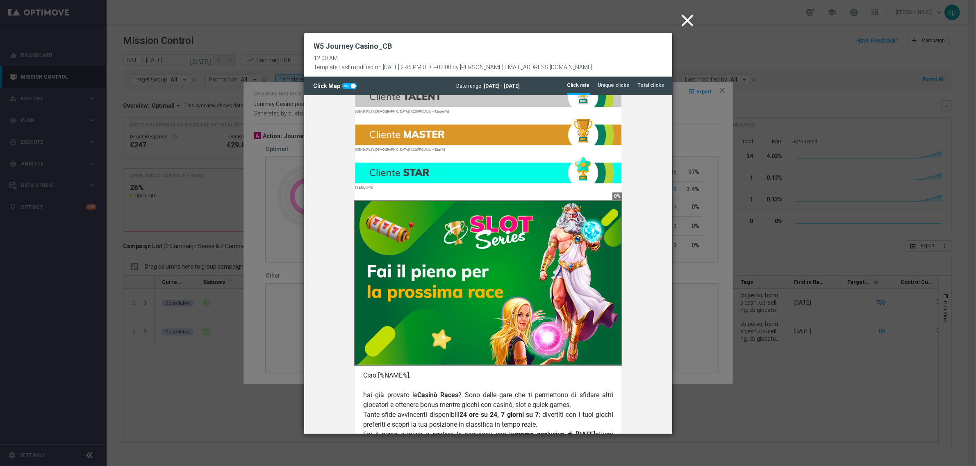
scroll to position [0, 0]
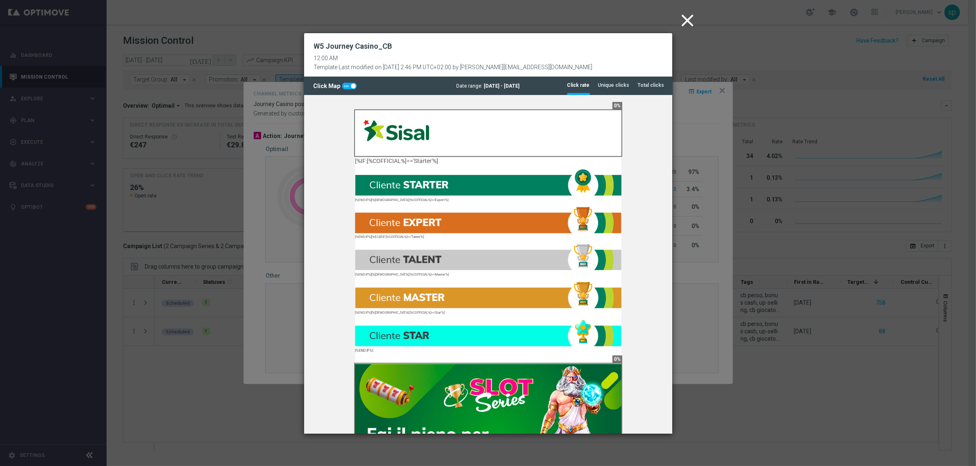
drag, startPoint x: 668, startPoint y: 191, endPoint x: 987, endPoint y: 219, distance: 319.6
click at [684, 20] on icon "close" at bounding box center [687, 20] width 20 height 20
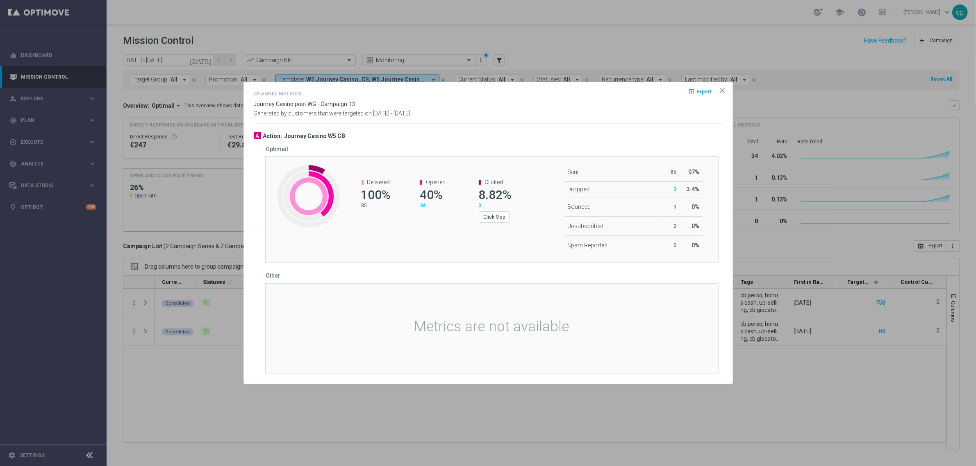
click at [720, 87] on icon "icon" at bounding box center [722, 90] width 8 height 8
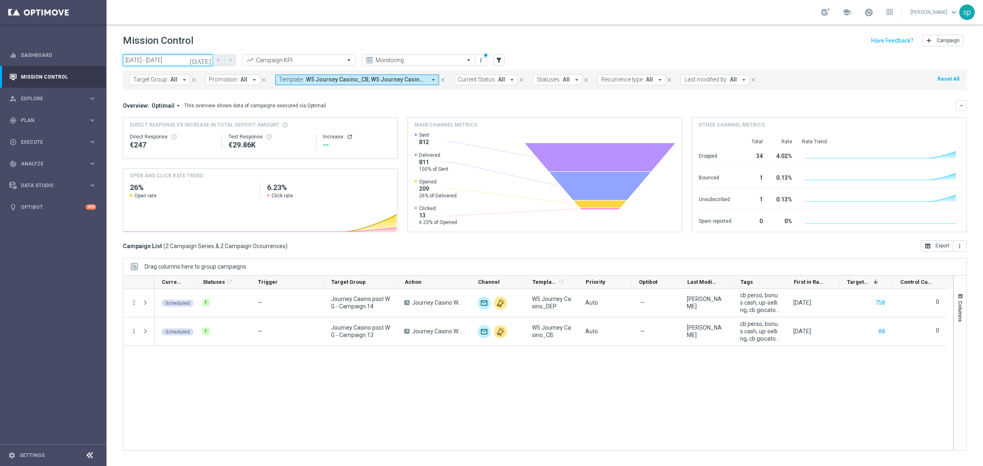
click at [152, 58] on input "[DATE] - [DATE]" at bounding box center [168, 60] width 90 height 11
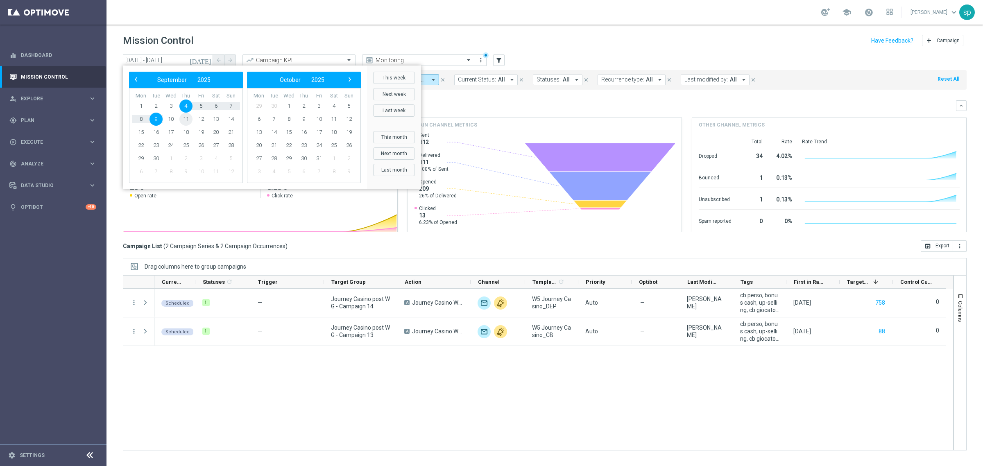
click at [185, 120] on span "11" at bounding box center [185, 119] width 13 height 13
click at [140, 132] on span "15" at bounding box center [140, 132] width 13 height 13
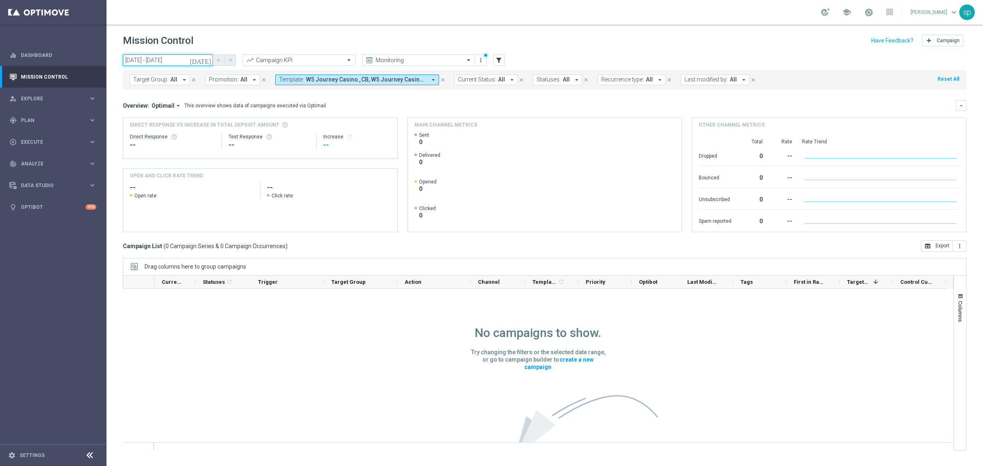
click at [177, 59] on input "[DATE] - [DATE]" at bounding box center [168, 60] width 90 height 11
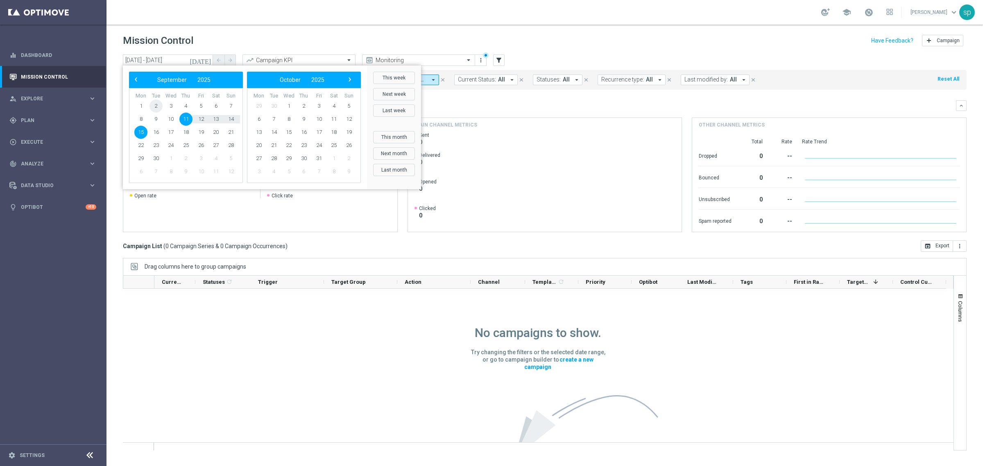
click at [153, 106] on span "2" at bounding box center [156, 106] width 13 height 13
click at [217, 108] on span "6" at bounding box center [215, 106] width 13 height 13
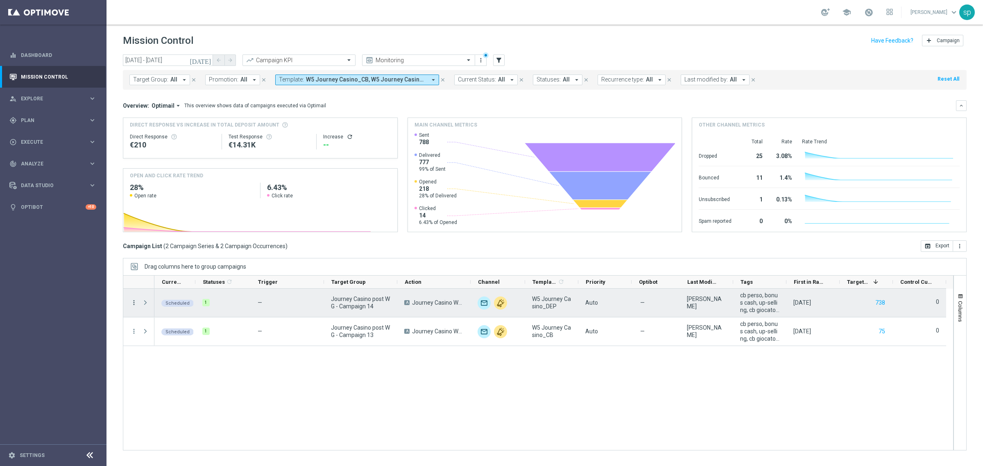
click at [132, 305] on icon "more_vert" at bounding box center [133, 302] width 7 height 7
click at [174, 318] on span "Campaign Metrics" at bounding box center [171, 320] width 43 height 6
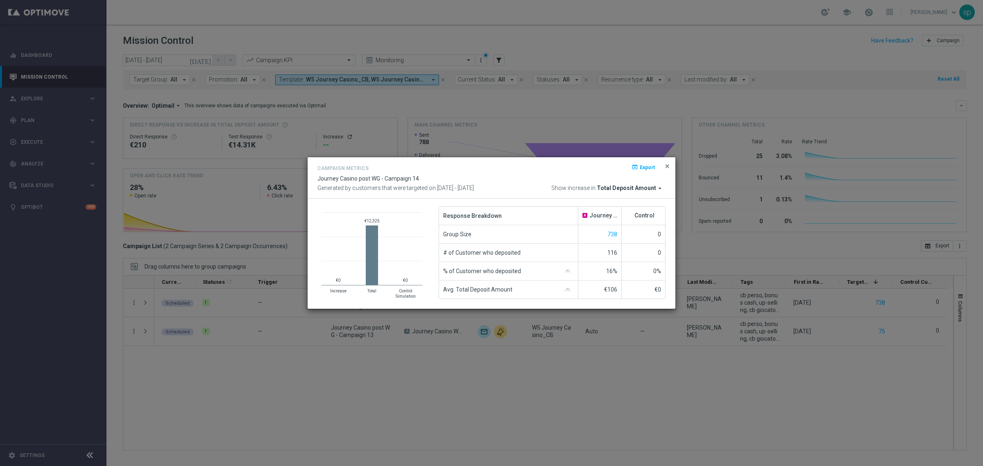
click at [668, 163] on span "close" at bounding box center [667, 166] width 7 height 7
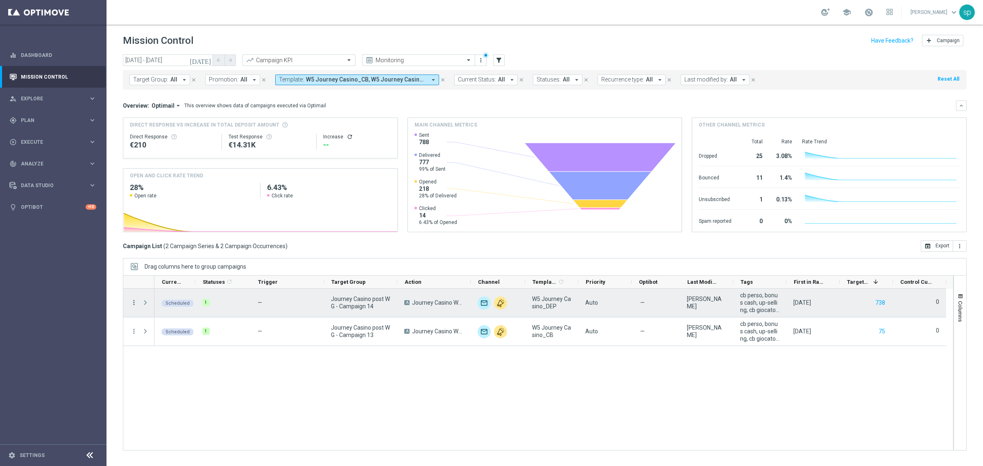
click at [136, 302] on icon "more_vert" at bounding box center [133, 302] width 7 height 7
click at [189, 318] on span "Campaign Metrics" at bounding box center [171, 320] width 43 height 6
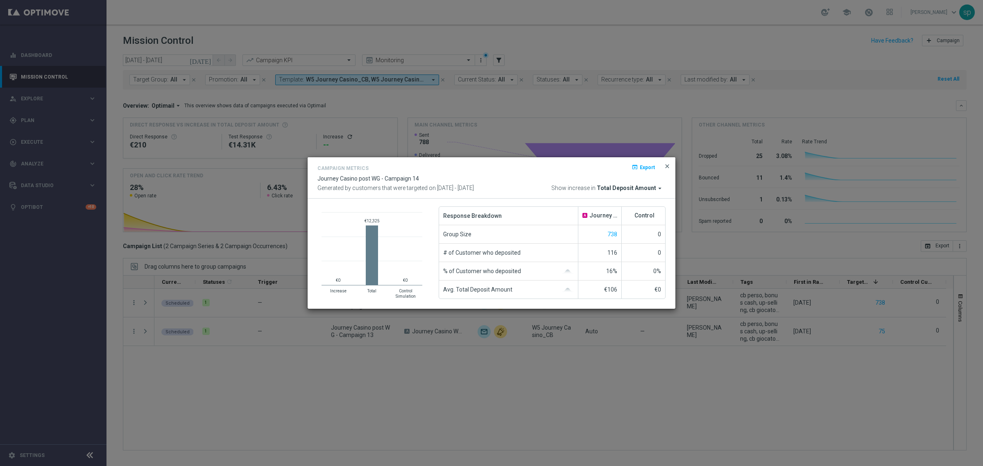
click at [669, 164] on span "close" at bounding box center [667, 166] width 7 height 7
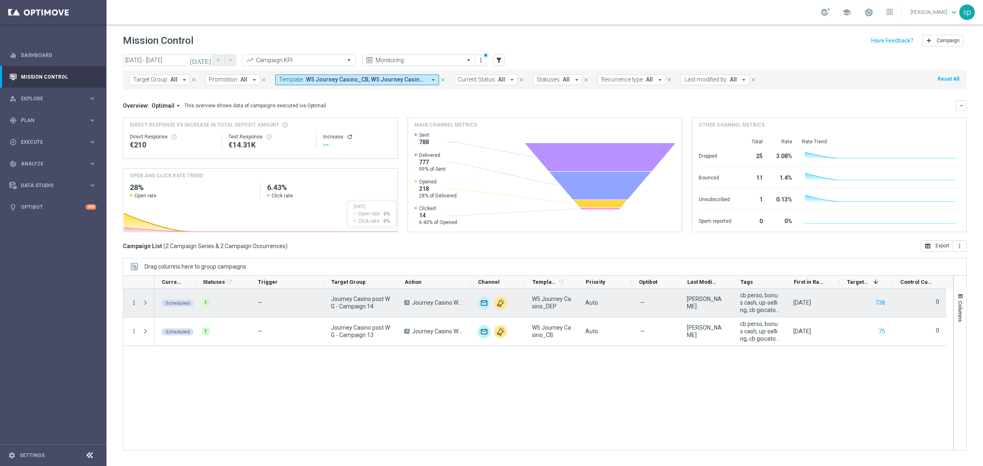
click at [132, 301] on icon "more_vert" at bounding box center [133, 302] width 7 height 7
click at [159, 329] on span "Channel Metrics" at bounding box center [169, 331] width 39 height 6
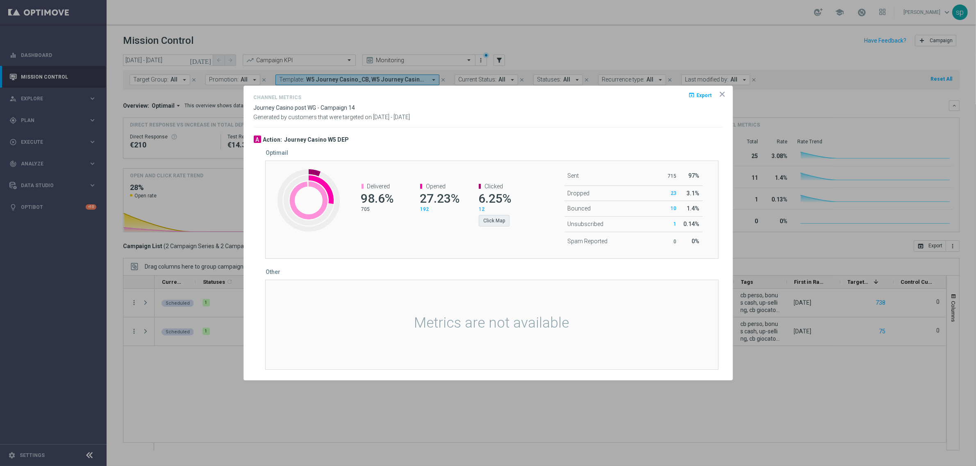
drag, startPoint x: 498, startPoint y: 212, endPoint x: 505, endPoint y: 220, distance: 10.8
click at [505, 220] on div "12 Click Map" at bounding box center [498, 216] width 38 height 20
click at [505, 220] on button "Click Map" at bounding box center [494, 220] width 31 height 11
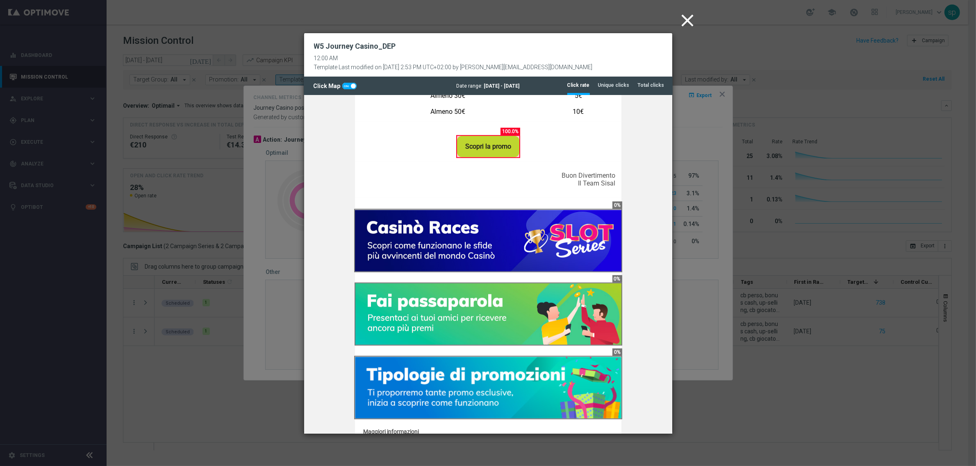
scroll to position [567, 0]
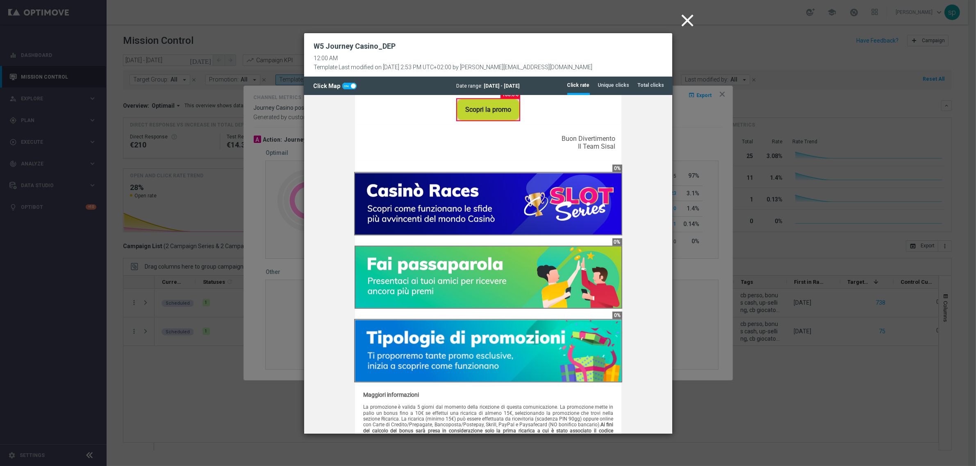
drag, startPoint x: 666, startPoint y: 187, endPoint x: 976, endPoint y: 327, distance: 340.0
click at [689, 18] on icon "close" at bounding box center [687, 20] width 20 height 20
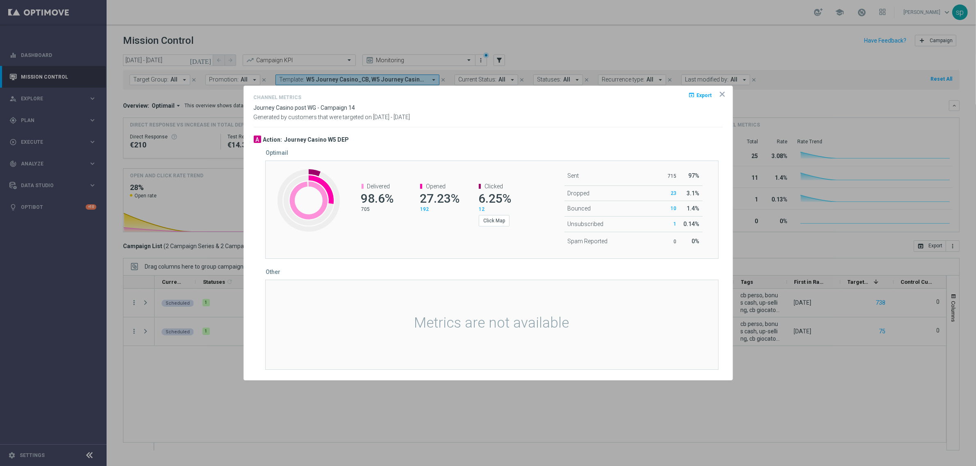
click at [723, 88] on opti-dialog-container "Channel Metrics open_in_browser Export Journey Casino post WG - Campaign 14 Gen…" at bounding box center [488, 233] width 488 height 294
click at [722, 93] on icon "icon" at bounding box center [722, 94] width 4 height 4
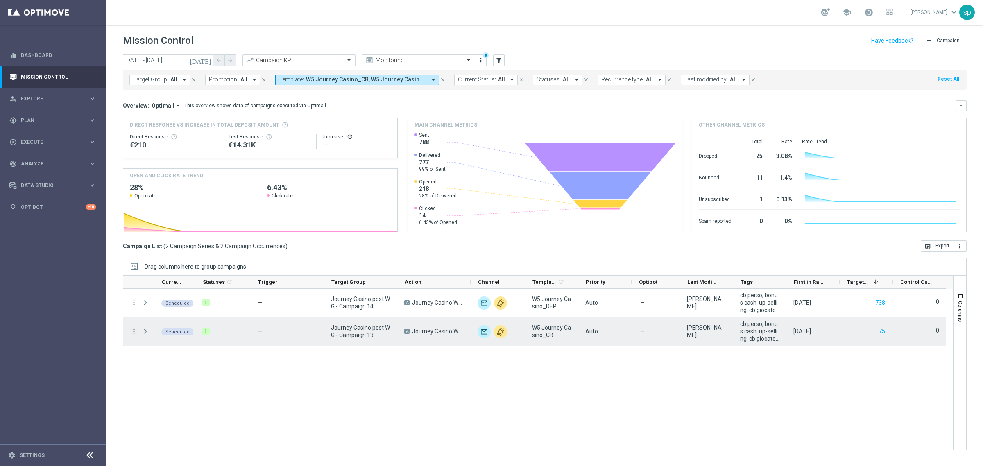
click at [135, 331] on icon "more_vert" at bounding box center [133, 331] width 7 height 7
click at [169, 361] on span "Channel Metrics" at bounding box center [169, 360] width 39 height 6
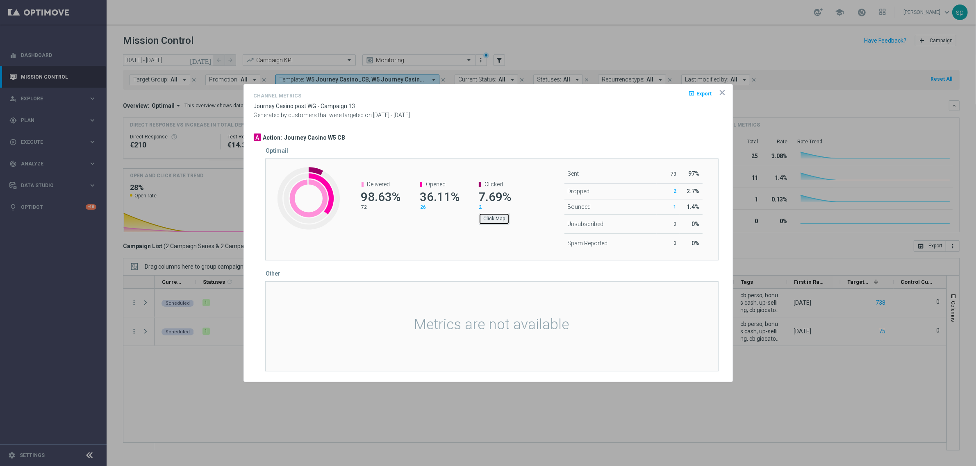
click at [494, 222] on button "Click Map" at bounding box center [494, 218] width 31 height 11
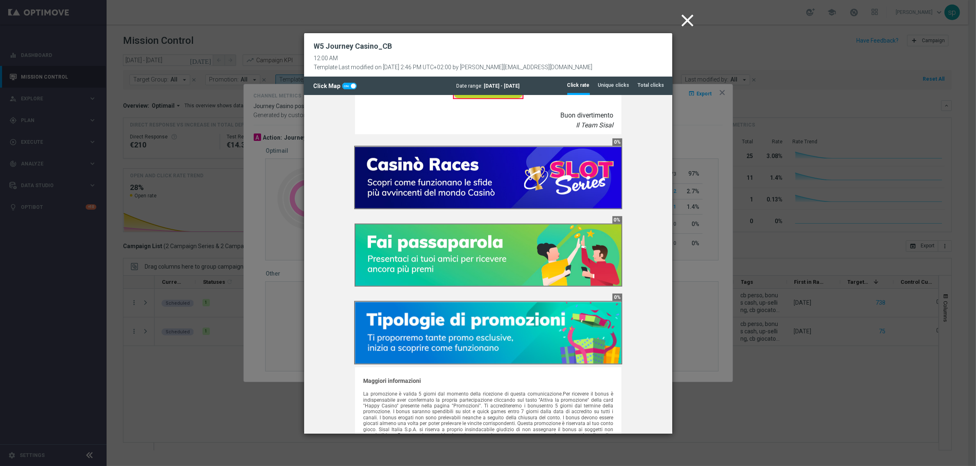
scroll to position [570, 0]
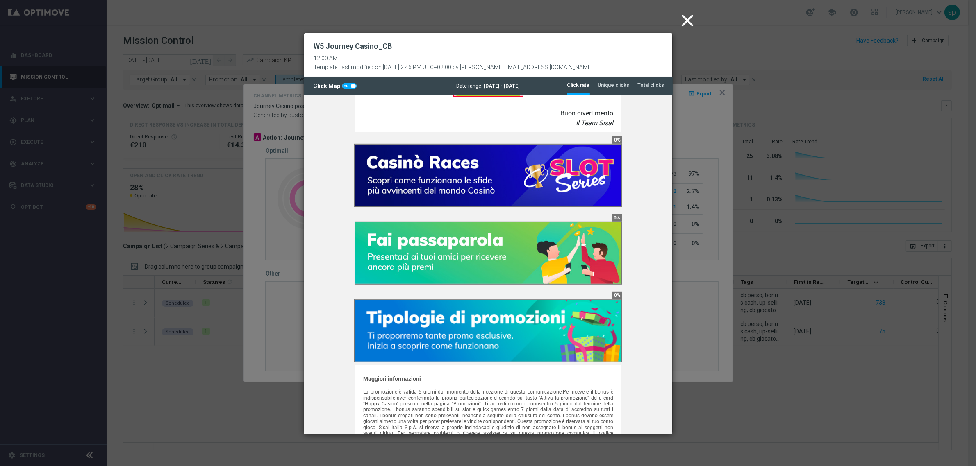
click at [687, 16] on icon "close" at bounding box center [687, 20] width 20 height 20
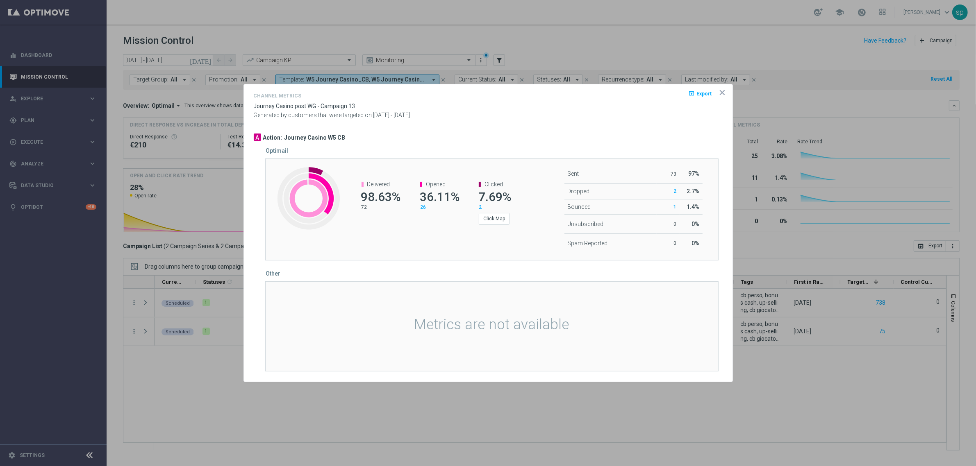
click at [721, 89] on icon "icon" at bounding box center [722, 93] width 8 height 8
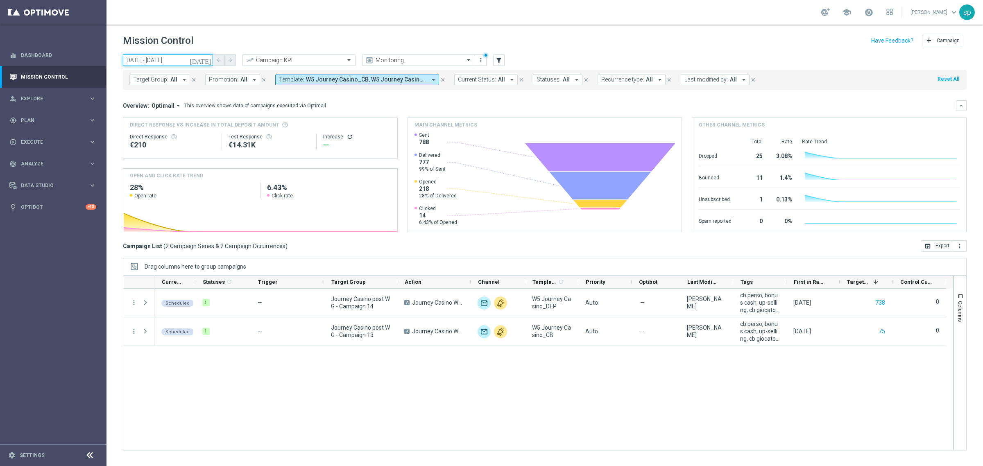
click at [178, 59] on input "[DATE] - [DATE]" at bounding box center [168, 60] width 90 height 11
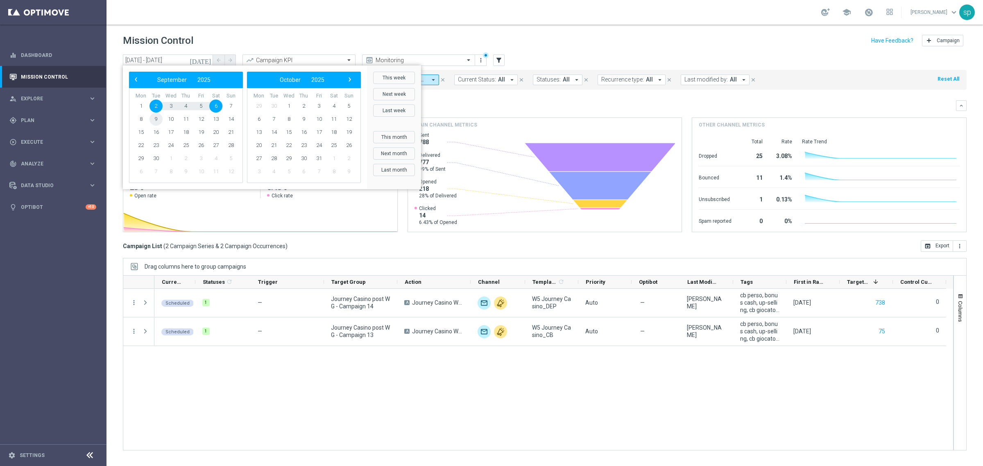
click at [160, 121] on span "9" at bounding box center [156, 119] width 13 height 13
click at [218, 120] on span "13" at bounding box center [215, 119] width 13 height 13
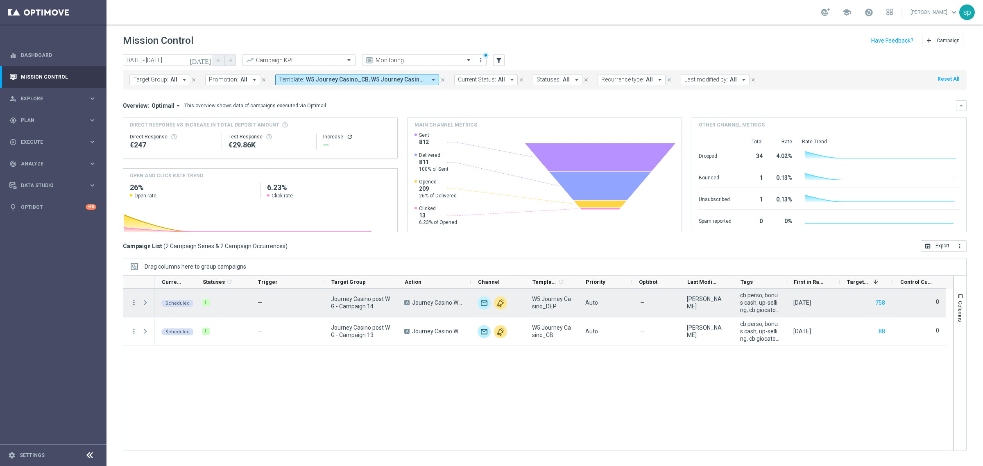
click at [136, 302] on icon "more_vert" at bounding box center [133, 302] width 7 height 7
click at [192, 324] on div "show_chart Campaign Metrics" at bounding box center [184, 319] width 92 height 11
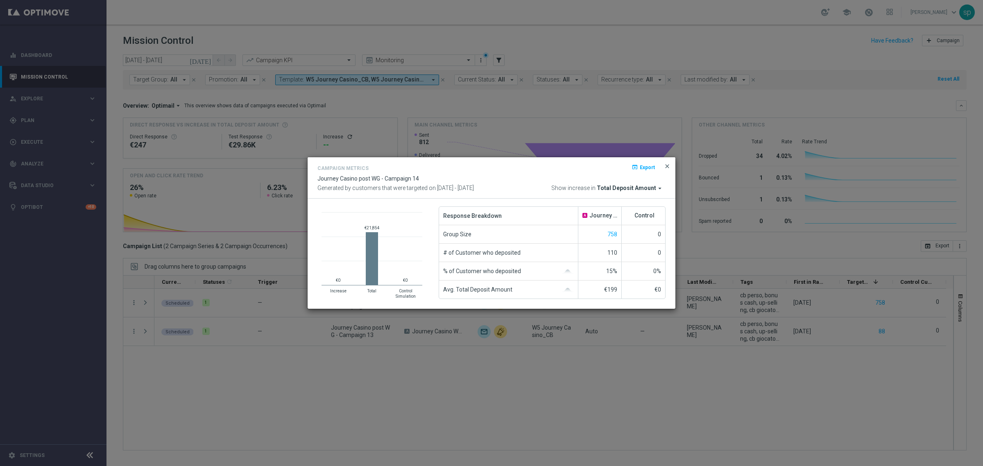
click at [668, 166] on span "close" at bounding box center [667, 166] width 7 height 7
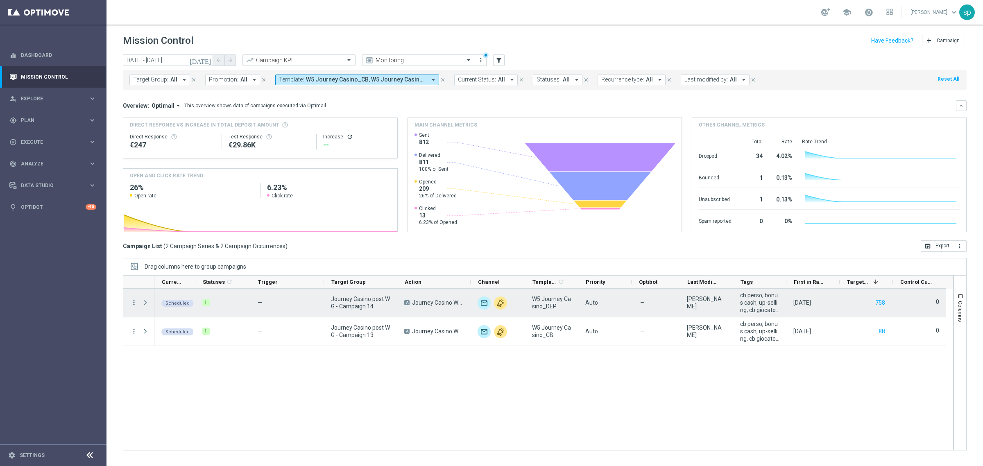
click at [130, 302] on icon "more_vert" at bounding box center [133, 302] width 7 height 7
click at [179, 330] on span "Channel Metrics" at bounding box center [169, 331] width 39 height 6
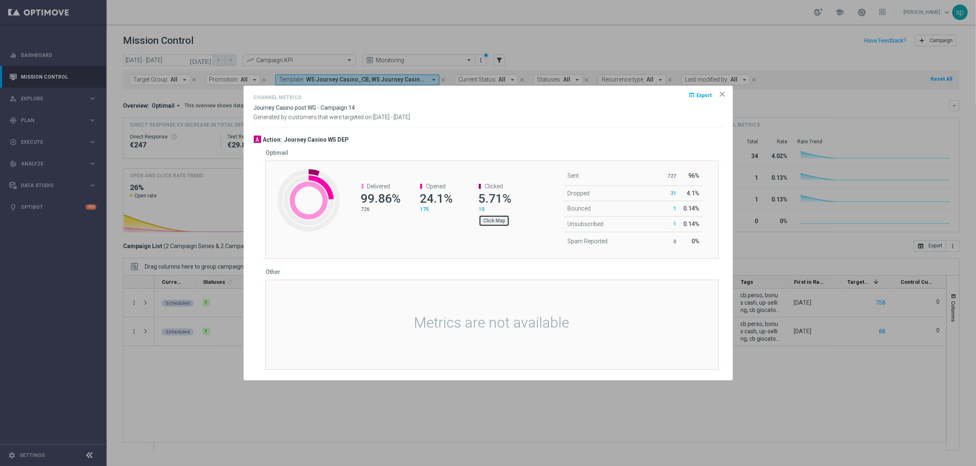
click at [497, 220] on button "Click Map" at bounding box center [494, 220] width 31 height 11
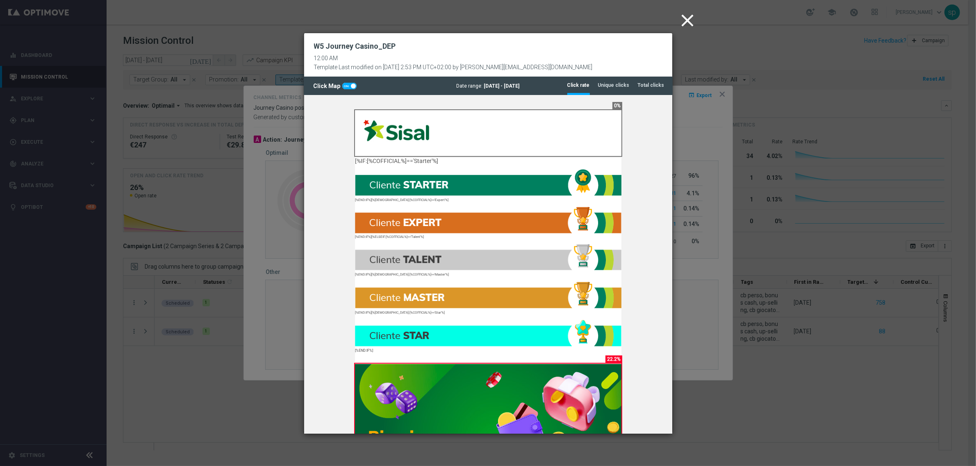
scroll to position [0, 0]
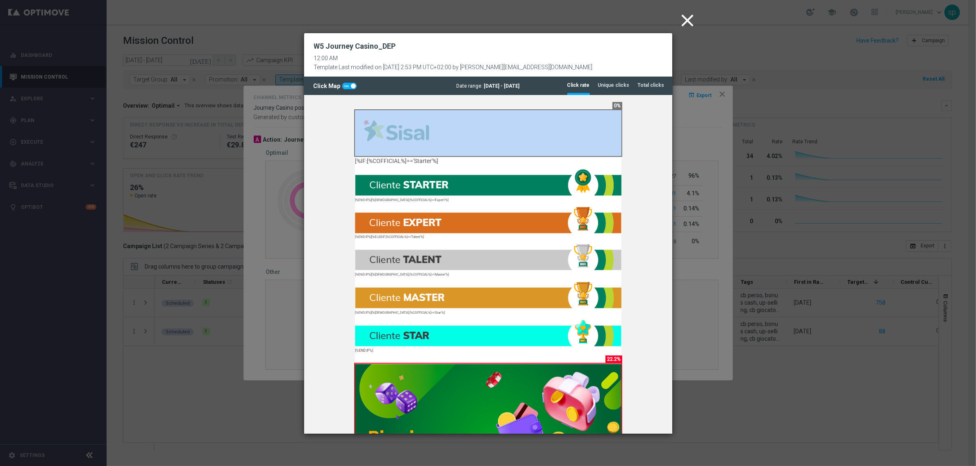
drag, startPoint x: 663, startPoint y: 171, endPoint x: 672, endPoint y: 240, distance: 69.0
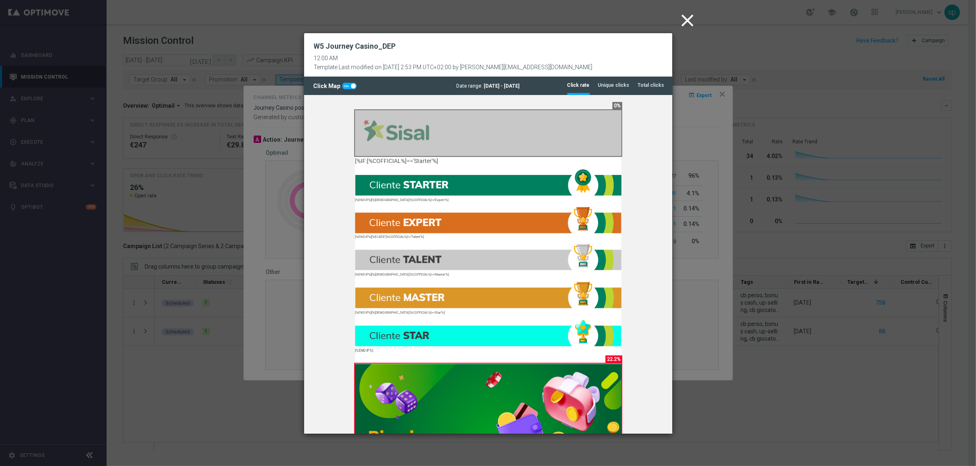
click at [673, 201] on modal-container "close W5 Journey Casino_DEP 12:00 AM Template Last modified on [DATE] 2:53 PM U…" at bounding box center [488, 233] width 976 height 466
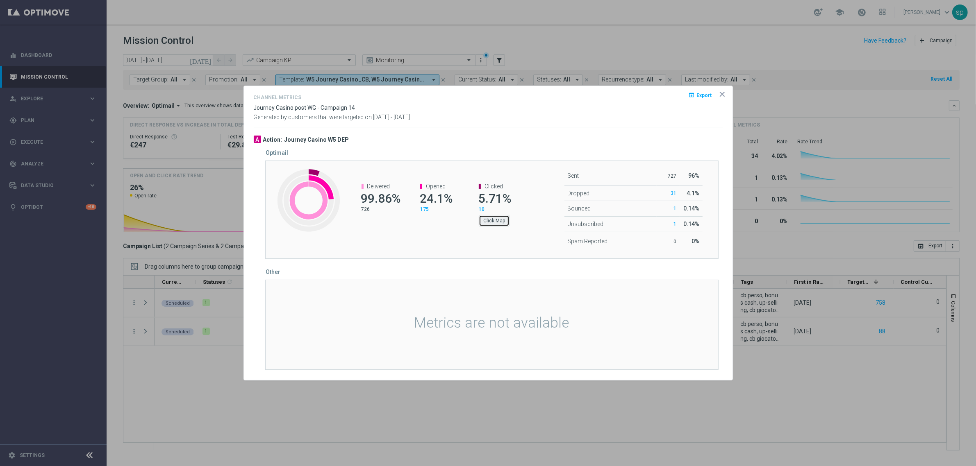
click at [487, 224] on button "Click Map" at bounding box center [494, 220] width 31 height 11
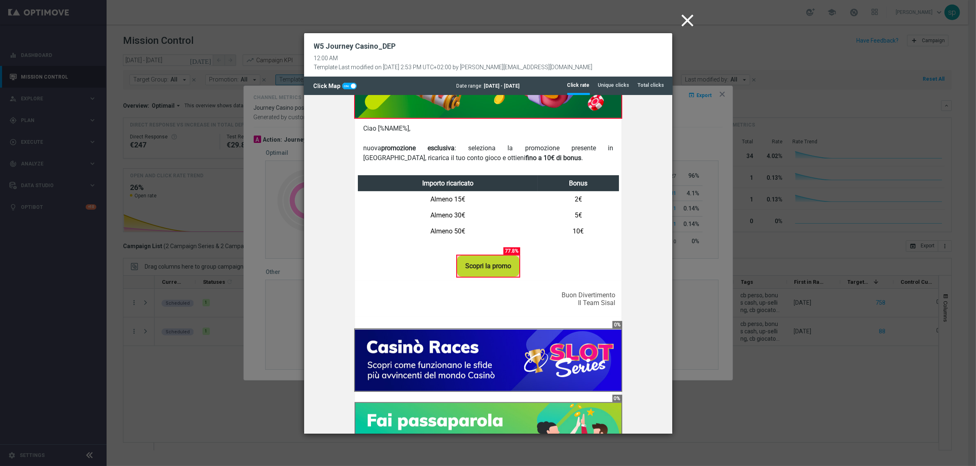
scroll to position [482, 0]
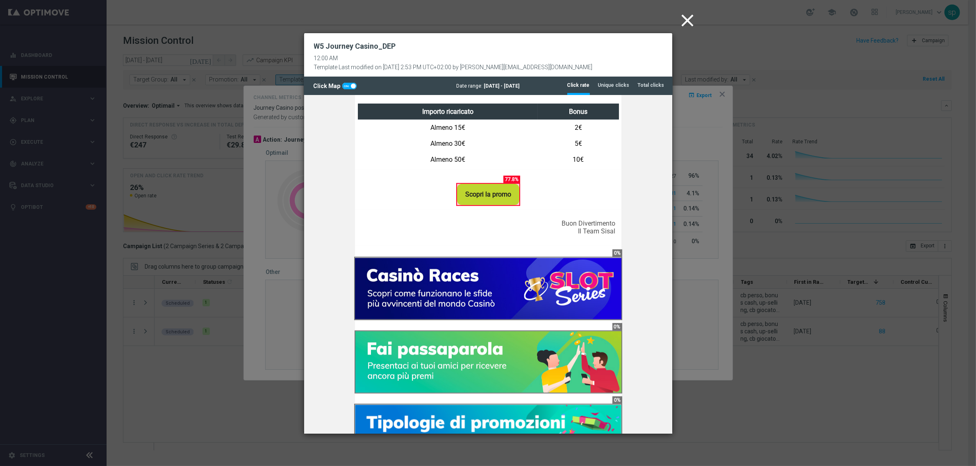
click at [689, 11] on icon "close" at bounding box center [687, 20] width 20 height 20
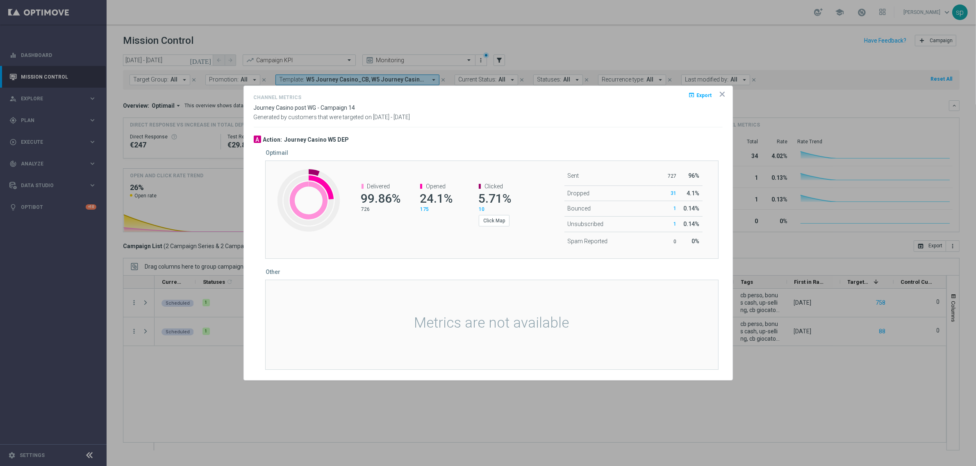
click at [722, 91] on icon "icon" at bounding box center [722, 94] width 8 height 8
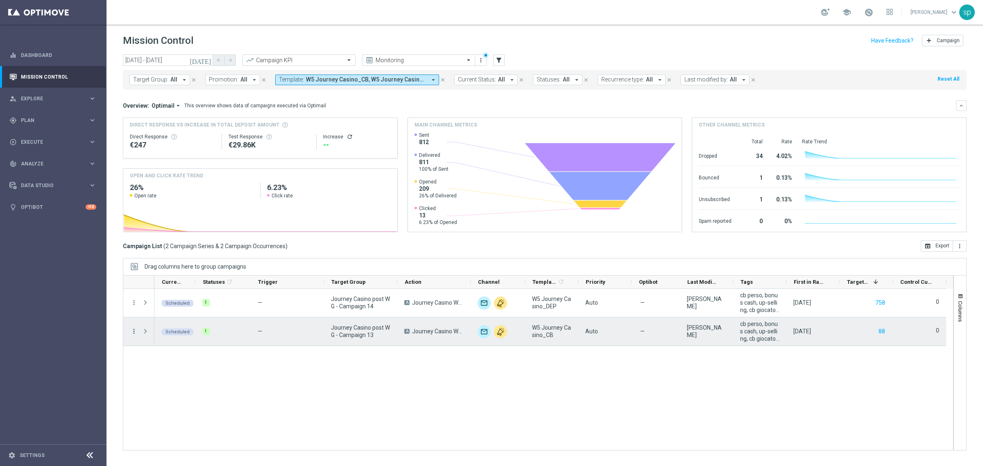
click at [132, 331] on icon "more_vert" at bounding box center [133, 331] width 7 height 7
click at [175, 359] on span "Channel Metrics" at bounding box center [169, 360] width 39 height 6
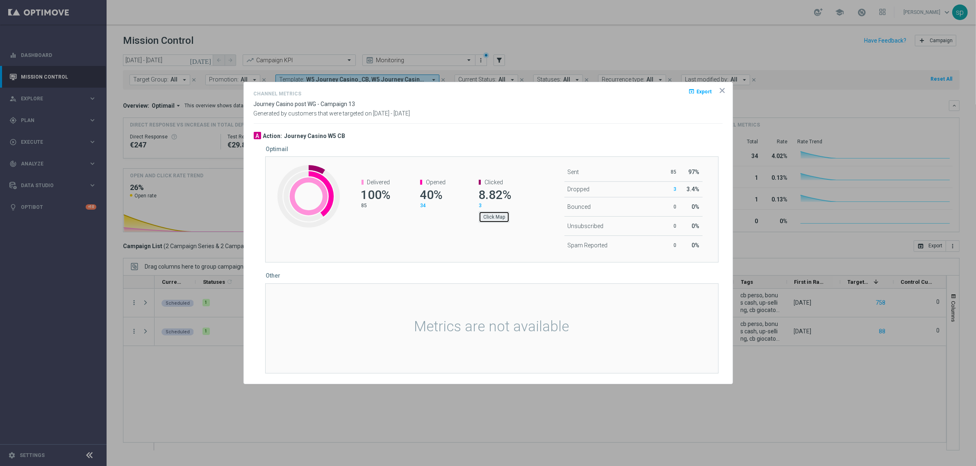
click at [501, 216] on button "Click Map" at bounding box center [494, 216] width 31 height 11
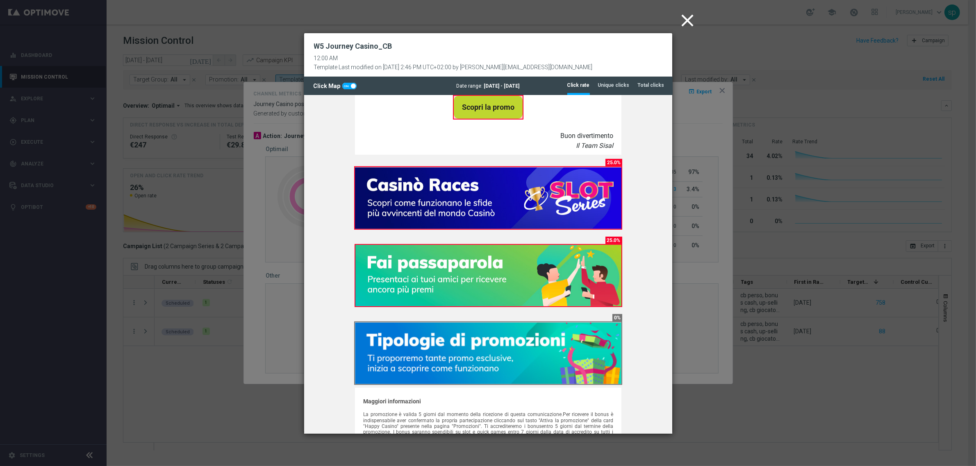
scroll to position [610, 0]
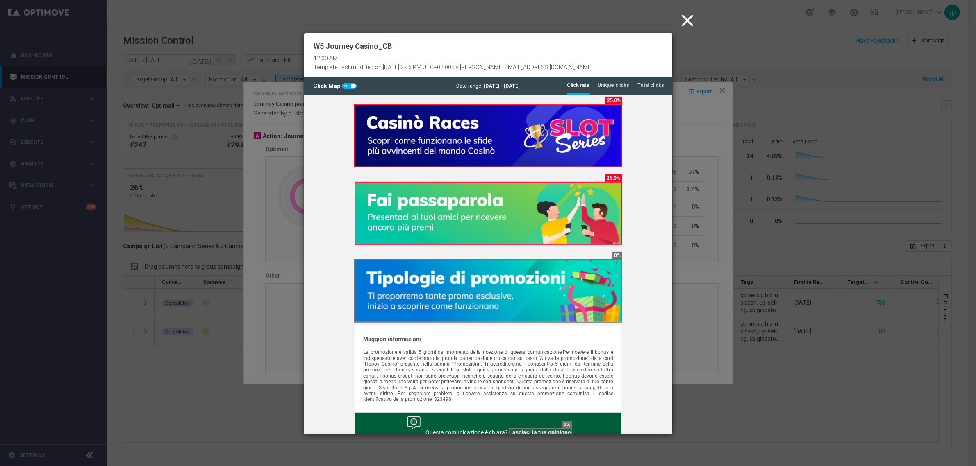
drag, startPoint x: 668, startPoint y: 175, endPoint x: 981, endPoint y: 349, distance: 357.3
click at [687, 15] on icon "close" at bounding box center [687, 20] width 20 height 20
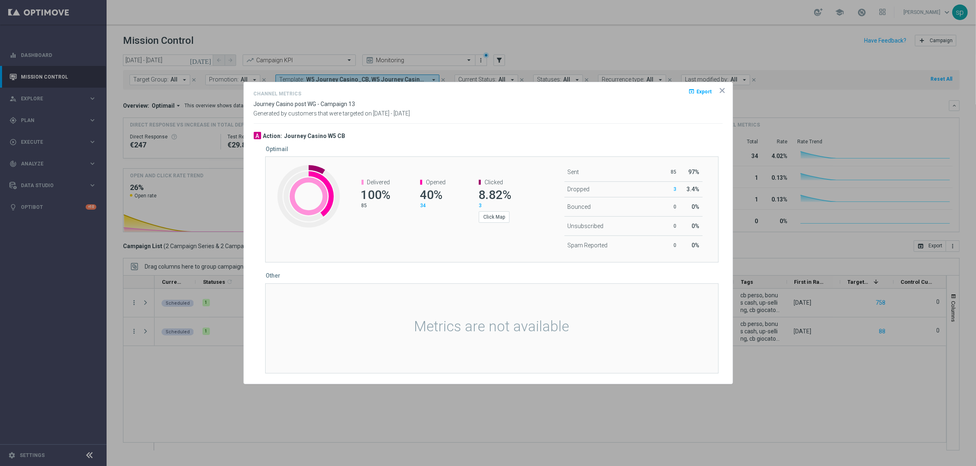
click at [722, 91] on icon "icon" at bounding box center [722, 90] width 8 height 8
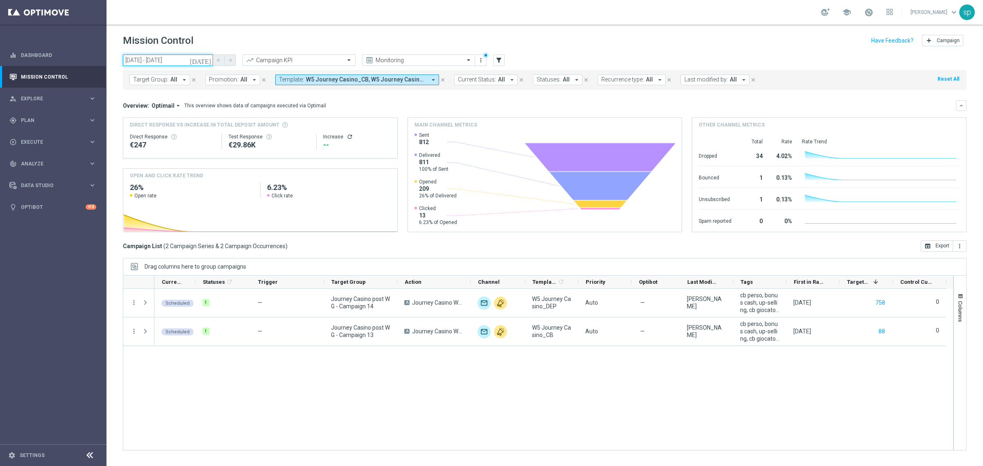
click at [154, 60] on input "[DATE] - [DATE]" at bounding box center [168, 60] width 90 height 11
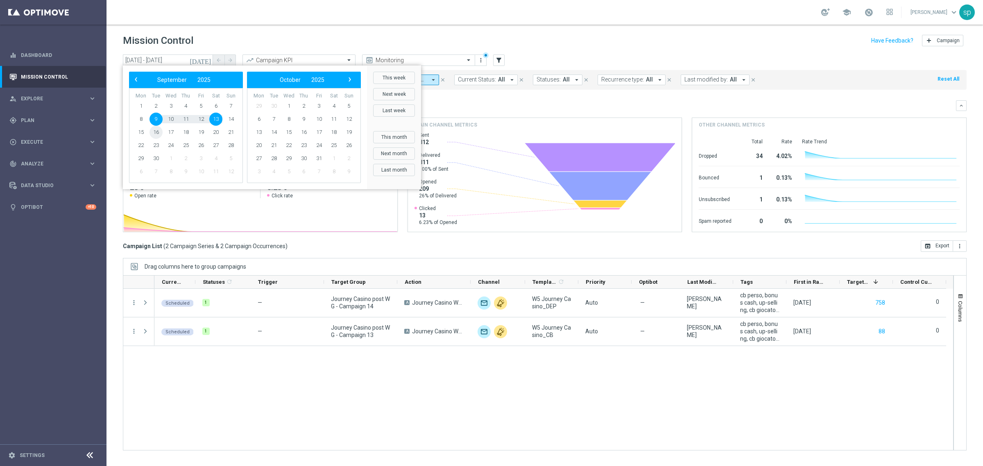
click at [157, 134] on span "16" at bounding box center [156, 132] width 13 height 13
click at [214, 134] on span "20" at bounding box center [215, 132] width 13 height 13
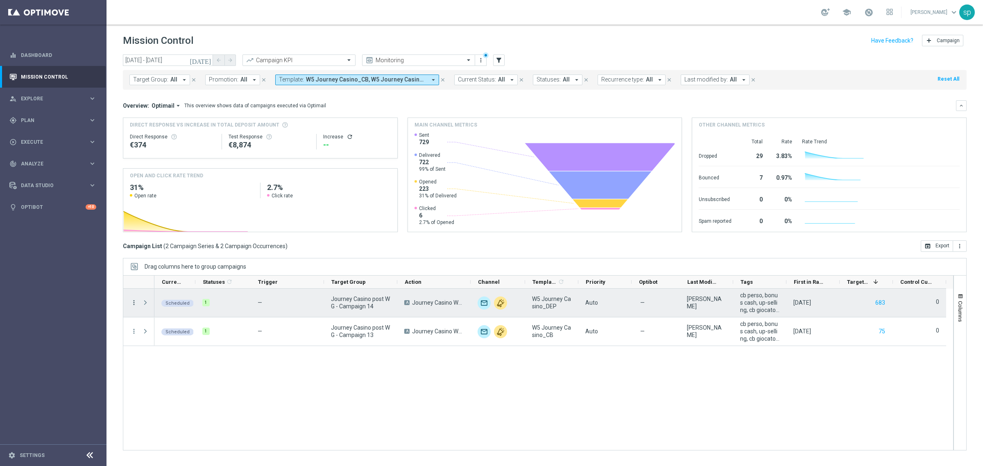
click at [133, 304] on icon "more_vert" at bounding box center [133, 302] width 7 height 7
click at [177, 330] on span "Channel Metrics" at bounding box center [169, 331] width 39 height 6
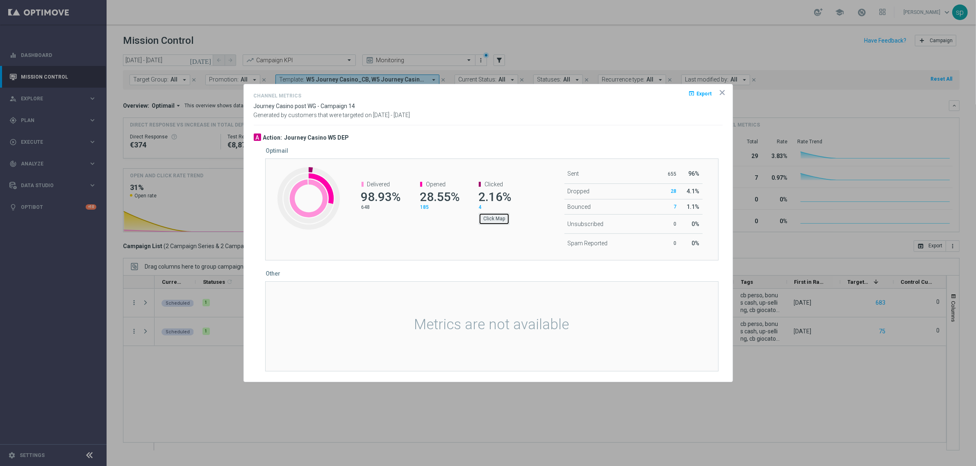
click at [506, 216] on button "Click Map" at bounding box center [494, 218] width 31 height 11
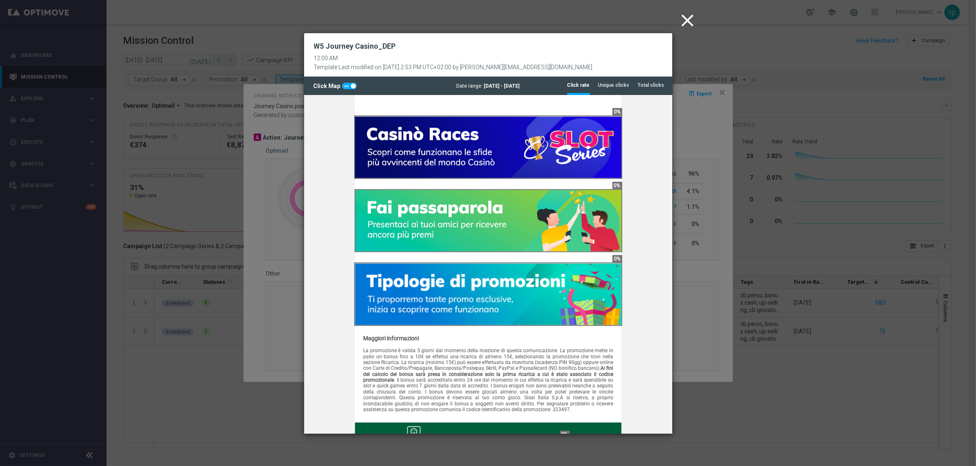
scroll to position [632, 0]
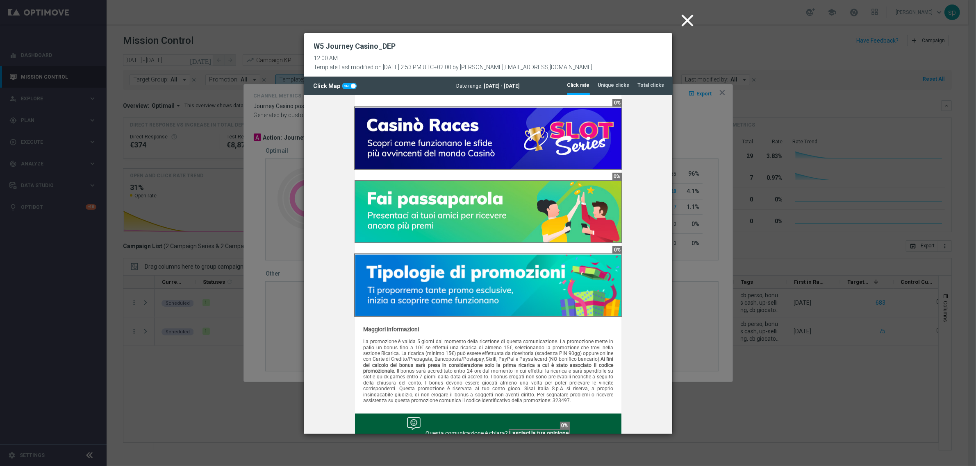
click at [690, 15] on icon "close" at bounding box center [687, 20] width 20 height 20
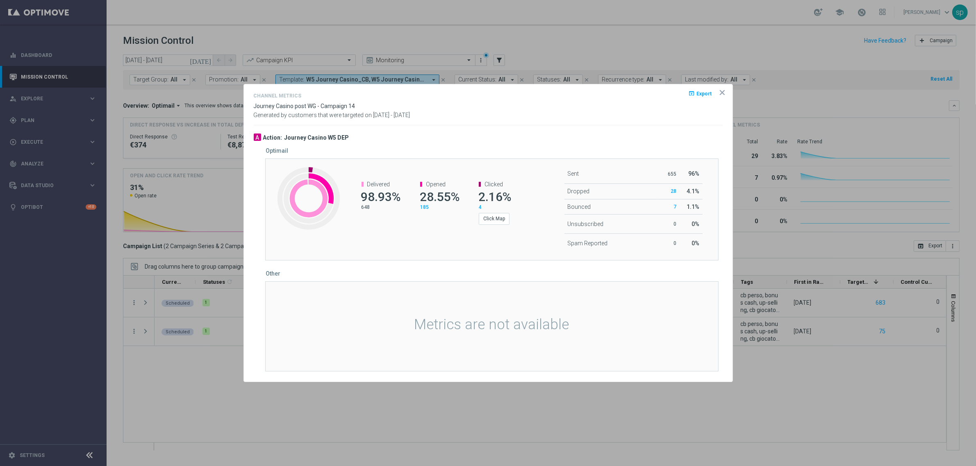
click at [720, 93] on icon "icon" at bounding box center [722, 93] width 4 height 4
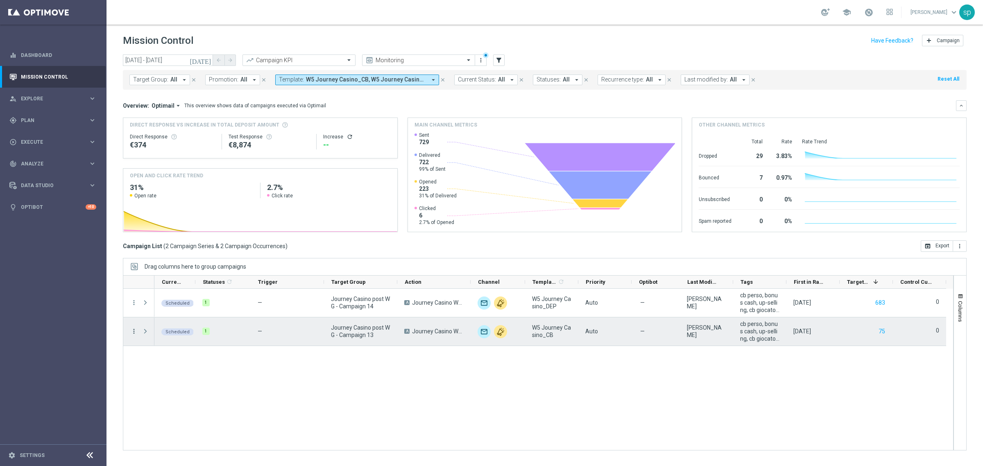
click at [136, 332] on icon "more_vert" at bounding box center [133, 331] width 7 height 7
click at [167, 361] on span "Channel Metrics" at bounding box center [169, 360] width 39 height 6
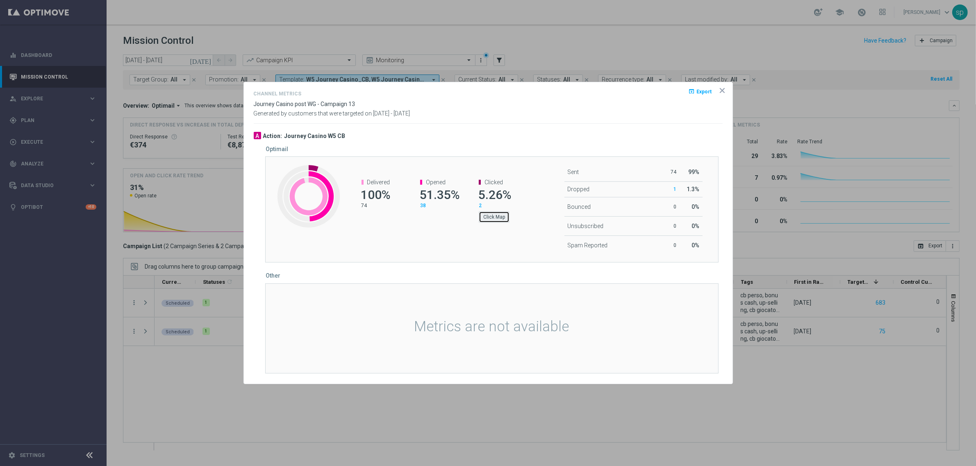
click at [493, 220] on button "Click Map" at bounding box center [494, 216] width 31 height 11
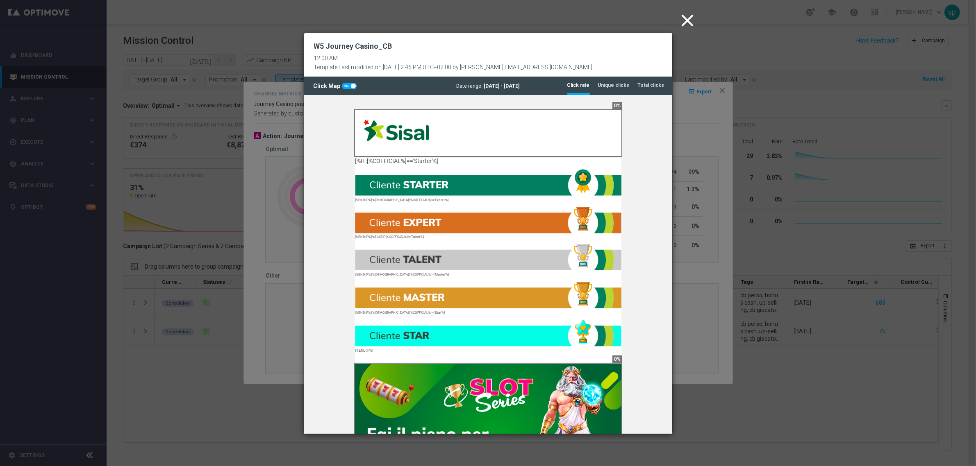
scroll to position [511, 0]
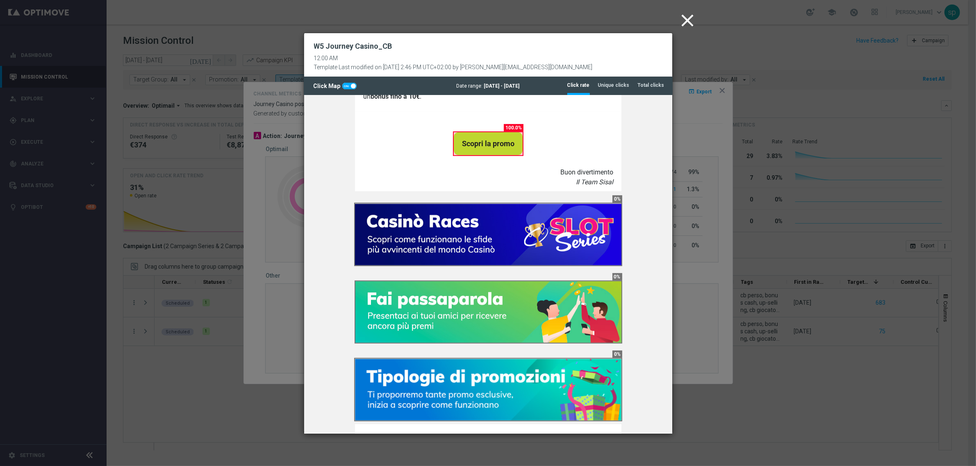
click at [692, 14] on icon "close" at bounding box center [687, 20] width 20 height 20
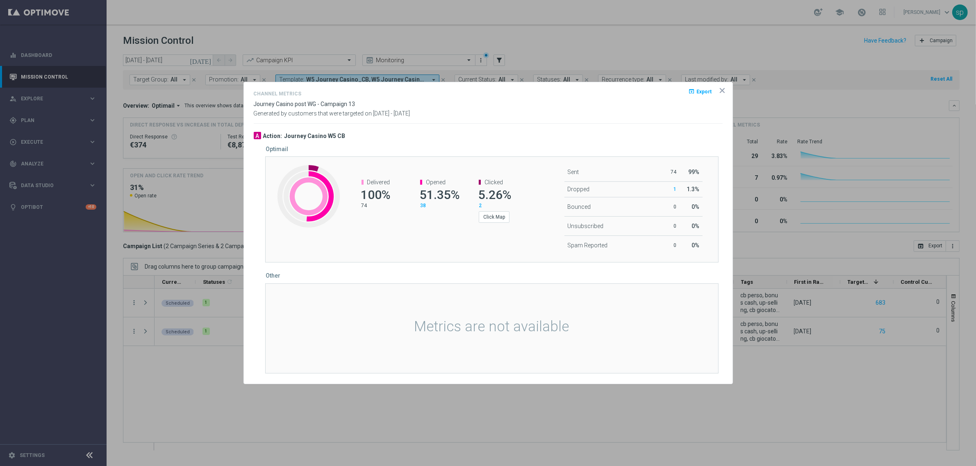
click at [724, 91] on icon "icon" at bounding box center [722, 90] width 8 height 8
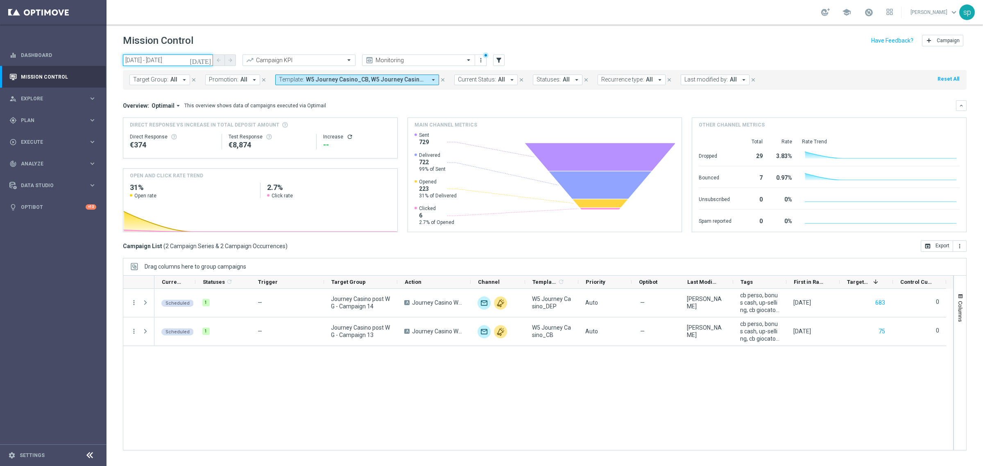
click at [168, 57] on input "[DATE] - [DATE]" at bounding box center [168, 60] width 90 height 11
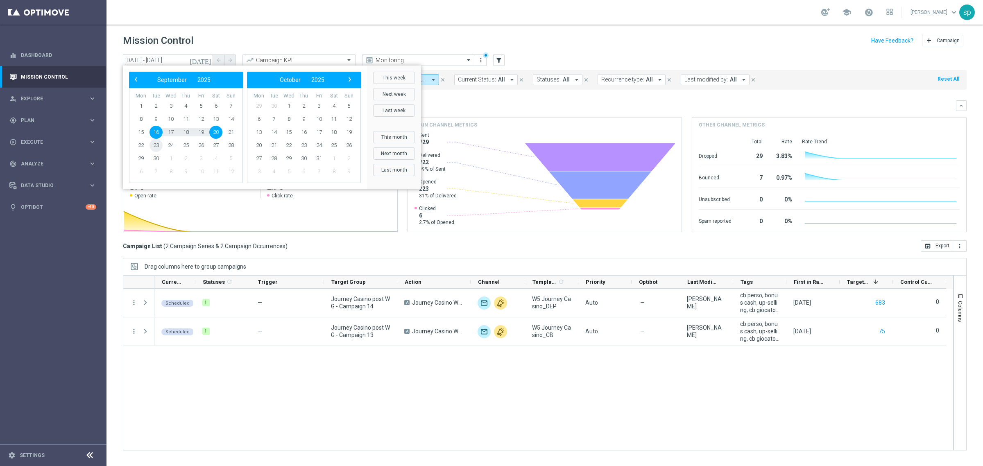
click at [159, 142] on span "23" at bounding box center [156, 145] width 13 height 13
click at [223, 140] on td "28" at bounding box center [230, 145] width 15 height 13
click at [220, 144] on span "27" at bounding box center [215, 145] width 13 height 13
type input "[DATE] - [DATE]"
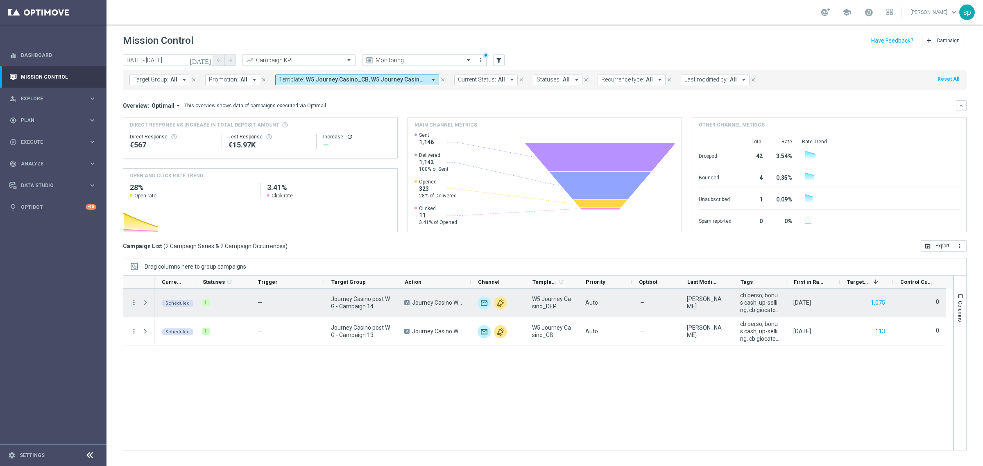
click at [134, 303] on icon "more_vert" at bounding box center [133, 302] width 7 height 7
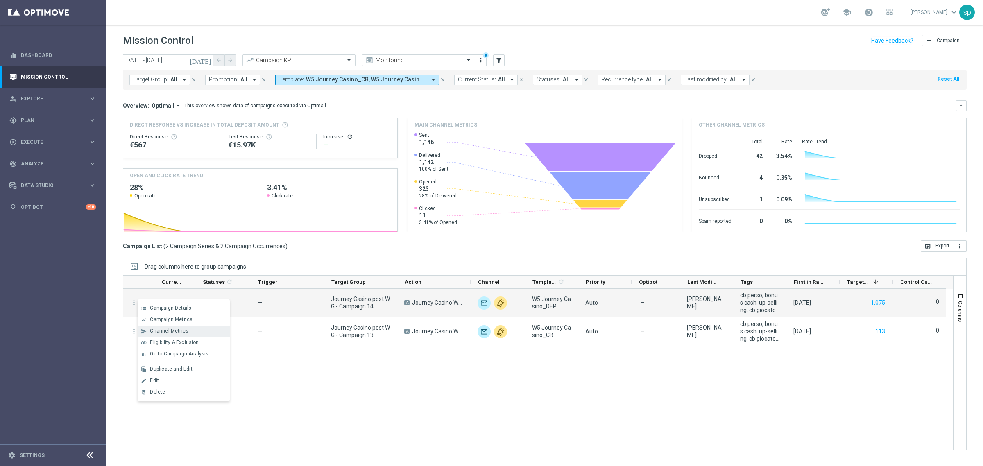
click at [182, 331] on span "Channel Metrics" at bounding box center [169, 331] width 39 height 6
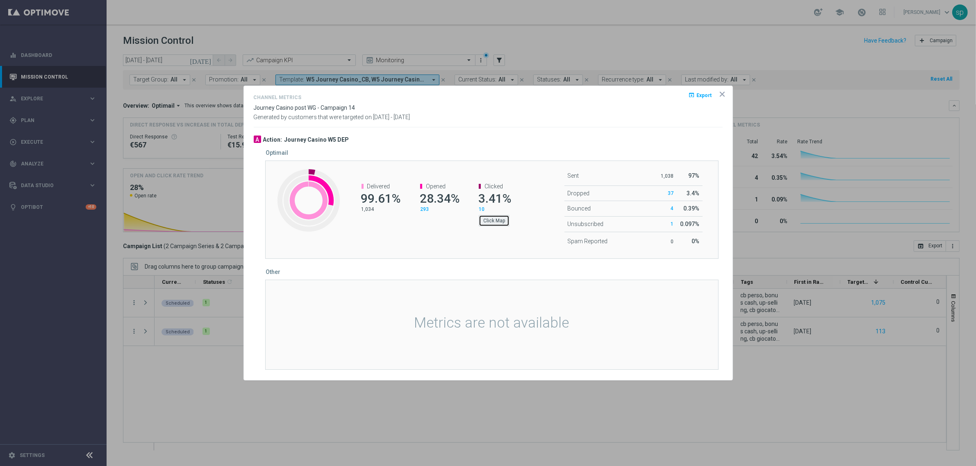
click at [484, 218] on button "Click Map" at bounding box center [494, 220] width 31 height 11
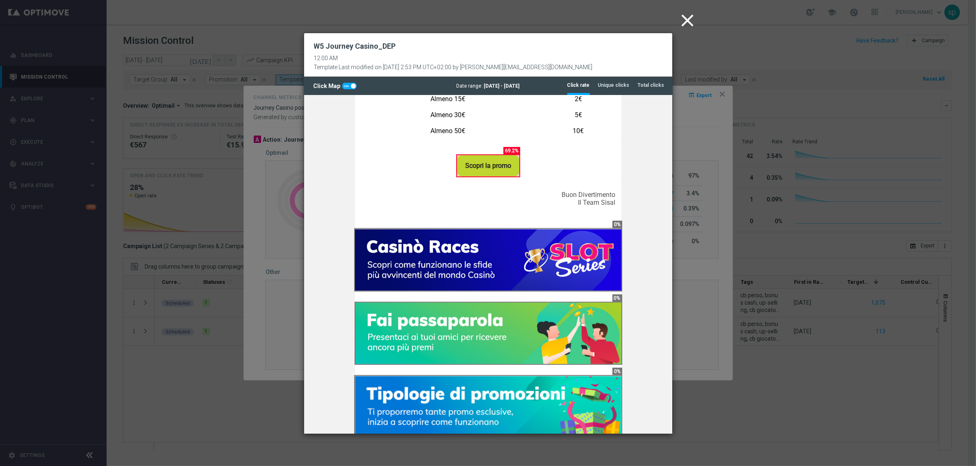
scroll to position [520, 0]
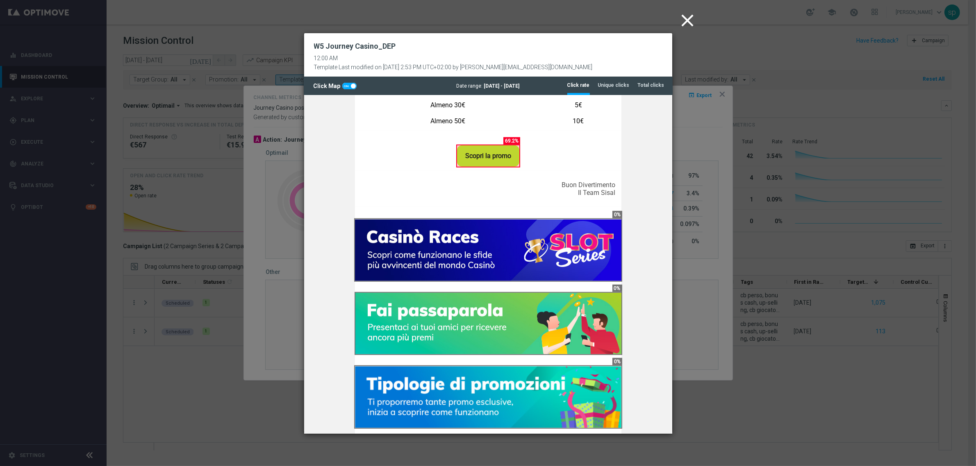
drag, startPoint x: 668, startPoint y: 170, endPoint x: 979, endPoint y: 248, distance: 320.3
click at [682, 19] on icon "close" at bounding box center [687, 20] width 20 height 20
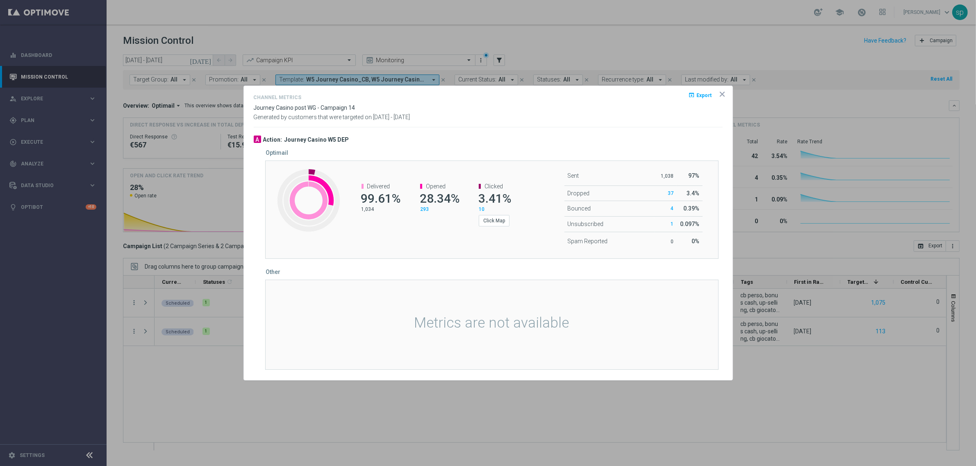
click at [722, 93] on icon "icon" at bounding box center [722, 94] width 8 height 8
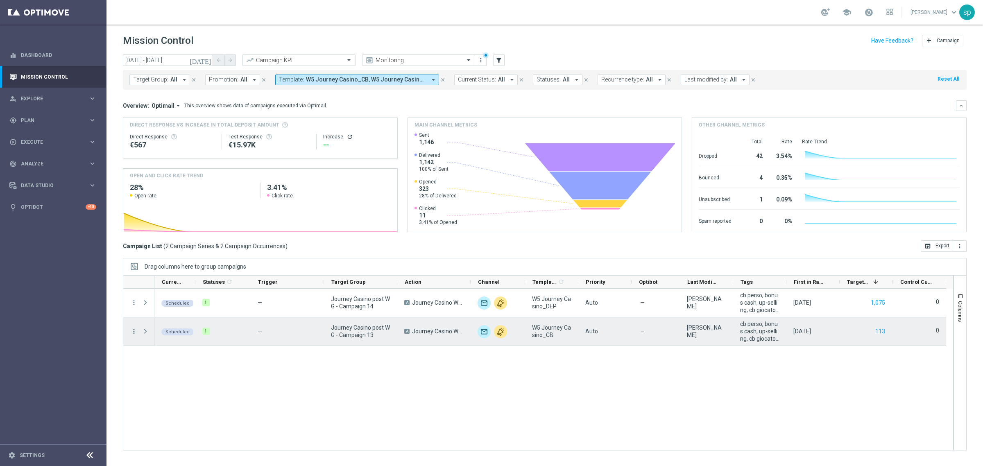
click at [134, 329] on icon "more_vert" at bounding box center [133, 331] width 7 height 7
click at [174, 359] on span "Channel Metrics" at bounding box center [169, 360] width 39 height 6
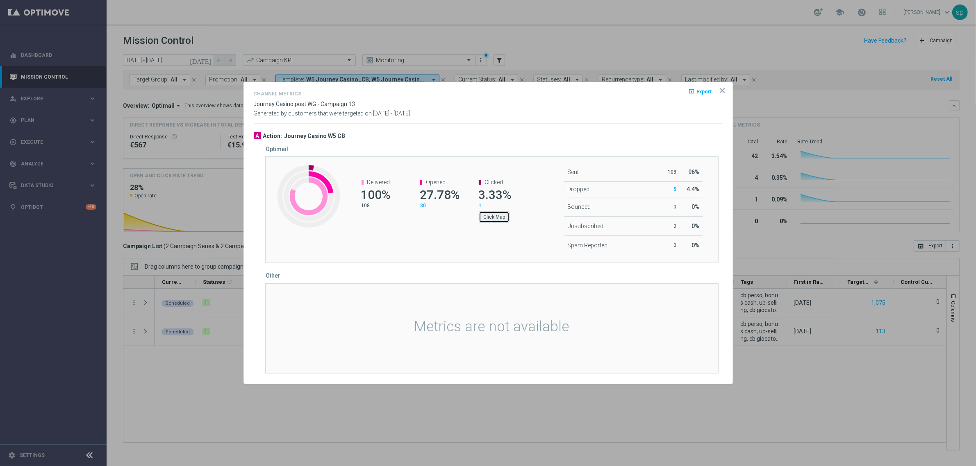
click at [505, 212] on button "Click Map" at bounding box center [494, 216] width 31 height 11
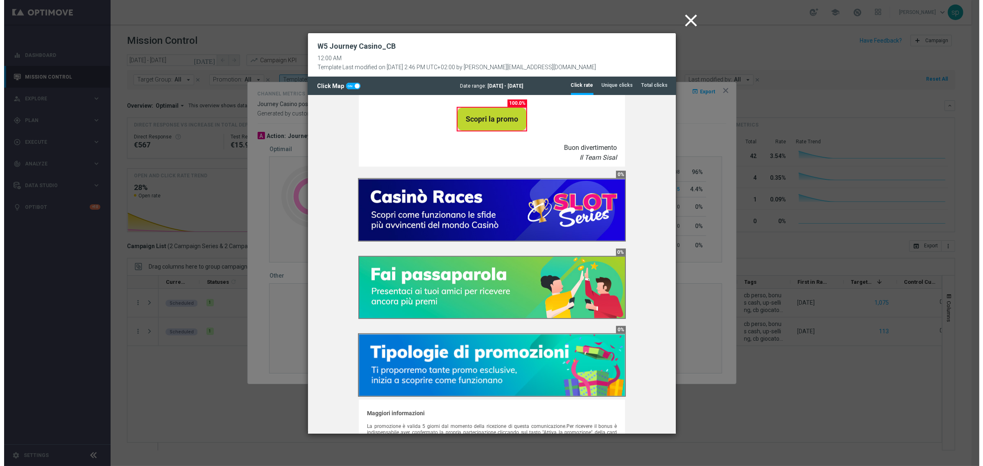
scroll to position [541, 0]
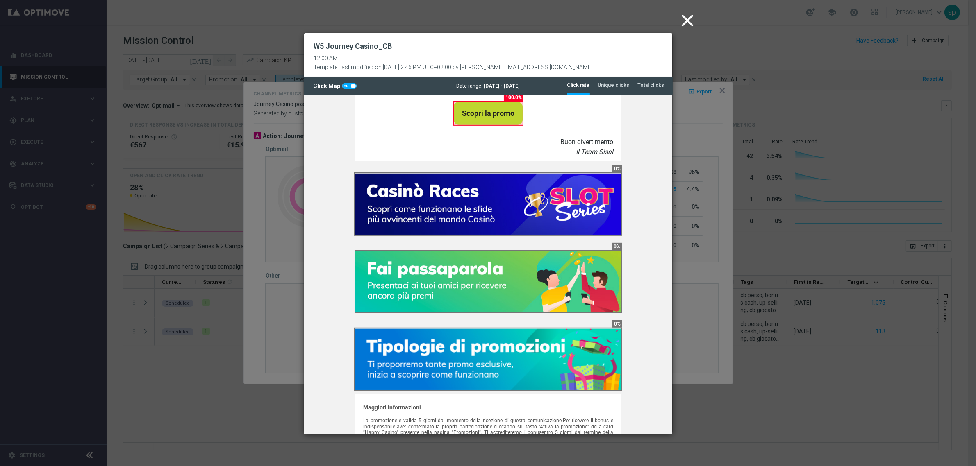
drag, startPoint x: 665, startPoint y: 183, endPoint x: 987, endPoint y: 425, distance: 402.8
click at [680, 19] on icon "close" at bounding box center [687, 20] width 20 height 20
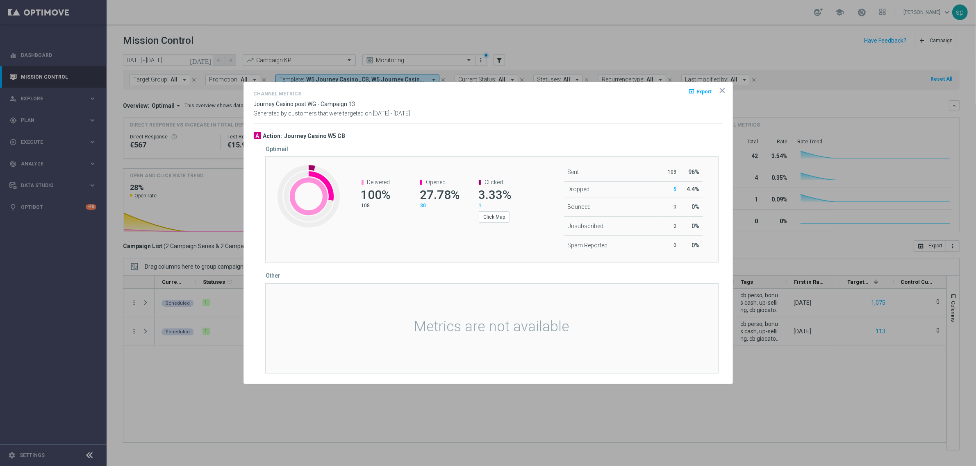
click at [722, 89] on icon "icon" at bounding box center [722, 90] width 8 height 8
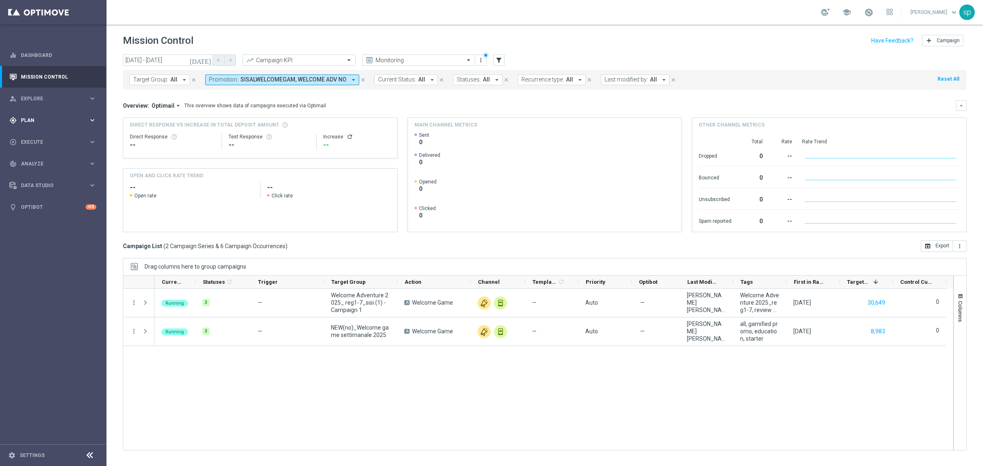
click at [30, 118] on span "Plan" at bounding box center [55, 120] width 68 height 5
click at [32, 136] on link "Target Groups" at bounding box center [53, 137] width 64 height 7
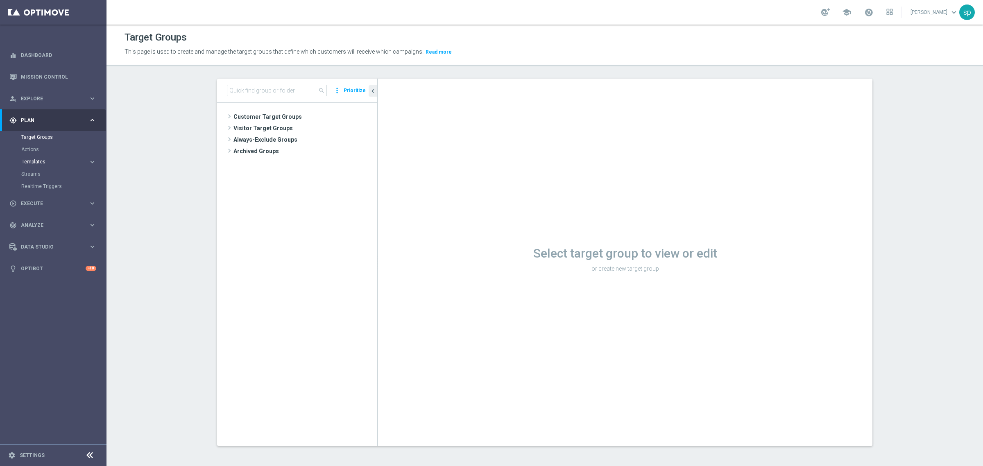
click at [27, 160] on span "Templates" at bounding box center [51, 161] width 59 height 5
click at [36, 171] on link "Optimail" at bounding box center [55, 174] width 60 height 7
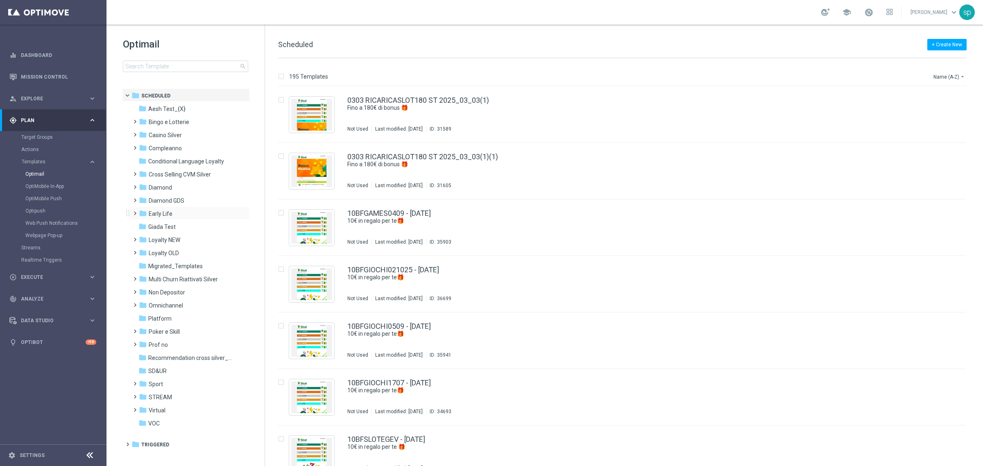
click at [133, 211] on span at bounding box center [134, 209] width 4 height 3
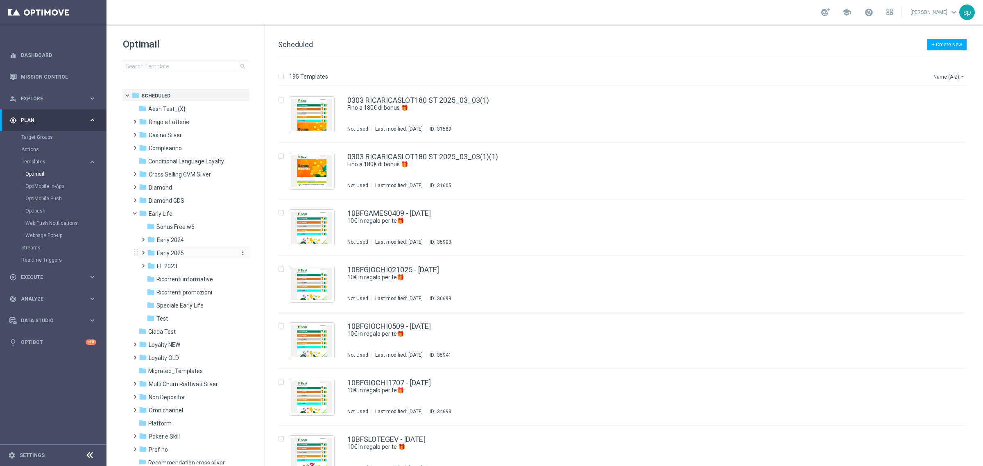
click at [170, 253] on span "Early 2025" at bounding box center [170, 253] width 27 height 7
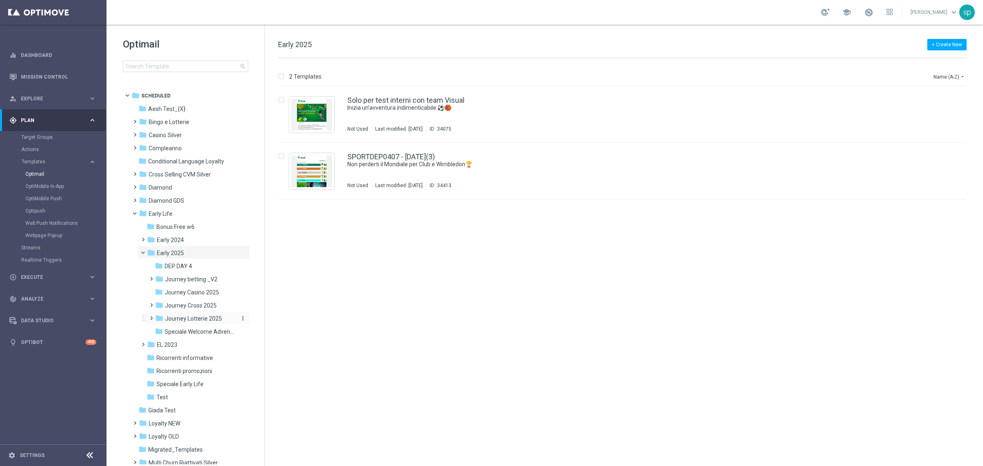
click at [205, 320] on span "Journey Lotterie 2025" at bounding box center [193, 318] width 57 height 7
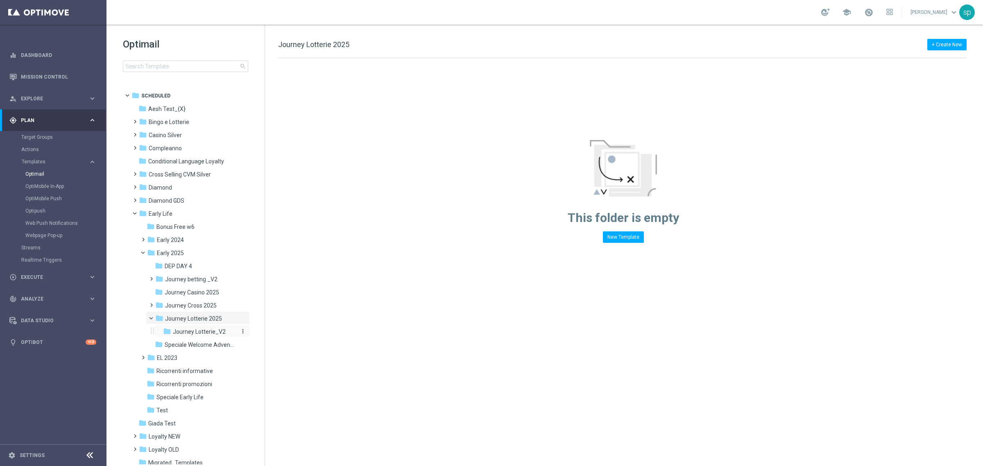
click at [201, 329] on span "Journey Lotterie_V2" at bounding box center [199, 331] width 53 height 7
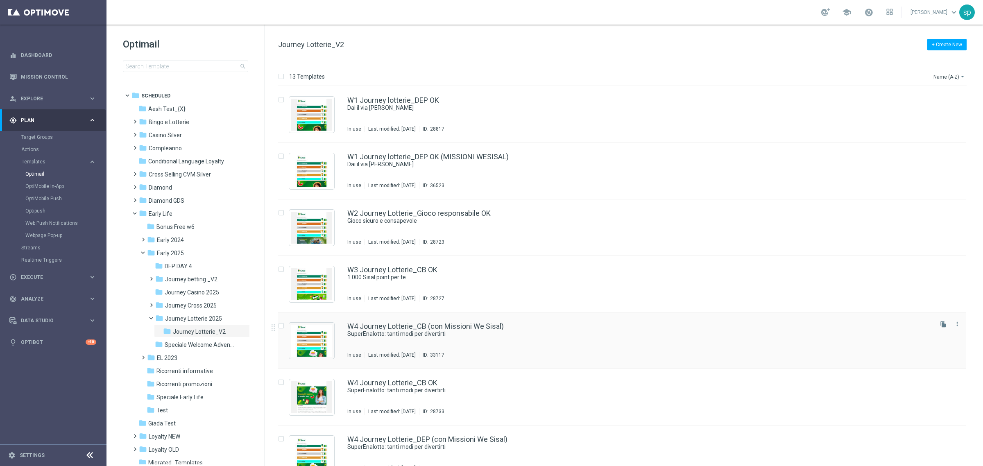
click at [436, 320] on div "W4 Journey Lotterie_CB (con Missioni We Sisal) SuperEnalotto: tanti modi per di…" at bounding box center [622, 341] width 688 height 57
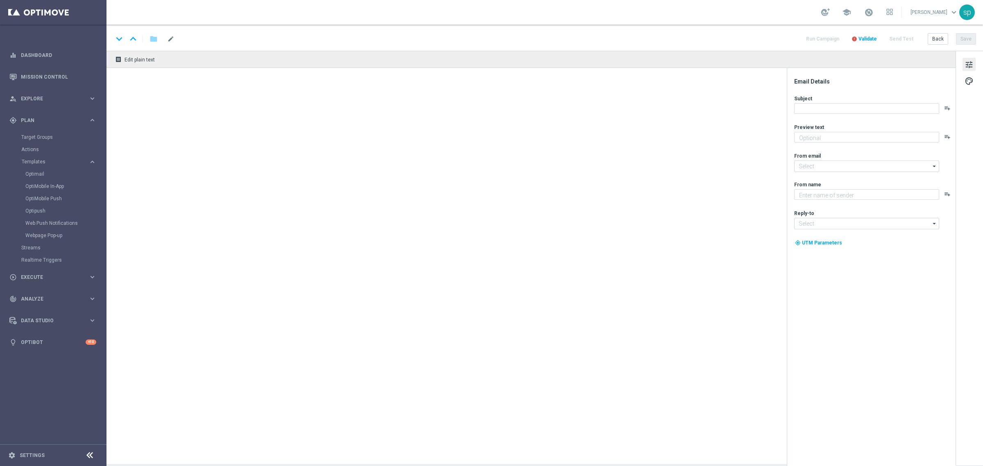
type textarea "Fino a 10€ di bonus"
type input "newsletter@comunicazioni.sisal.it"
type textarea "Sisal"
type input "info@sisal.it"
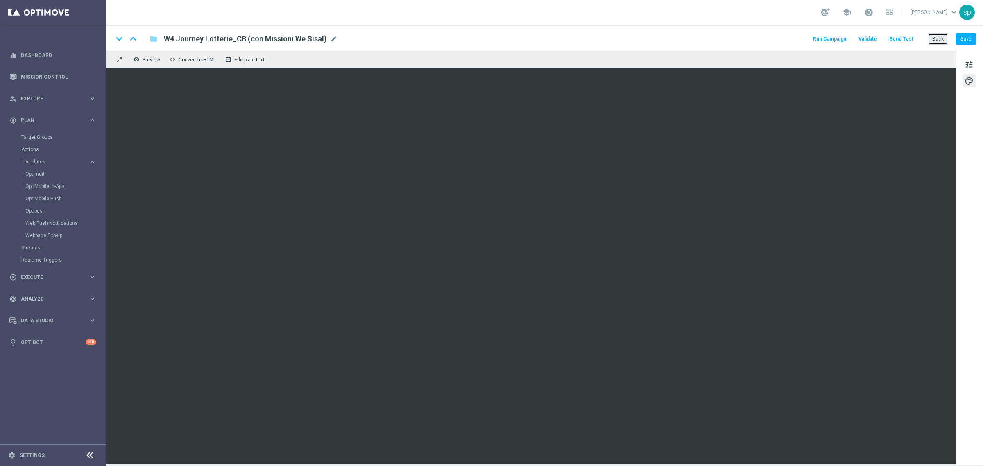
click at [933, 40] on button "Back" at bounding box center [938, 38] width 20 height 11
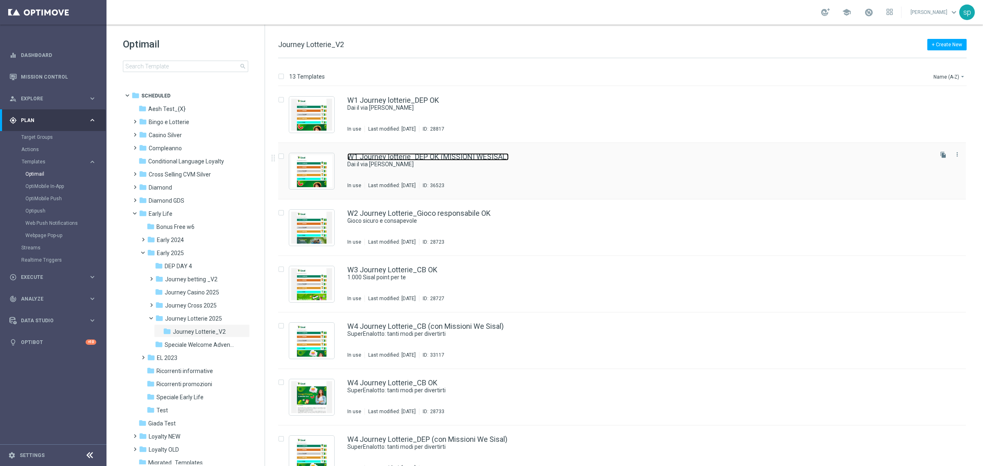
click at [487, 157] on link "W1 Journey lotterie_DEP OK (MISSIONI WESISAL)" at bounding box center [427, 156] width 161 height 7
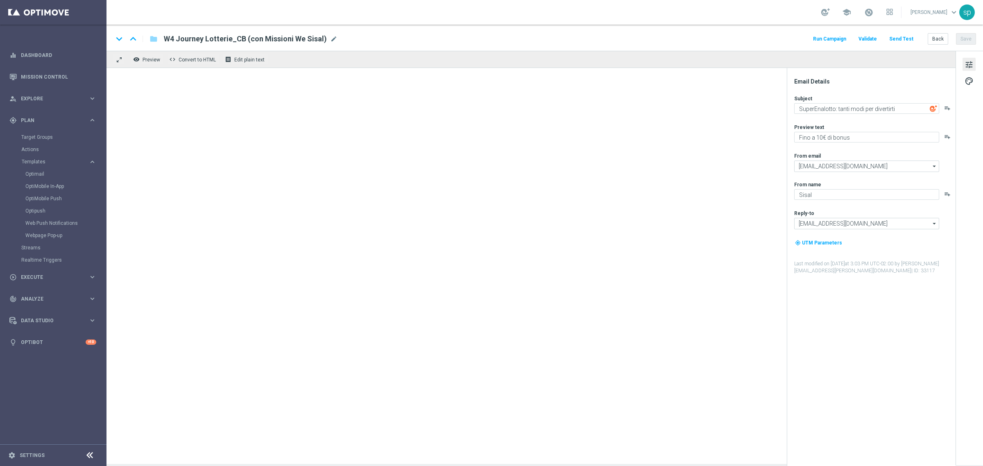
type textarea "Dai il via alla fortuna"
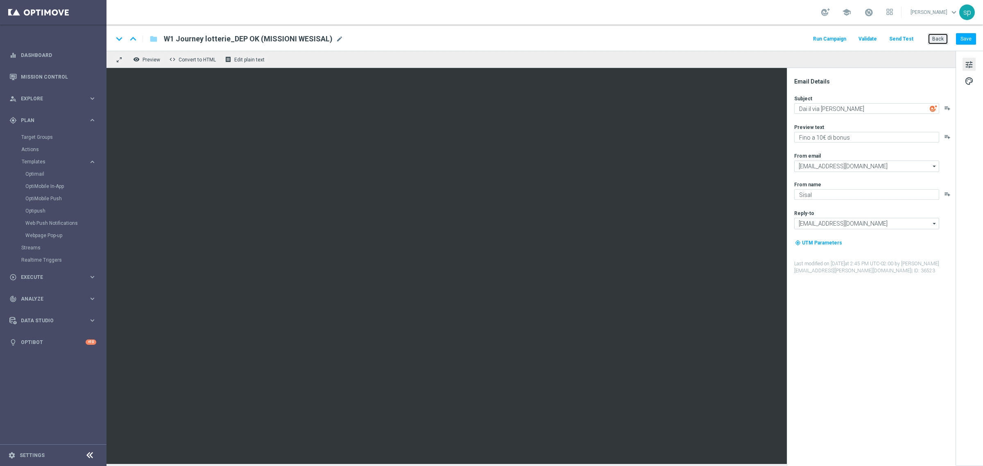
click at [940, 42] on button "Back" at bounding box center [938, 38] width 20 height 11
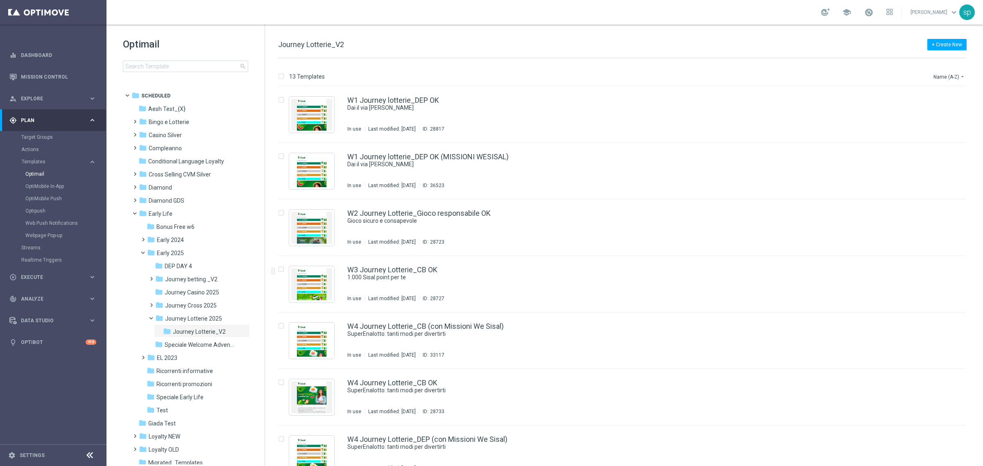
drag, startPoint x: 982, startPoint y: 274, endPoint x: 983, endPoint y: 300, distance: 25.8
click at [983, 300] on div "13 Templates Name (A-Z) arrow_drop_down Drag here to set row groups Drag here t…" at bounding box center [624, 262] width 718 height 408
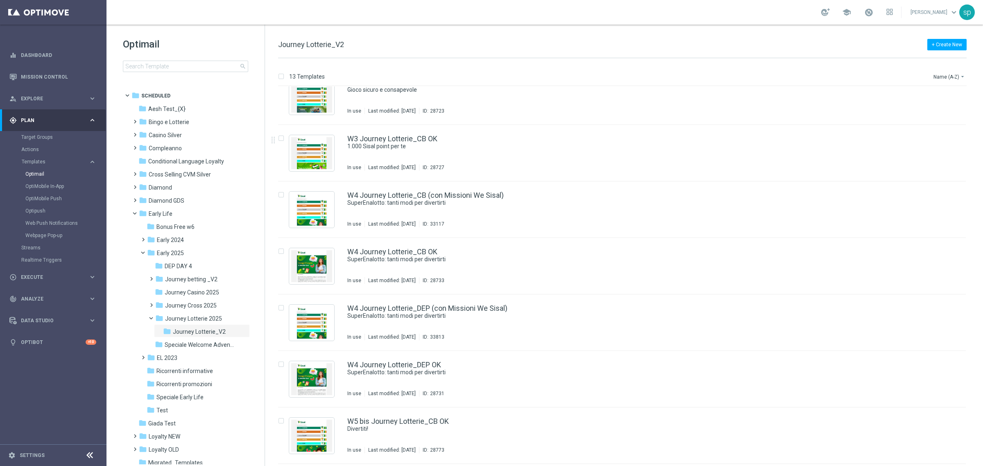
scroll to position [150, 0]
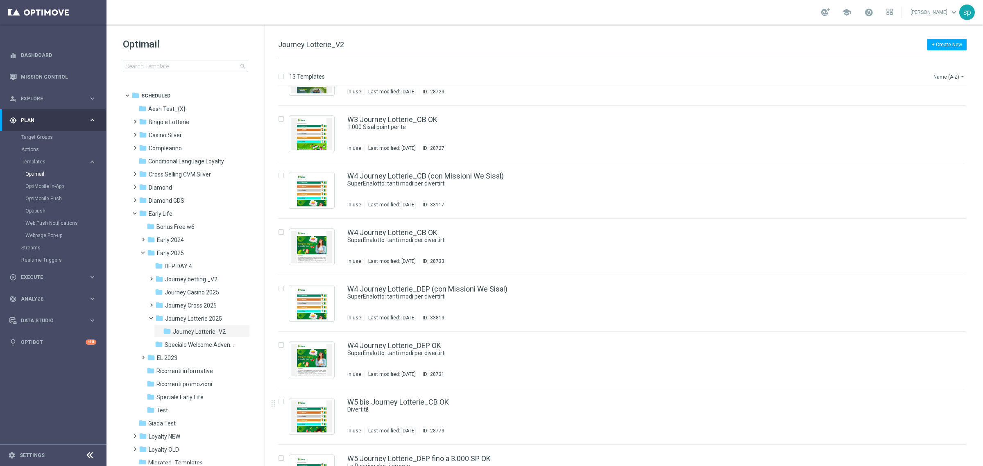
drag, startPoint x: 983, startPoint y: 301, endPoint x: 982, endPoint y: 322, distance: 20.5
click at [982, 322] on div "13 Templates Name (A-Z) arrow_drop_down Drag here to set row groups Drag here t…" at bounding box center [624, 262] width 718 height 408
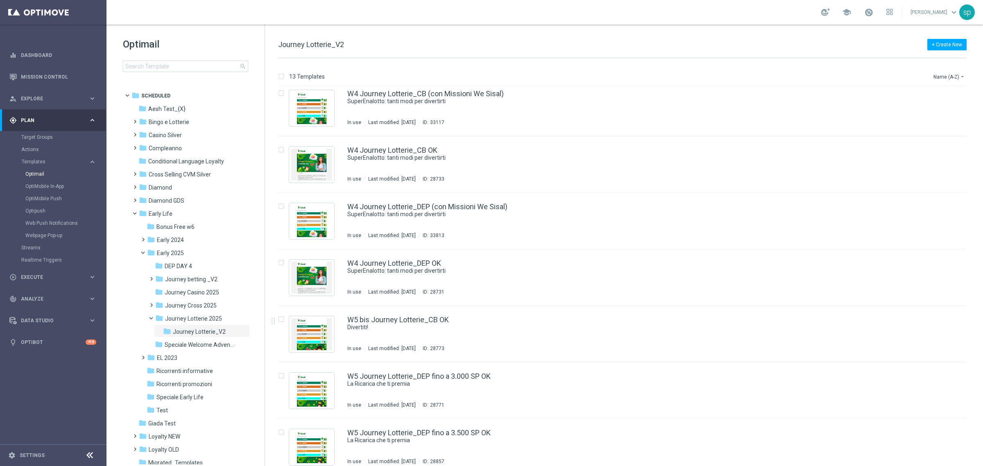
scroll to position [235, 0]
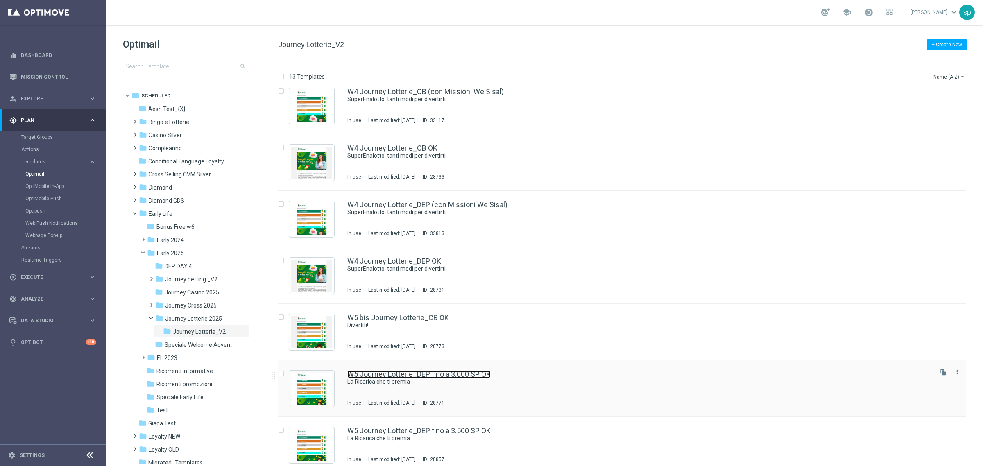
click at [490, 375] on link "W5 Journey Lotterie_DEP fino a 3.000 SP OK" at bounding box center [418, 374] width 143 height 7
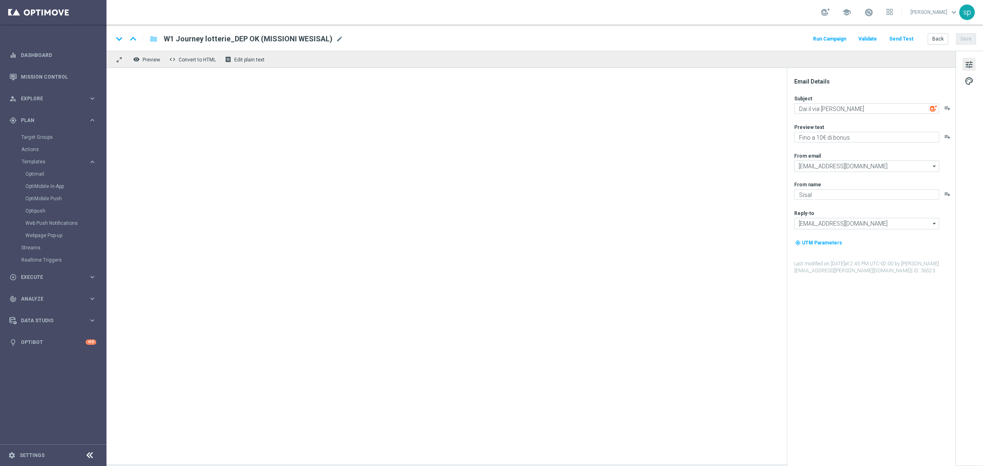
type textarea "La Ricarica che ti premia"
type textarea "Fino a 3.000 Sisal point"
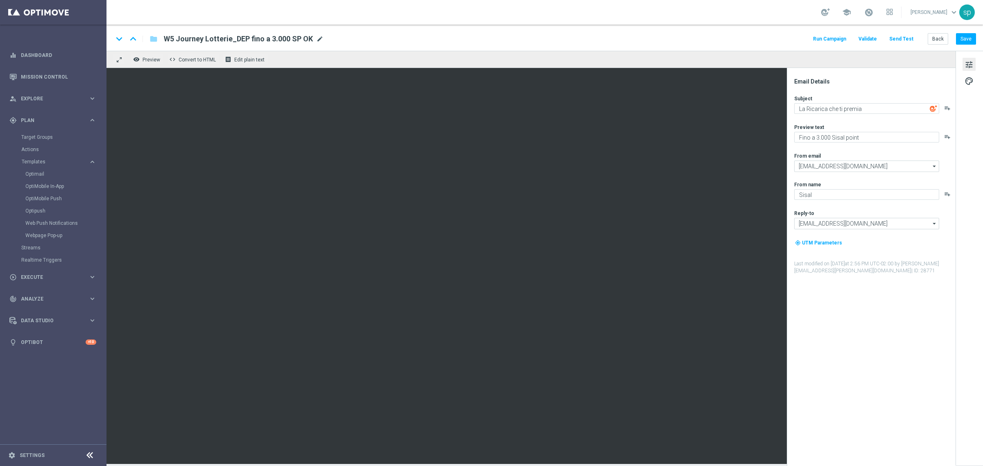
click at [318, 37] on span "mode_edit" at bounding box center [319, 38] width 7 height 7
drag, startPoint x: 318, startPoint y: 34, endPoint x: 107, endPoint y: 34, distance: 211.4
click at [107, 34] on div "keyboard_arrow_down keyboard_arrow_up folder W5 Journey Lotterie_DEP fino a 3.0…" at bounding box center [545, 38] width 877 height 26
click at [933, 36] on button "Back" at bounding box center [938, 38] width 20 height 11
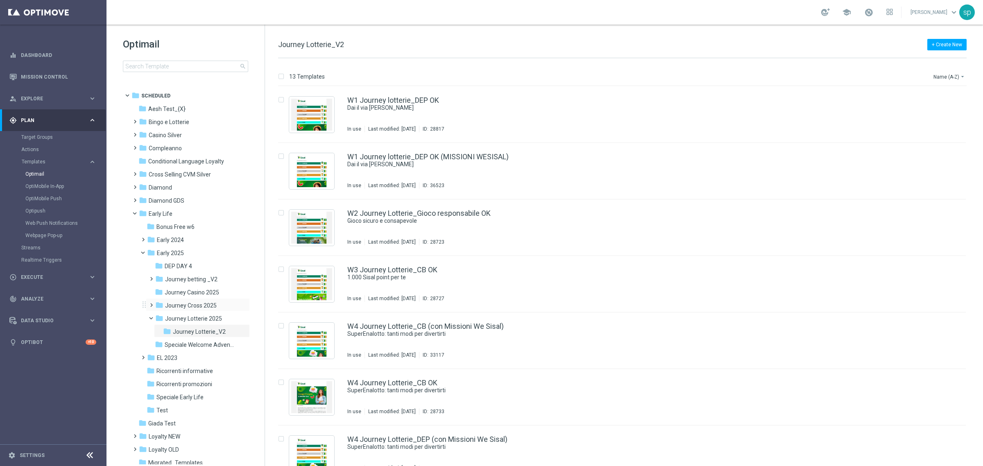
click at [148, 303] on span at bounding box center [150, 301] width 4 height 3
click at [193, 318] on span "Journey cross 2025 CEI LOW" at bounding box center [205, 318] width 64 height 7
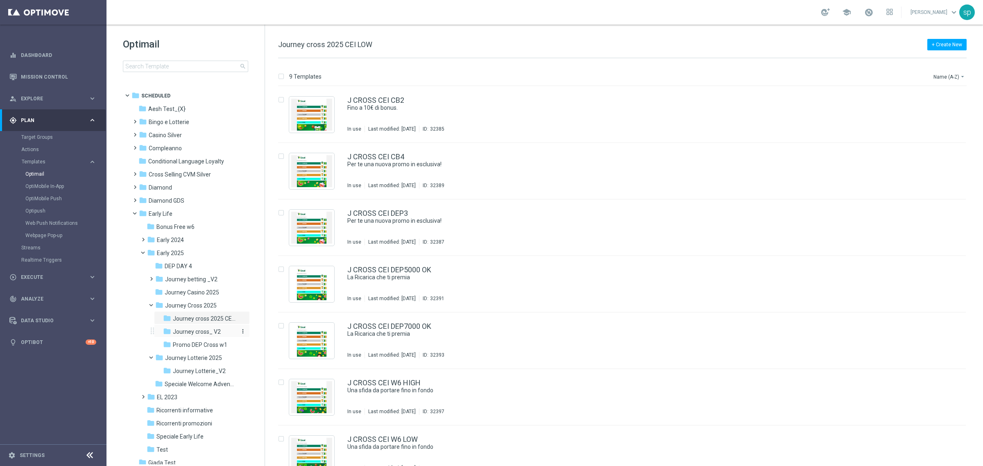
click at [207, 329] on span "Journey cross_ V2" at bounding box center [197, 331] width 48 height 7
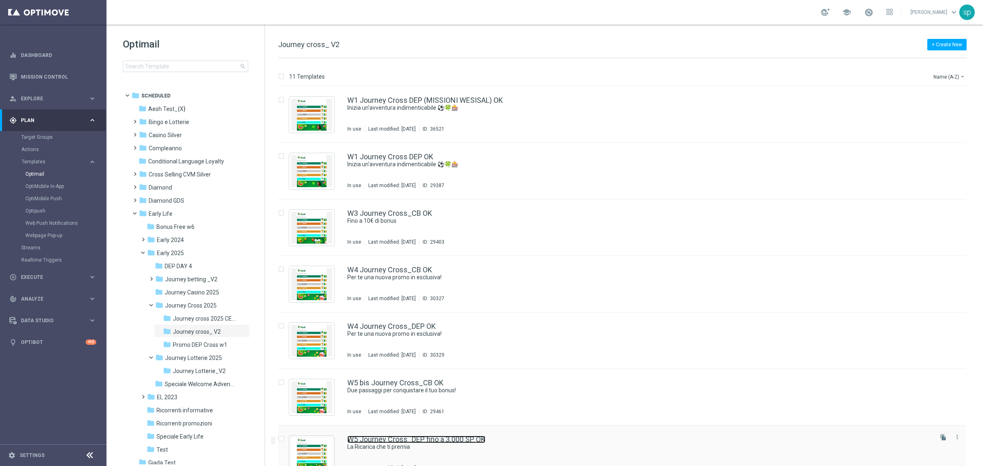
click at [409, 441] on link "W5 Journey Cross_DEP fino a 3.000 SP OK" at bounding box center [416, 439] width 138 height 7
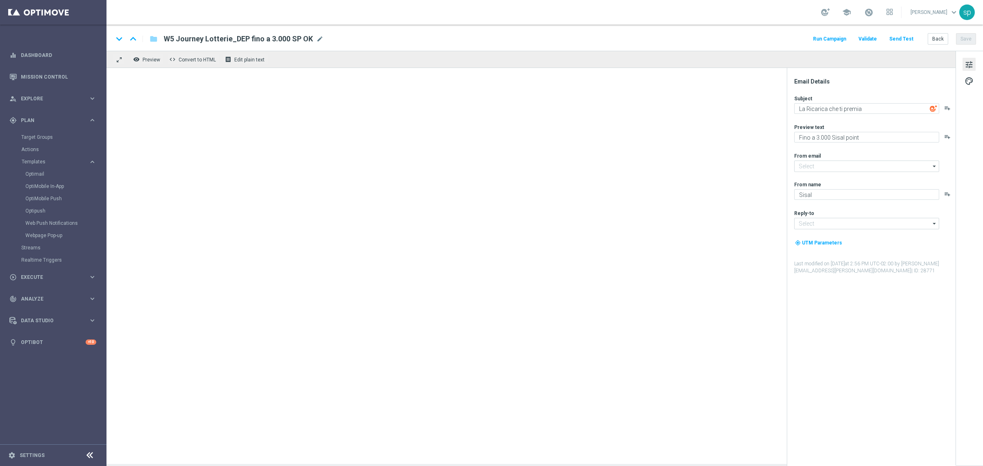
type input "newsletter@comunicazioni.sisal.it"
type input "info@sisal.it"
type textarea "Fino a 3.000 Sisal Point!"
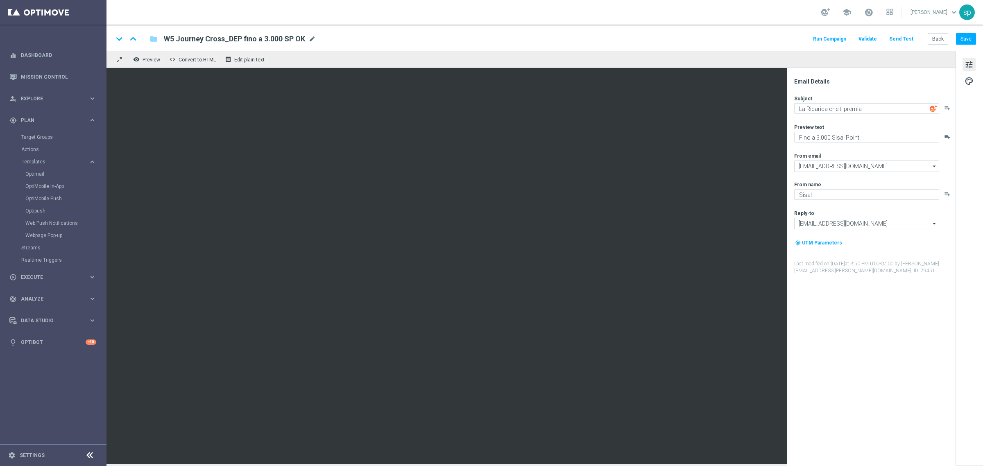
click at [310, 37] on span "mode_edit" at bounding box center [312, 38] width 7 height 7
drag, startPoint x: 302, startPoint y: 37, endPoint x: 128, endPoint y: 44, distance: 174.3
click at [133, 44] on div "keyboard_arrow_down keyboard_arrow_up folder W5 Journey Cross_DEP fino a 3.000 …" at bounding box center [240, 39] width 254 height 11
click at [940, 39] on button "Back" at bounding box center [938, 38] width 20 height 11
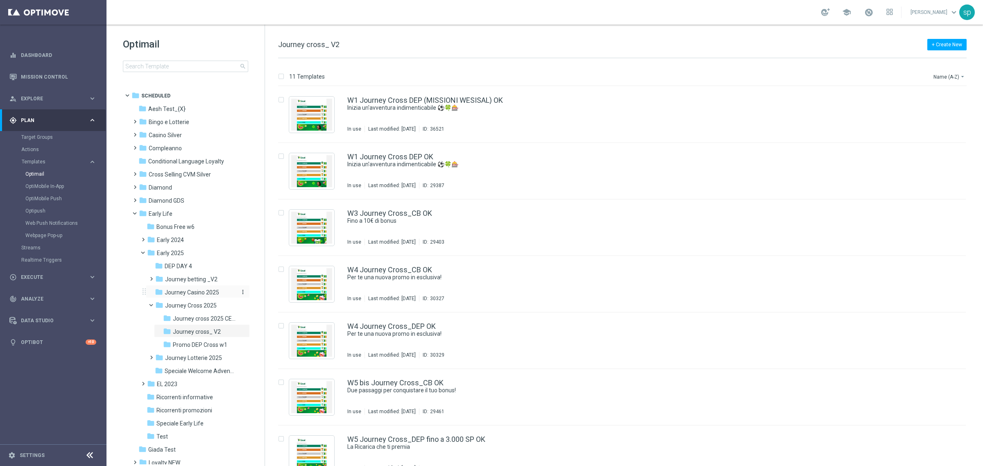
click at [205, 292] on span "Journey Casino 2025" at bounding box center [192, 292] width 55 height 7
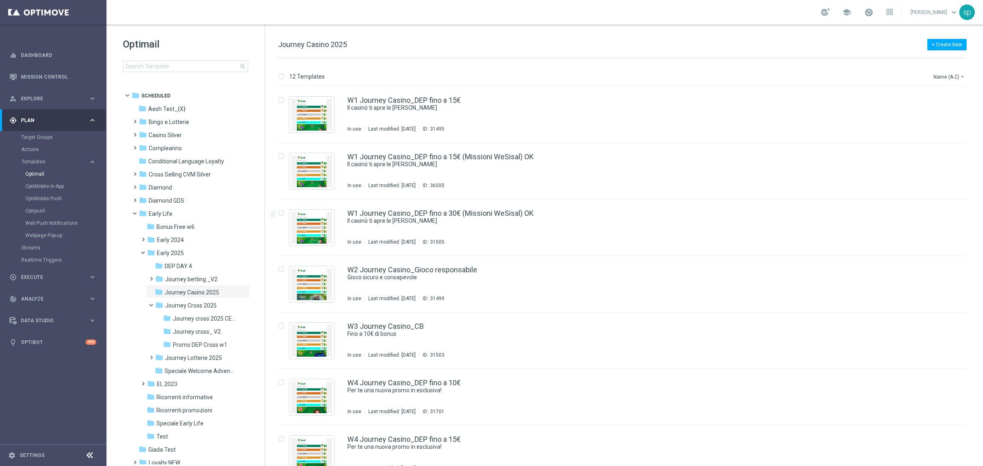
drag, startPoint x: 982, startPoint y: 261, endPoint x: 978, endPoint y: 379, distance: 118.5
click at [978, 379] on div "12 Templates Name (A-Z) arrow_drop_down Drag here to set row groups Drag here t…" at bounding box center [624, 262] width 718 height 408
click at [978, 379] on div "insert_drive_file W4 Journey Casino_DEP fino a 10€ Per te una nuova promo in es…" at bounding box center [626, 397] width 712 height 57
click at [983, 388] on div "12 Templates Name (A-Z) arrow_drop_down Drag here to set row groups Drag here t…" at bounding box center [624, 262] width 718 height 408
click at [983, 393] on div "12 Templates Name (A-Z) arrow_drop_down Drag here to set row groups Drag here t…" at bounding box center [624, 262] width 718 height 408
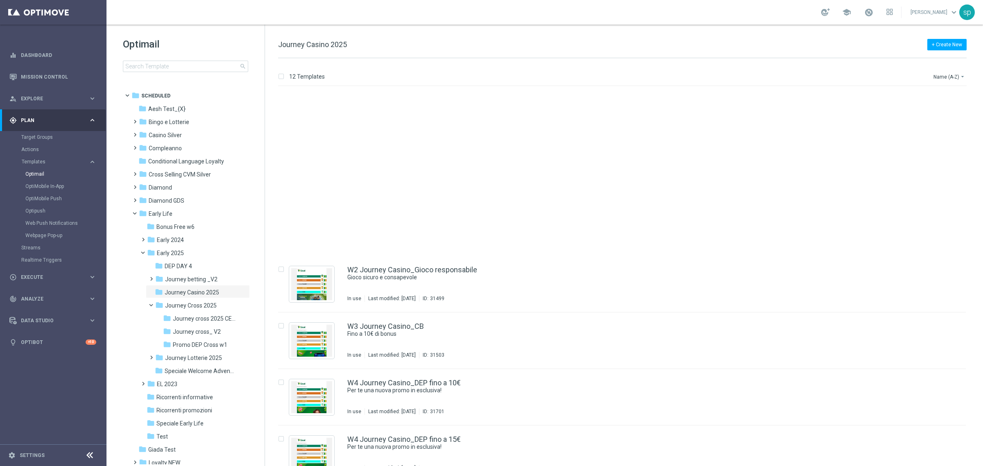
scroll to position [298, 0]
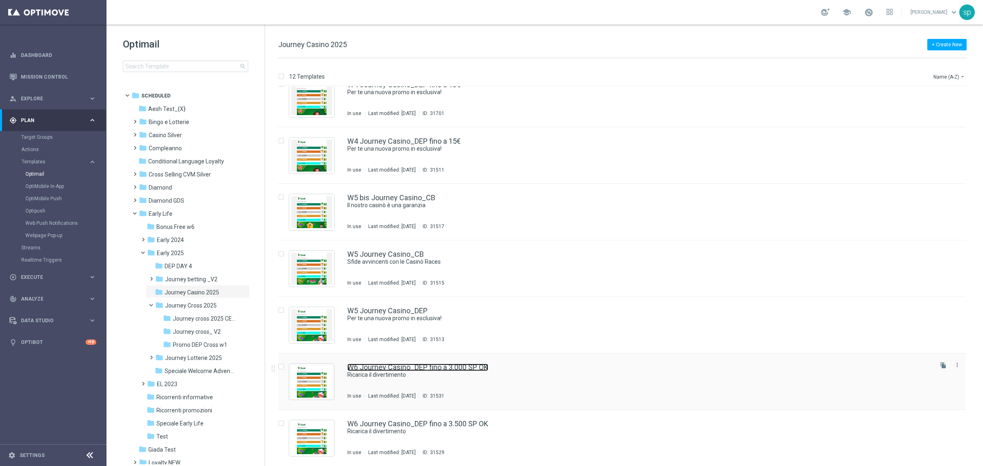
click at [446, 370] on link "W6 Journey Casino_DEP fino a 3.000 SP OK" at bounding box center [417, 367] width 141 height 7
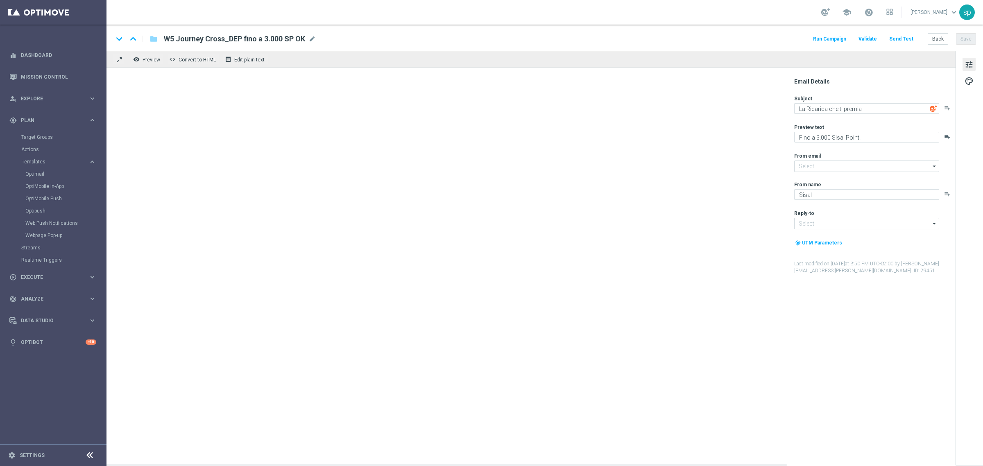
type input "newsletter@comunicazioni.sisal.it"
type input "info@sisal.it"
type textarea "Ricarica il divertimento"
type textarea "Per te fino a 3.000 Sisal point"
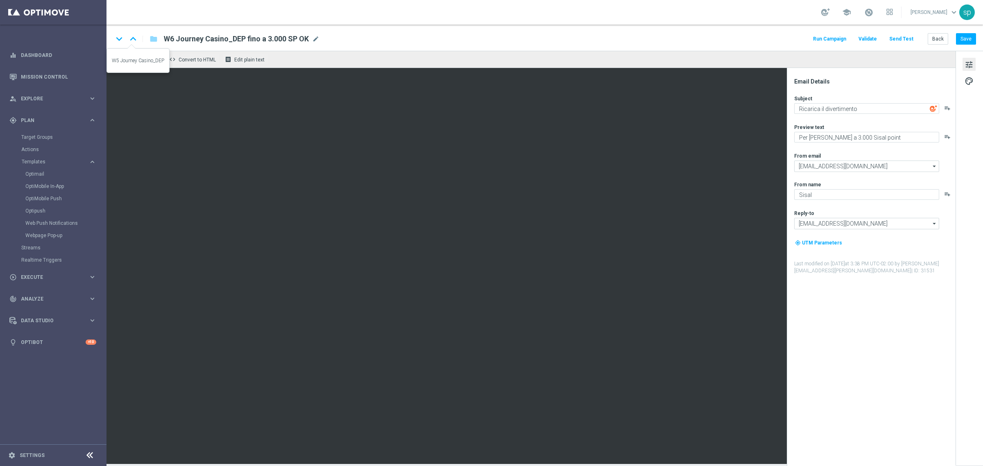
click at [134, 39] on icon "keyboard_arrow_up" at bounding box center [133, 39] width 12 height 12
type textarea "Per te una nuova promo in esclusiva!"
type textarea "Fino a 10€ di bonus"
click at [249, 38] on span "mode_edit" at bounding box center [252, 38] width 7 height 7
drag, startPoint x: 242, startPoint y: 38, endPoint x: 148, endPoint y: 36, distance: 93.9
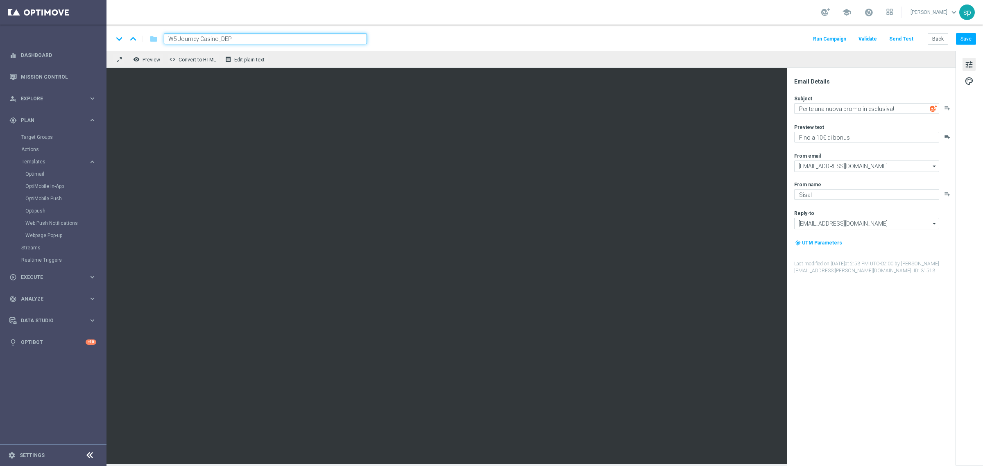
click at [148, 36] on div "keyboard_arrow_down keyboard_arrow_up folder W5 Journey Casino_DEP" at bounding box center [240, 39] width 254 height 11
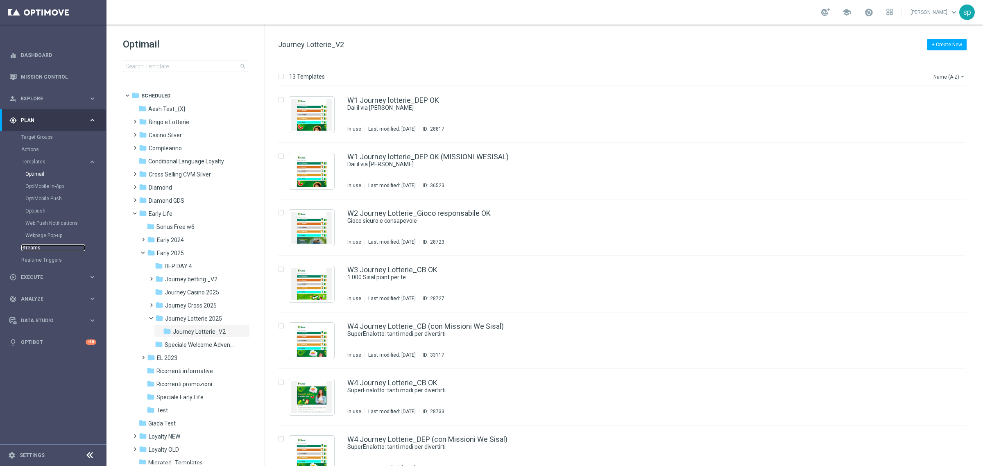
click at [27, 250] on link "Streams" at bounding box center [53, 248] width 64 height 7
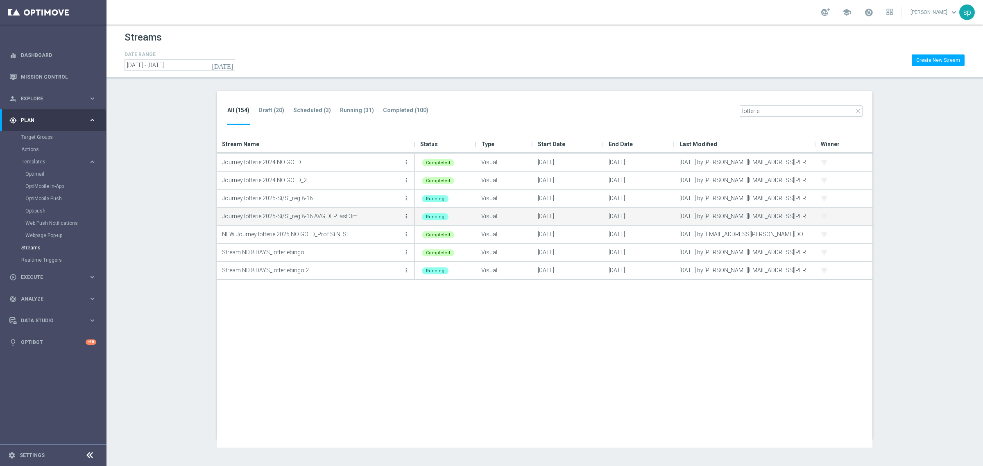
type input "lotterie"
click at [408, 216] on icon "more_vert" at bounding box center [406, 216] width 7 height 7
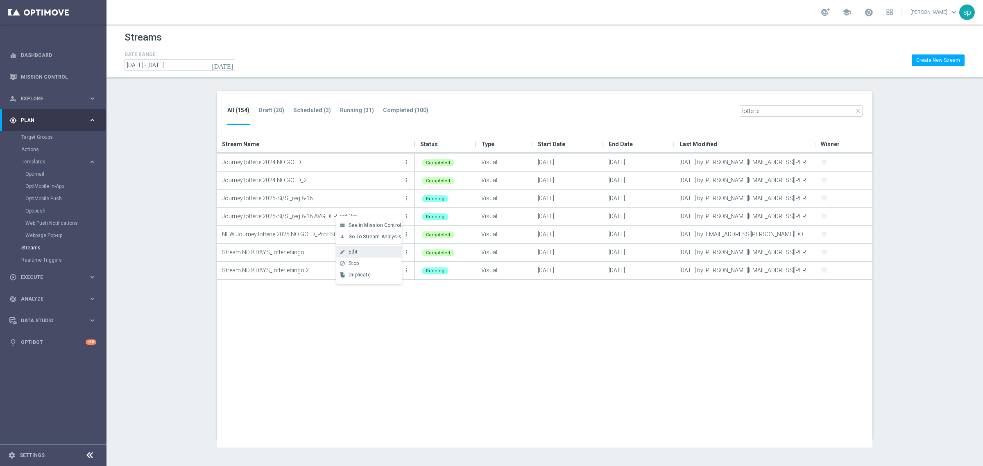
click at [370, 254] on div "Edit" at bounding box center [374, 252] width 50 height 6
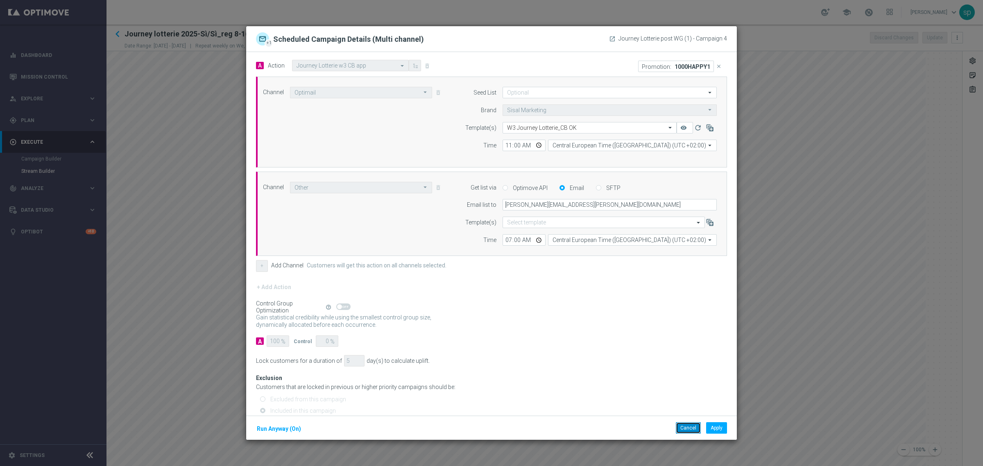
click at [694, 430] on button "Cancel" at bounding box center [688, 427] width 25 height 11
click at [691, 427] on button "Cancel" at bounding box center [688, 427] width 25 height 11
click at [691, 432] on button "Cancel" at bounding box center [688, 427] width 25 height 11
click at [690, 429] on button "Cancel" at bounding box center [688, 427] width 25 height 11
